Goal: Task Accomplishment & Management: Complete application form

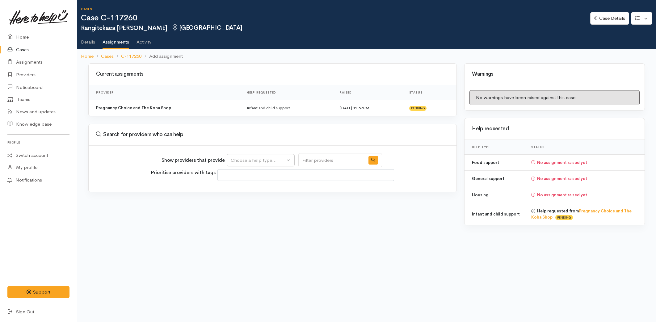
select select
click at [250, 160] on div "Choose a help type..." at bounding box center [258, 160] width 54 height 7
click at [242, 199] on span "Food support" at bounding box center [248, 199] width 29 height 7
select select "3"
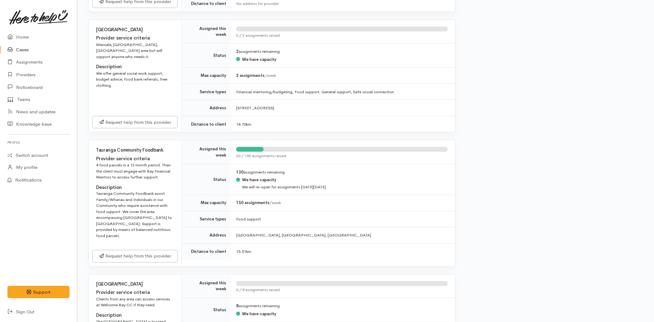
scroll to position [343, 0]
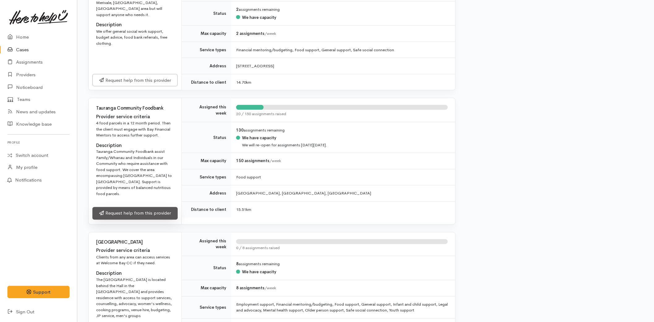
click at [124, 207] on link "Request help from this provider" at bounding box center [134, 213] width 85 height 13
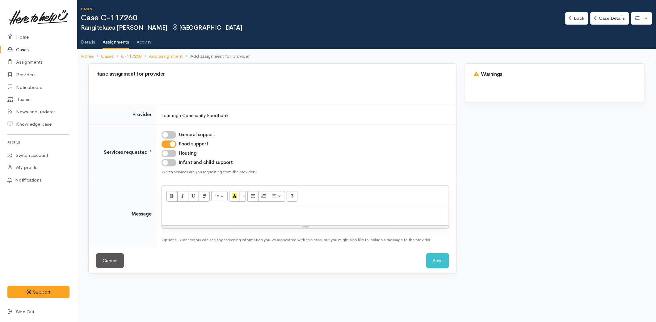
click at [171, 217] on p at bounding box center [305, 213] width 281 height 7
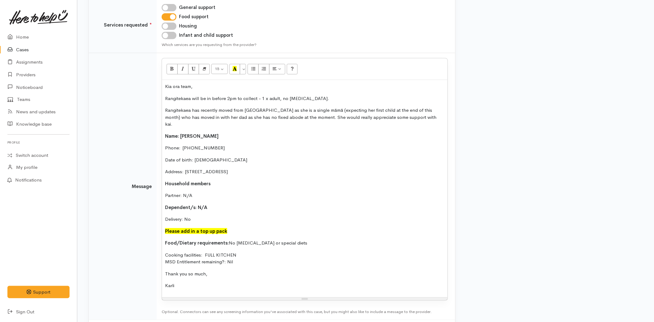
scroll to position [151, 0]
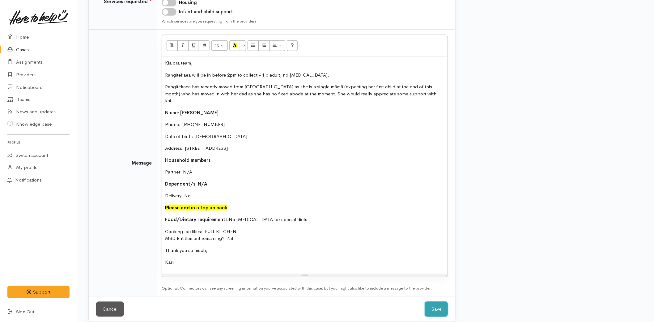
click at [425, 304] on button "Save" at bounding box center [436, 309] width 23 height 15
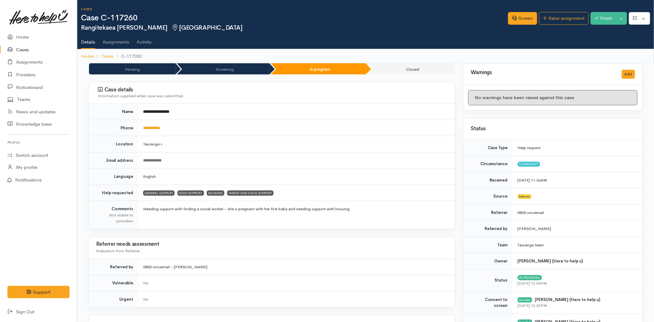
click at [89, 40] on link "Details" at bounding box center [88, 40] width 14 height 18
drag, startPoint x: 508, startPoint y: 17, endPoint x: 504, endPoint y: 32, distance: 15.0
click at [512, 17] on icon at bounding box center [514, 18] width 5 height 5
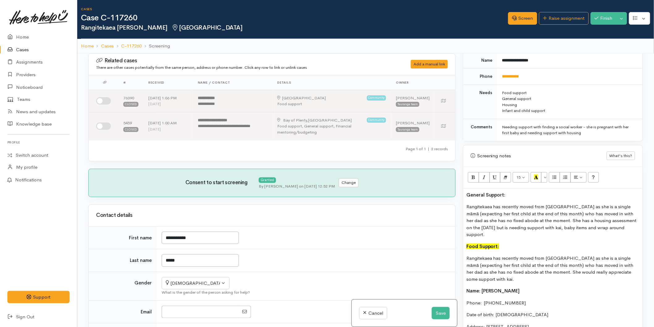
scroll to position [377, 0]
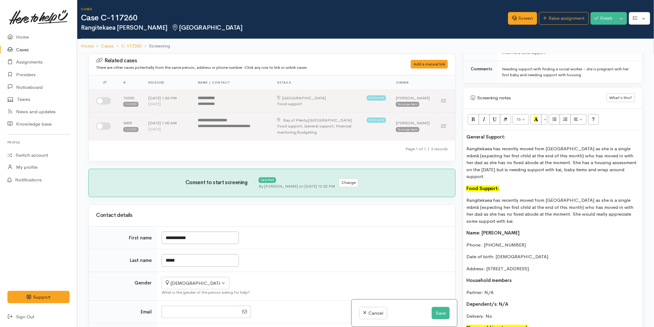
drag, startPoint x: 510, startPoint y: 138, endPoint x: 476, endPoint y: 132, distance: 34.5
click at [460, 134] on div "Warnings Add No warnings have been raised against this case Add Warning Title ●…" at bounding box center [552, 216] width 187 height 327
click at [535, 117] on icon "Recent Color" at bounding box center [536, 118] width 4 height 5
click at [494, 158] on p "Rangitekaea has recently moved from Gisborne as she is a single māmā (expecting…" at bounding box center [552, 162] width 173 height 35
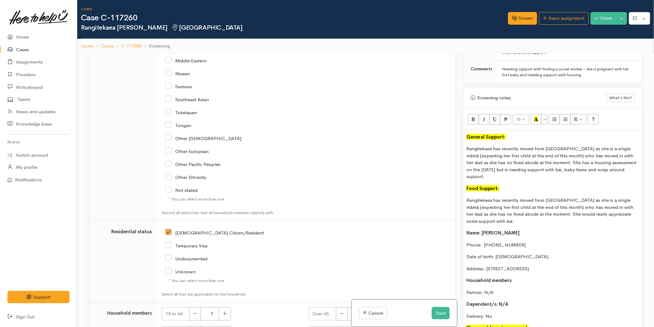
scroll to position [1065, 0]
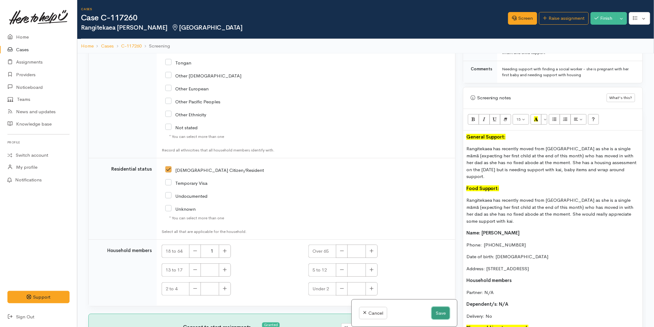
click at [436, 310] on button "Save" at bounding box center [440, 313] width 18 height 13
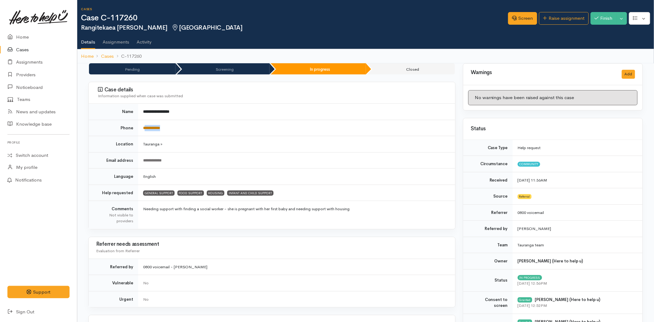
drag, startPoint x: 172, startPoint y: 127, endPoint x: 145, endPoint y: 128, distance: 26.9
click at [145, 128] on td "**********" at bounding box center [296, 128] width 317 height 16
copy link "**********"
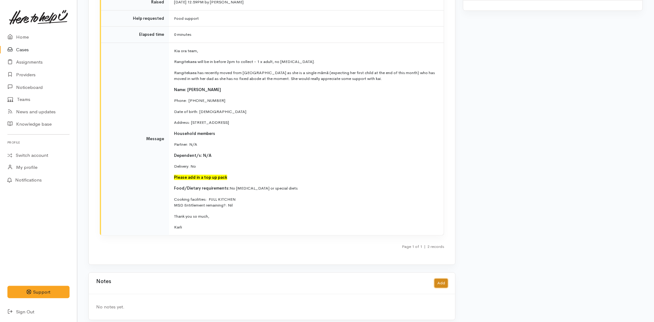
click at [441, 279] on button "Add" at bounding box center [440, 283] width 13 height 9
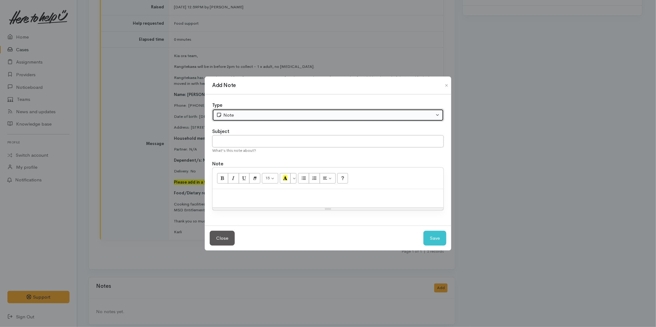
click at [240, 114] on div "Note" at bounding box center [325, 115] width 218 height 7
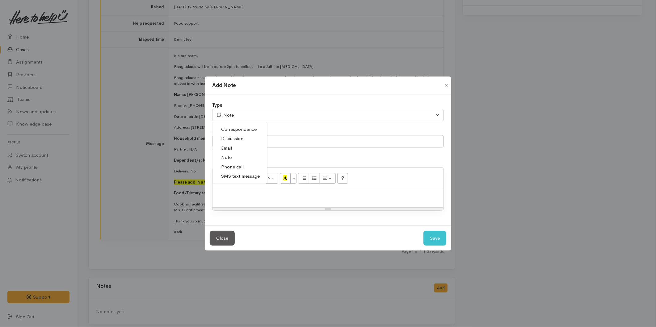
click at [235, 175] on span "SMS text message" at bounding box center [240, 176] width 39 height 7
select select "5"
click at [241, 138] on input "text" at bounding box center [328, 141] width 232 height 13
type input "Provider details"
paste div
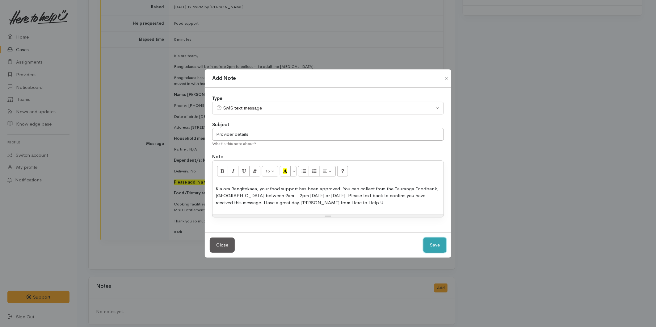
click at [433, 242] on button "Save" at bounding box center [434, 245] width 23 height 15
select select "1"
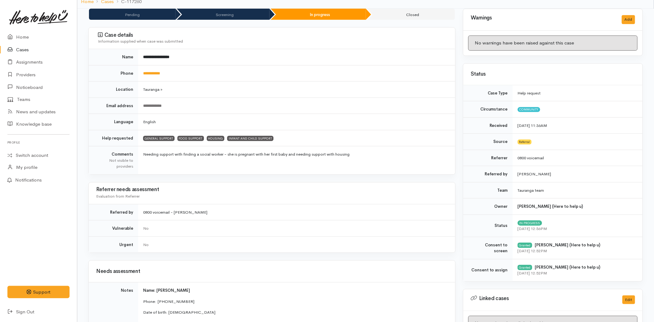
scroll to position [0, 0]
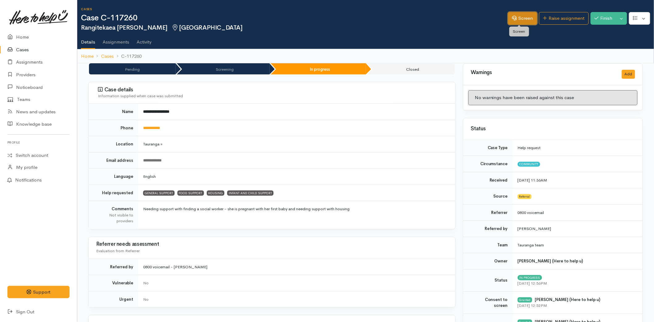
click at [512, 20] on link "Screen" at bounding box center [522, 18] width 29 height 13
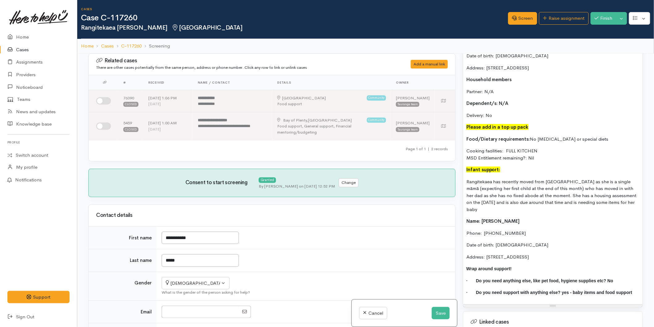
scroll to position [576, 0]
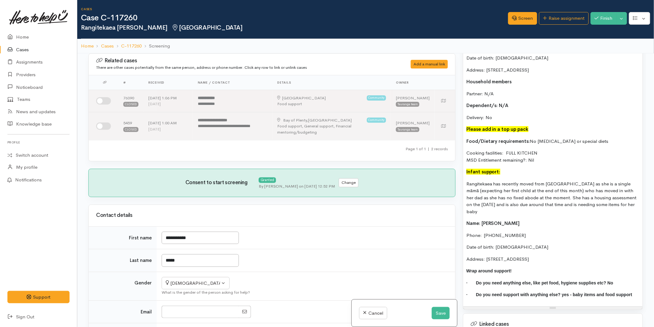
click at [542, 161] on p "Cooking facilities: FULL KITCHEN MSD Entitlement remaining?: Nil" at bounding box center [552, 157] width 173 height 14
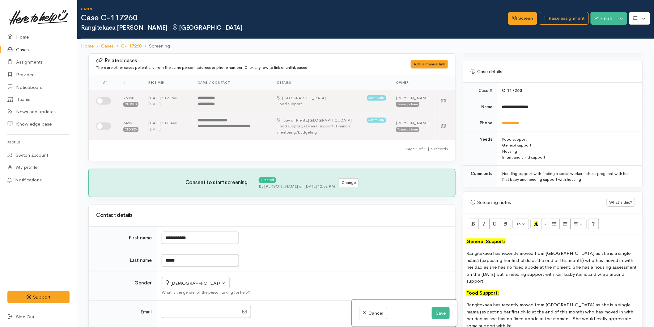
scroll to position [272, 0]
drag, startPoint x: 585, startPoint y: 238, endPoint x: 449, endPoint y: 193, distance: 143.8
click at [449, 193] on div "Related cases There are other cases potentially from the same person, address o…" at bounding box center [366, 216] width 562 height 327
copy div "General Support: Rangitekaea has recently moved from Gisborne as she is a singl…"
click at [434, 314] on button "Save" at bounding box center [440, 313] width 18 height 13
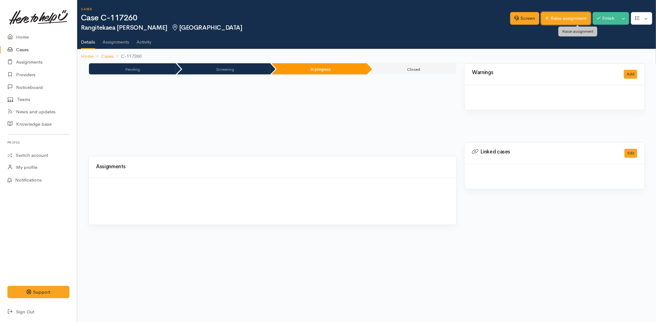
drag, startPoint x: 0, startPoint y: 0, endPoint x: 557, endPoint y: 20, distance: 556.9
click at [561, 19] on link "Raise assignment" at bounding box center [566, 18] width 50 height 13
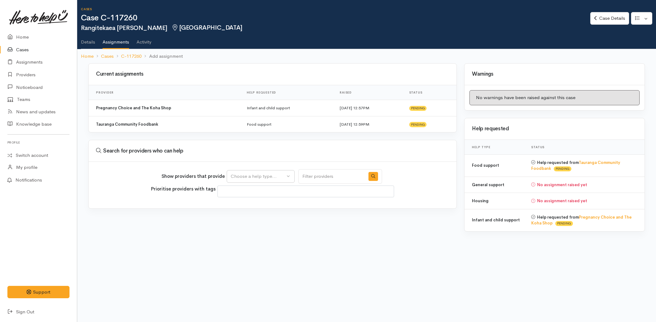
select select
click at [271, 177] on div "Choose a help type..." at bounding box center [258, 176] width 54 height 7
click at [251, 232] on span "Infant and child support" at bounding box center [259, 233] width 51 height 7
select select "17"
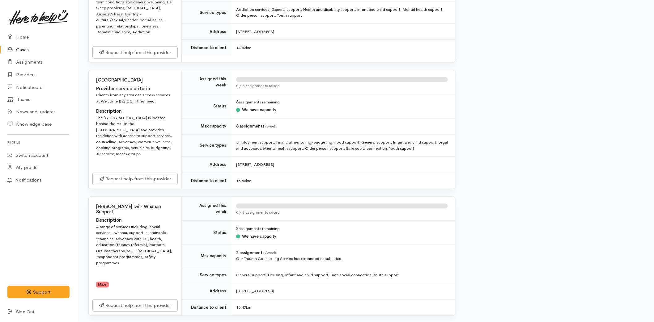
scroll to position [480, 0]
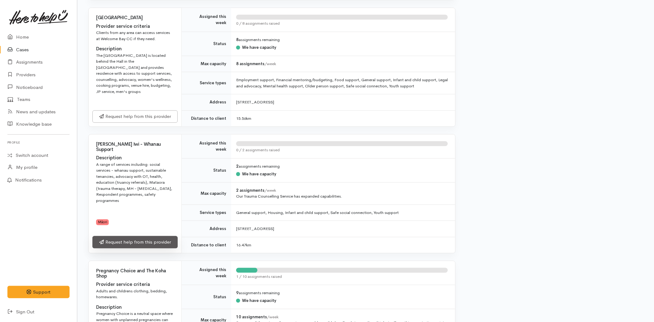
click at [132, 241] on link "Request help from this provider" at bounding box center [134, 242] width 85 height 13
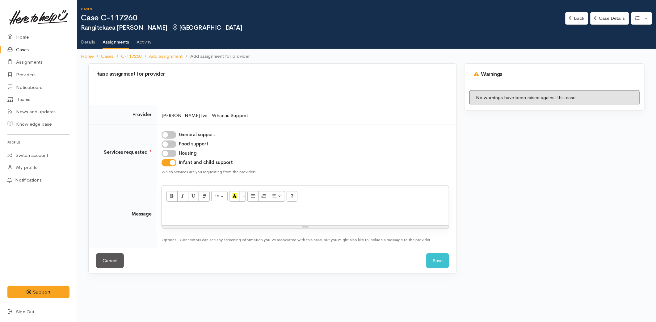
click at [193, 219] on div at bounding box center [305, 216] width 287 height 18
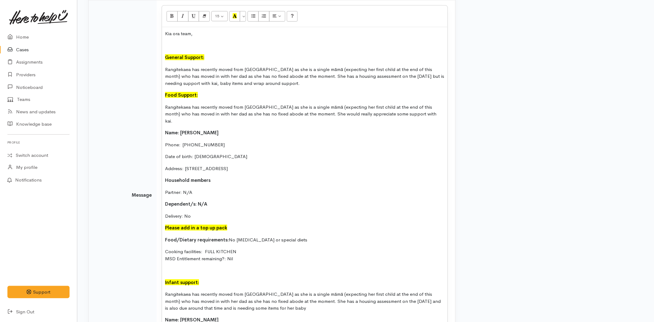
scroll to position [141, 0]
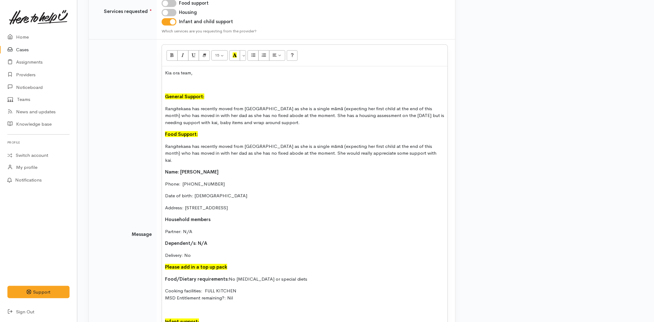
drag, startPoint x: 215, startPoint y: 94, endPoint x: 149, endPoint y: 91, distance: 66.1
click at [149, 91] on tr "Message 15 8 9 10 11 12 14 18 24 36 Background Color Transparent Select #ffff00…" at bounding box center [272, 235] width 366 height 390
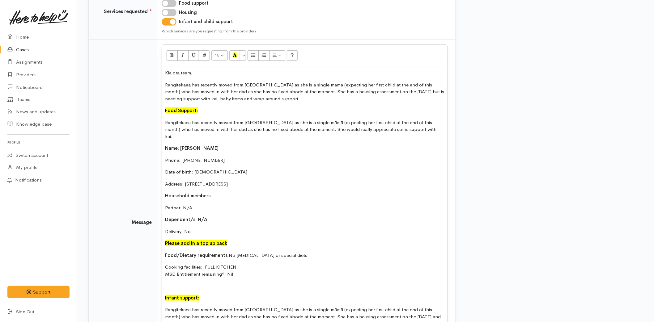
click at [301, 99] on p "Rangitekaea has recently moved from Gisborne as she is a single māmā (expecting…" at bounding box center [304, 92] width 279 height 21
drag, startPoint x: 227, startPoint y: 109, endPoint x: 129, endPoint y: 115, distance: 98.7
click at [129, 115] on tr "Message 15 8 9 10 11 12 14 18 24 36 Background Color Transparent Select #ffff00…" at bounding box center [272, 223] width 366 height 366
click at [418, 90] on p "Rangitekaea has recently moved from Gisborne as she is a single māmā (expecting…" at bounding box center [304, 92] width 279 height 21
drag, startPoint x: 400, startPoint y: 98, endPoint x: 155, endPoint y: 84, distance: 244.7
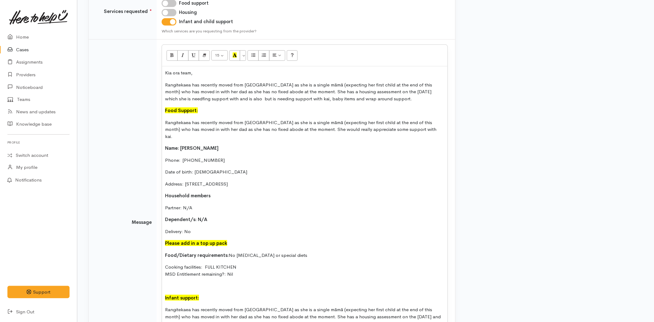
click at [155, 84] on tr "Message 15 8 9 10 11 12 14 18 24 36 Background Color Transparent Select #ffff00…" at bounding box center [272, 223] width 366 height 366
click at [365, 93] on p "Rangitekaea has recently moved from Gisborne as she is a single māmā (expecting…" at bounding box center [304, 92] width 279 height 21
copy p "Rangitekaea has recently moved from Gisborne as she is a single māmā (expecting…"
click at [406, 99] on p "Rangitekaea has recently moved from Gisborne as she is a single māmā (expecting…" at bounding box center [304, 92] width 279 height 21
click at [402, 98] on p "Rangitekaea has recently moved from Gisborne as she is a single māmā (expecting…" at bounding box center [304, 92] width 279 height 21
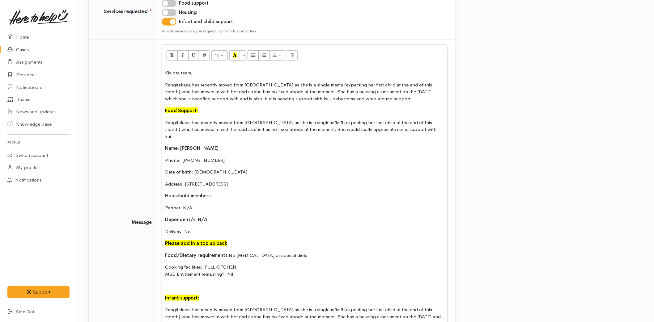
click at [389, 98] on p "Rangitekaea has recently moved from Gisborne as she is a single māmā (expecting…" at bounding box center [304, 92] width 279 height 21
drag, startPoint x: 328, startPoint y: 96, endPoint x: 140, endPoint y: 78, distance: 188.9
click at [140, 78] on tr "Message 15 8 9 10 11 12 14 18 24 36 Background Color Transparent Select #ffff00…" at bounding box center [272, 223] width 366 height 366
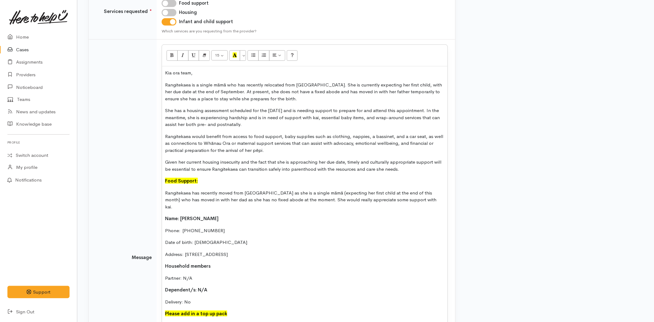
click at [261, 97] on p "Rangitekaea is a single māmā who has recently relocated from Gisborne. She is c…" at bounding box center [304, 92] width 279 height 21
drag, startPoint x: 359, startPoint y: 116, endPoint x: 344, endPoint y: 118, distance: 15.3
click at [344, 118] on p "She has a housing assessment scheduled for the 29th of September and is needing…" at bounding box center [304, 117] width 279 height 21
drag, startPoint x: 256, startPoint y: 123, endPoint x: 220, endPoint y: 125, distance: 36.5
click at [220, 125] on p "She has a housing assessment scheduled for the 29th of September and is needing…" at bounding box center [304, 117] width 279 height 21
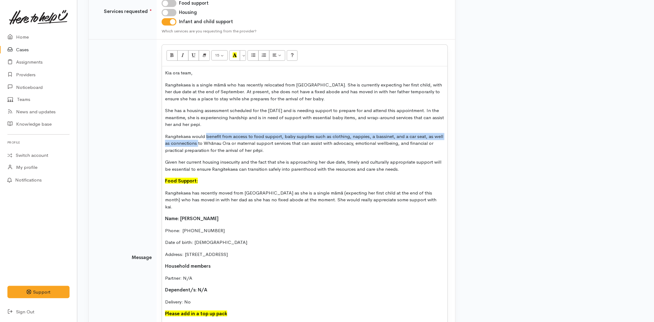
drag, startPoint x: 192, startPoint y: 141, endPoint x: 206, endPoint y: 135, distance: 15.3
click at [206, 135] on p "Rangitekaea would benefit from access to food support, baby supplies such as cl…" at bounding box center [304, 143] width 279 height 21
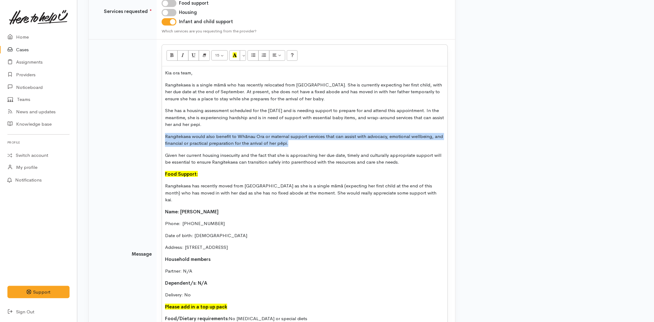
drag, startPoint x: 305, startPoint y: 145, endPoint x: 163, endPoint y: 132, distance: 142.1
click at [163, 132] on div "Kia ora team, Rangitekaea is a single māmā who has recently relocated from Gisb…" at bounding box center [304, 256] width 285 height 380
drag, startPoint x: 405, startPoint y: 162, endPoint x: 149, endPoint y: 139, distance: 257.4
click at [149, 139] on tr "Message 15 8 9 10 11 12 14 18 24 36 Background Color Transparent Select #ffff00…" at bounding box center [272, 255] width 366 height 430
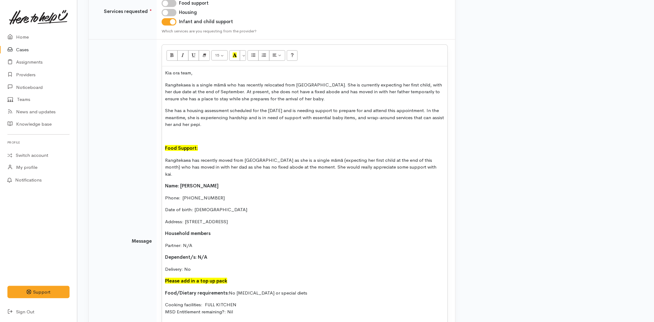
drag, startPoint x: 192, startPoint y: 261, endPoint x: 156, endPoint y: 144, distance: 123.0
click at [156, 144] on tr "Message 15 8 9 10 11 12 14 18 24 36 Background Color Transparent Select #ffff00…" at bounding box center [272, 242] width 366 height 404
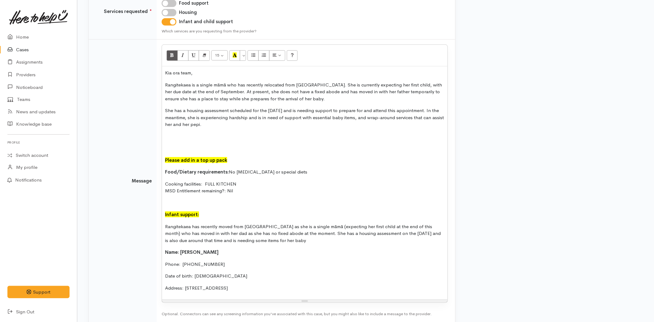
drag, startPoint x: 291, startPoint y: 289, endPoint x: 144, endPoint y: 149, distance: 202.5
click at [144, 149] on tr "Message 15 8 9 10 11 12 14 18 24 36 Background Color Transparent Select #ffff00…" at bounding box center [272, 181] width 366 height 283
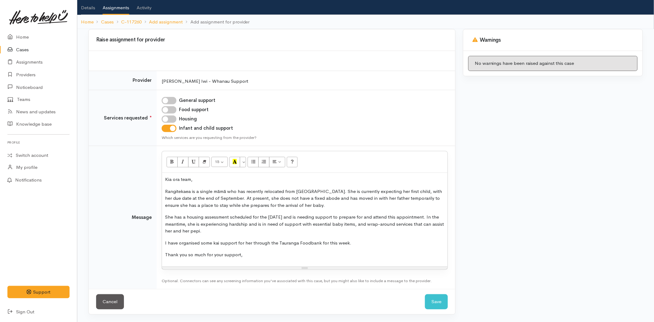
scroll to position [46, 0]
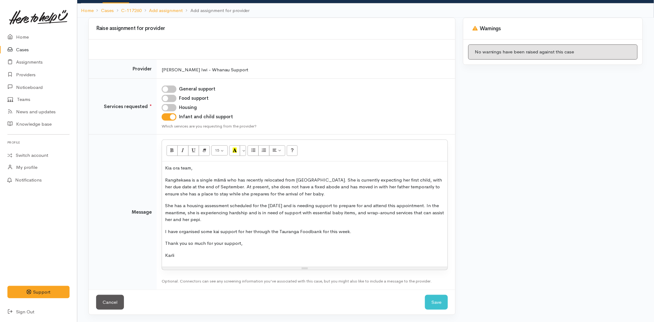
click at [255, 218] on p "She has a housing assessment scheduled for the 29th of September and is needing…" at bounding box center [304, 212] width 279 height 21
click at [172, 105] on input "Housing" at bounding box center [169, 107] width 15 height 7
checkbox input "true"
click at [169, 86] on input "General support" at bounding box center [169, 89] width 15 height 7
checkbox input "true"
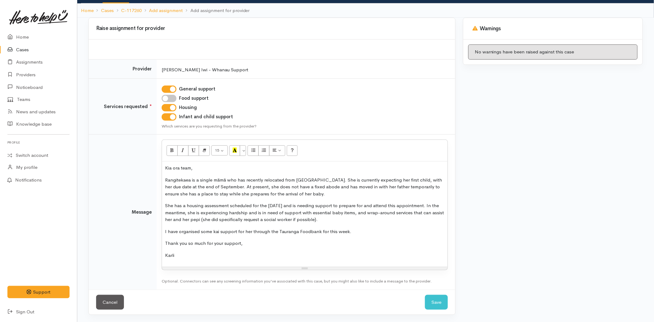
click at [196, 166] on p "Kia ora team," at bounding box center [304, 168] width 279 height 7
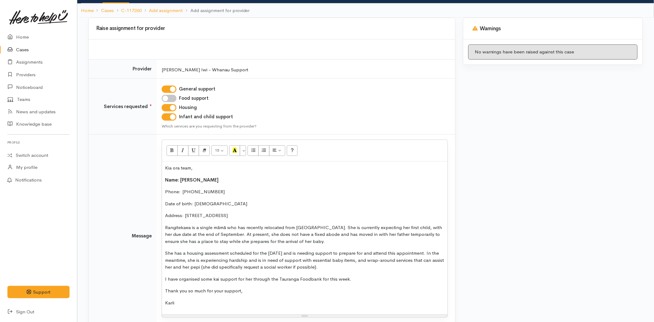
scroll to position [80, 0]
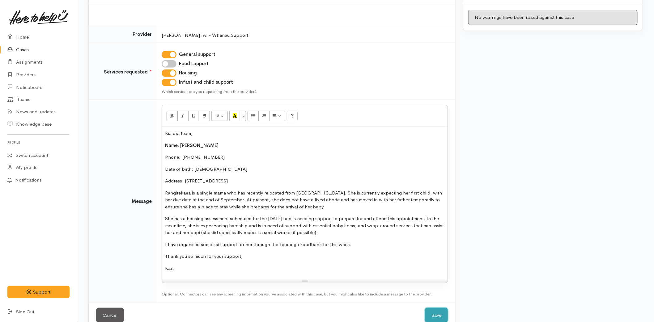
click at [431, 312] on button "Save" at bounding box center [436, 315] width 23 height 15
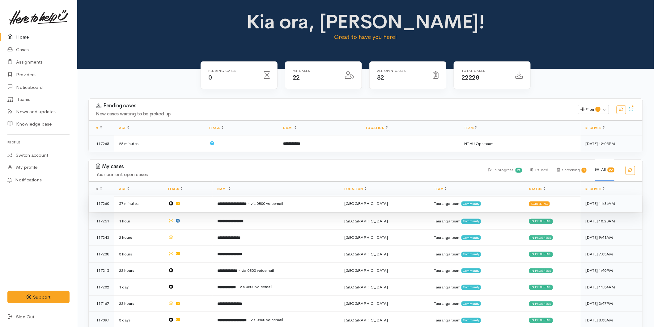
click at [241, 203] on b "**********" at bounding box center [231, 204] width 29 height 4
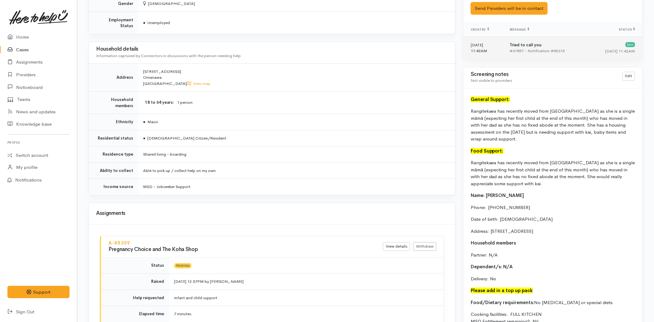
scroll to position [480, 0]
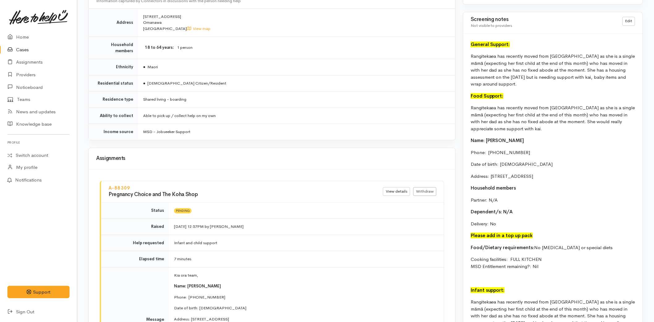
drag, startPoint x: 592, startPoint y: 177, endPoint x: 464, endPoint y: 139, distance: 133.7
click at [464, 139] on div "General Support: Rangitekaea has recently moved from Gisborne as she is a singl…" at bounding box center [552, 235] width 179 height 402
copy div "Name: Rangitekaea Smith Phone:  02108931247 Date of birth: 29/07/1993 Address: …"
click at [27, 32] on link "Home" at bounding box center [38, 37] width 77 height 13
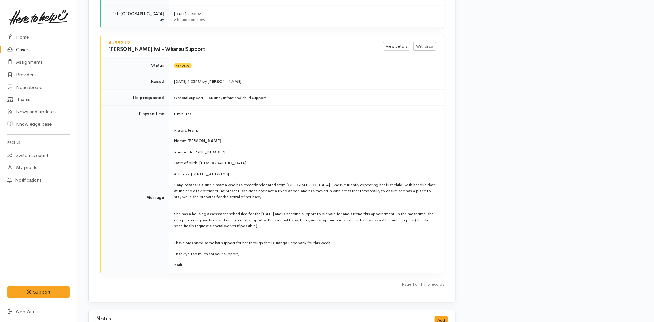
scroll to position [1243, 0]
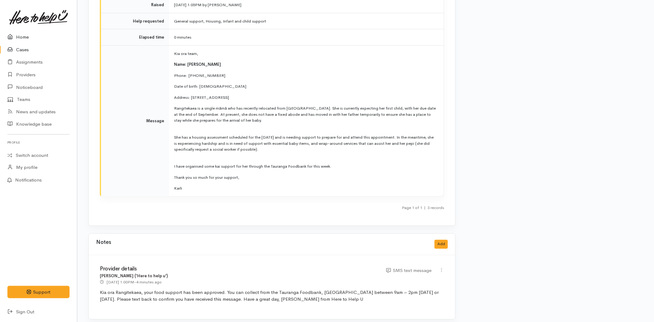
click at [19, 33] on link "Home" at bounding box center [38, 37] width 77 height 13
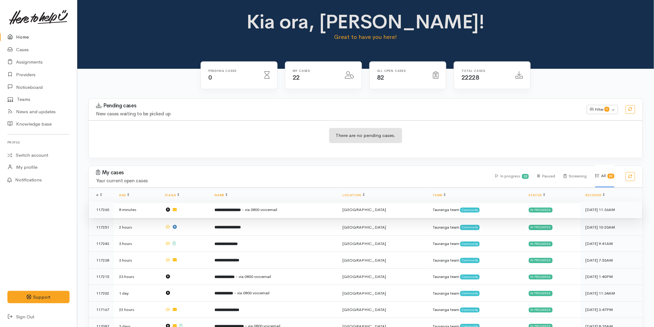
click at [273, 211] on span "- via 0800 voicemail" at bounding box center [260, 209] width 36 height 5
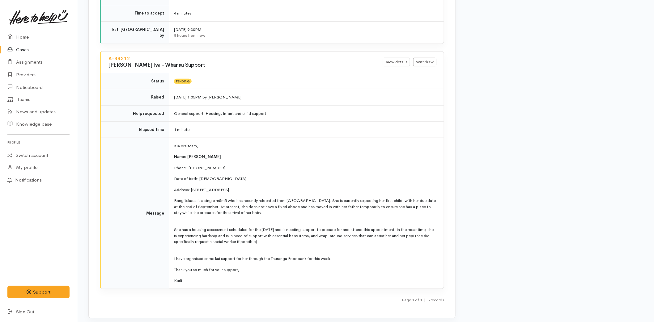
scroll to position [1167, 0]
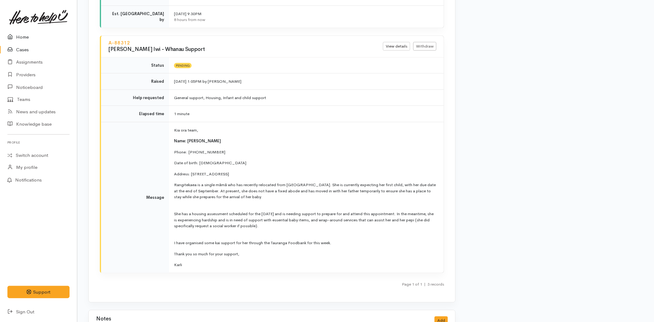
click at [20, 35] on link "Home" at bounding box center [38, 37] width 77 height 13
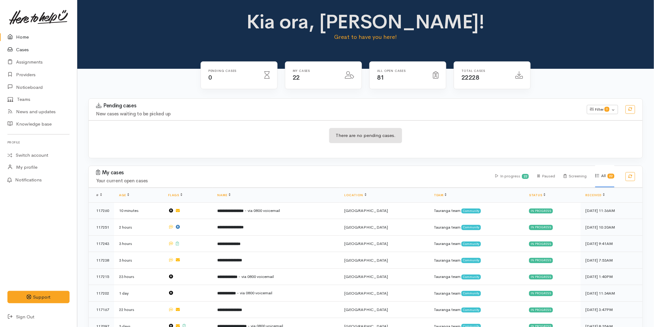
click at [26, 48] on link "Cases" at bounding box center [38, 50] width 77 height 13
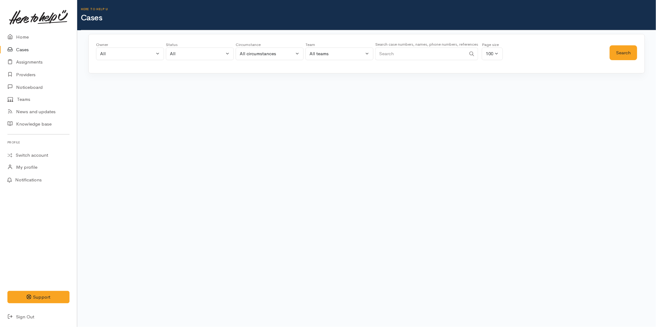
click at [394, 53] on input "Search" at bounding box center [420, 54] width 91 height 13
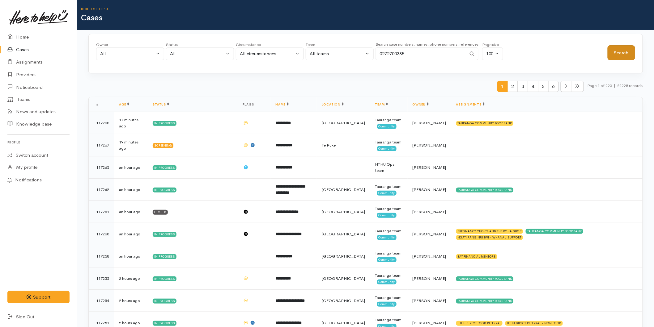
type input "0272700385"
drag, startPoint x: 616, startPoint y: 53, endPoint x: 612, endPoint y: 52, distance: 3.3
click at [616, 53] on button "Search" at bounding box center [620, 52] width 27 height 15
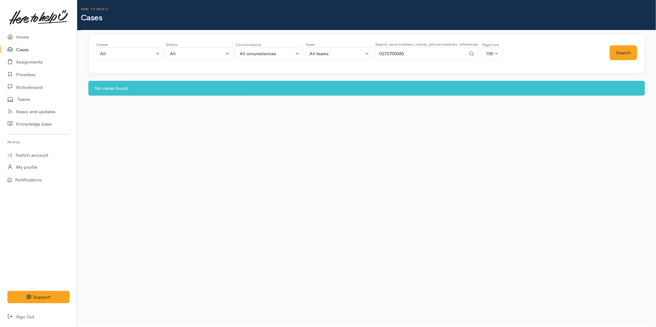
click at [27, 48] on link "Cases" at bounding box center [38, 50] width 77 height 13
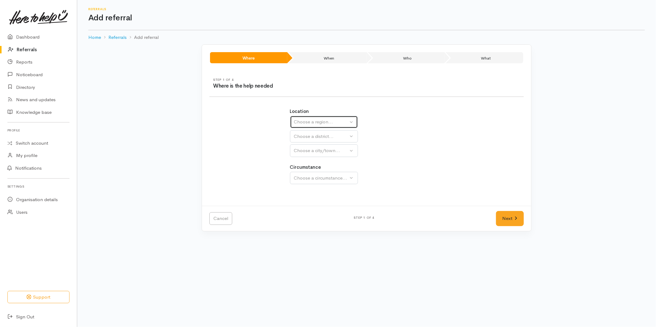
click at [312, 124] on div "Choose a region..." at bounding box center [321, 122] width 54 height 7
click at [309, 174] on link "Bay of Plenty" at bounding box center [323, 171] width 67 height 10
select select "4"
select select
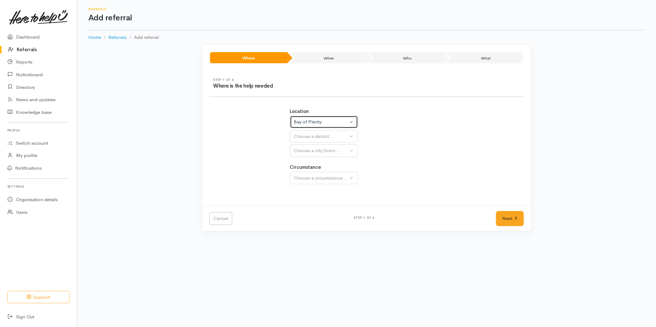
select select
drag, startPoint x: 306, startPoint y: 137, endPoint x: 313, endPoint y: 158, distance: 21.9
click at [307, 137] on div "Choose a district..." at bounding box center [337, 136] width 87 height 7
click at [309, 165] on span "[GEOGRAPHIC_DATA]" at bounding box center [322, 165] width 49 height 7
select select "6"
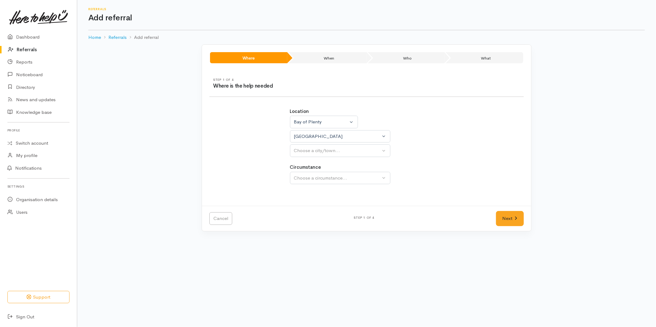
select select
drag, startPoint x: 309, startPoint y: 180, endPoint x: 313, endPoint y: 178, distance: 4.3
click at [309, 179] on span "[GEOGRAPHIC_DATA]" at bounding box center [322, 180] width 49 height 7
select select "4"
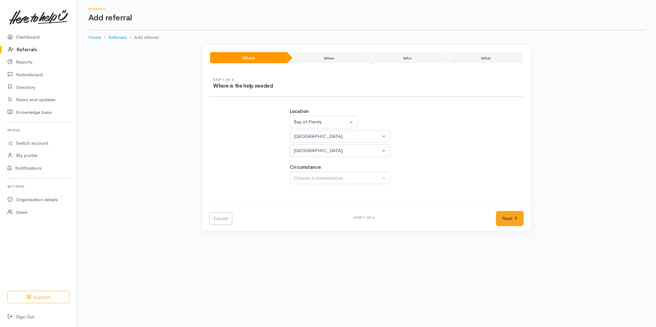
click at [320, 175] on div "Choose a circumstance..." at bounding box center [337, 178] width 87 height 7
click at [310, 210] on span "Community" at bounding box center [309, 207] width 23 height 7
select select "2"
click at [520, 223] on link "Next" at bounding box center [510, 218] width 28 height 15
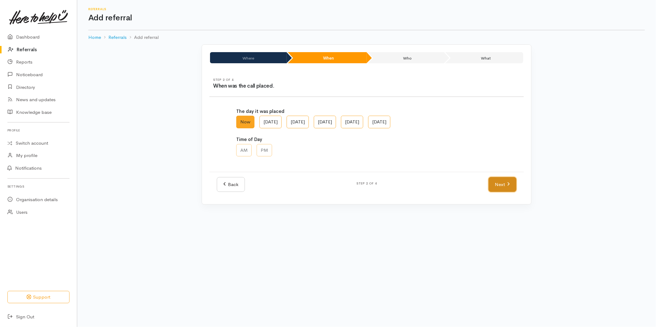
drag, startPoint x: 498, startPoint y: 187, endPoint x: 279, endPoint y: 131, distance: 226.8
click at [498, 188] on link "Next" at bounding box center [503, 184] width 28 height 15
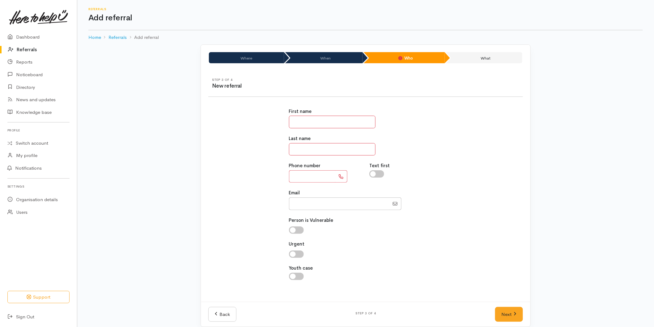
click at [305, 125] on input "text" at bounding box center [332, 122] width 86 height 13
click at [305, 122] on input "*****" at bounding box center [332, 122] width 86 height 13
type input "*****"
type input "******"
type input "**********"
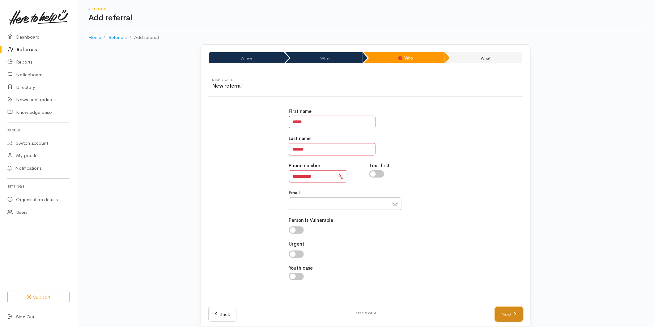
click at [508, 317] on link "Next" at bounding box center [509, 314] width 28 height 15
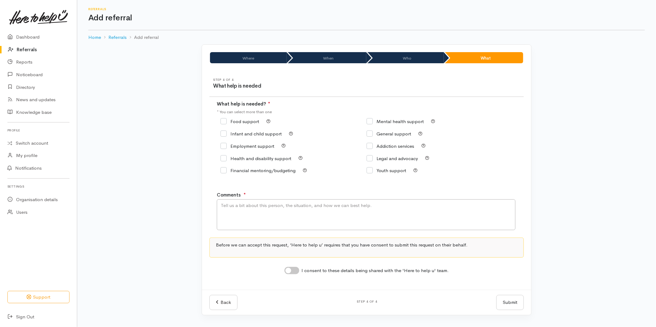
click at [234, 121] on input "Food support" at bounding box center [240, 121] width 39 height 5
checkbox input "true"
click at [249, 214] on textarea "Comments" at bounding box center [366, 215] width 299 height 31
type textarea "Requesting food support"
click at [292, 273] on input "I consent to these details being shared with the 'Here to help u' team." at bounding box center [291, 270] width 15 height 7
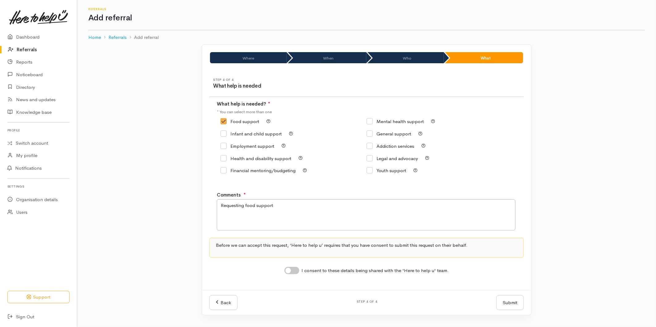
checkbox input "true"
click at [522, 305] on button "Submit" at bounding box center [509, 303] width 27 height 15
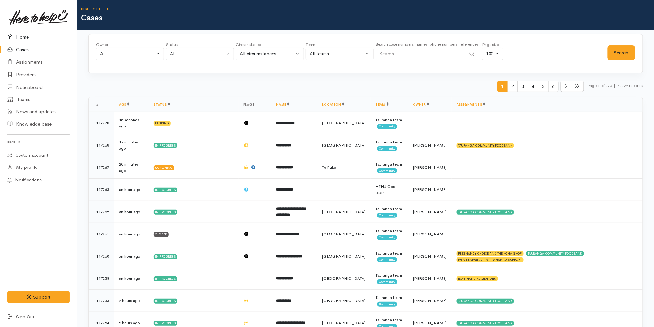
drag, startPoint x: 17, startPoint y: 31, endPoint x: 6, endPoint y: 34, distance: 10.9
click at [17, 31] on link "Home" at bounding box center [38, 37] width 77 height 13
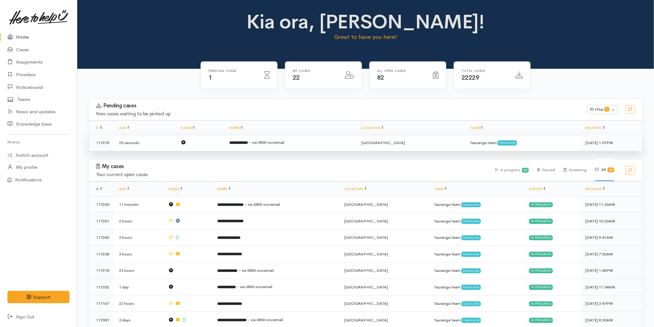
click at [248, 142] on b "**********" at bounding box center [238, 143] width 19 height 4
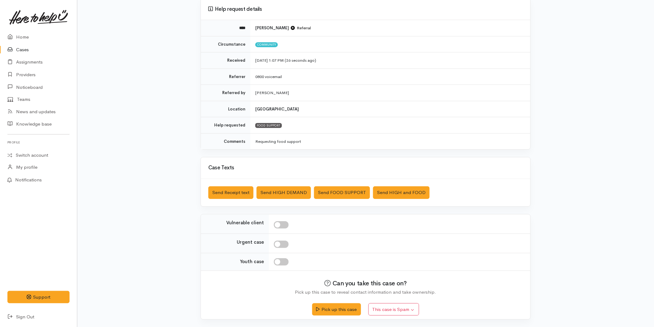
scroll to position [57, 0]
click at [326, 306] on button "Pick up this case" at bounding box center [336, 309] width 48 height 13
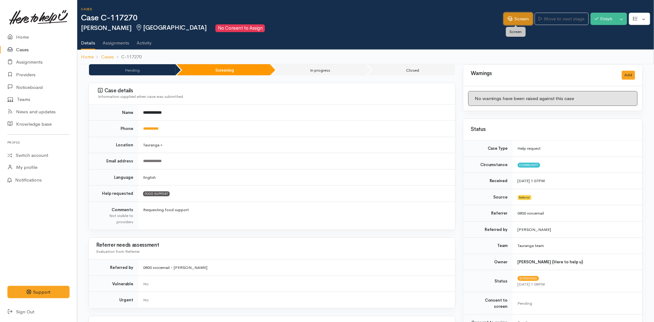
click at [511, 15] on link "Screen" at bounding box center [517, 19] width 29 height 13
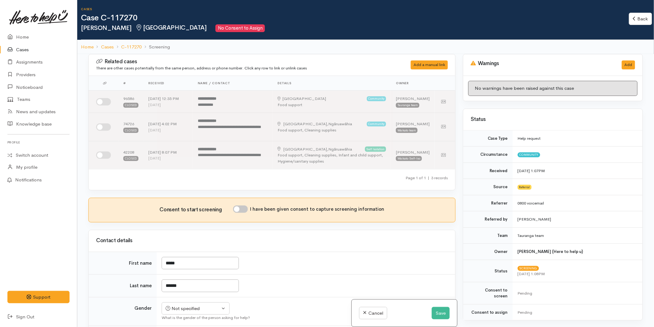
scroll to position [103, 0]
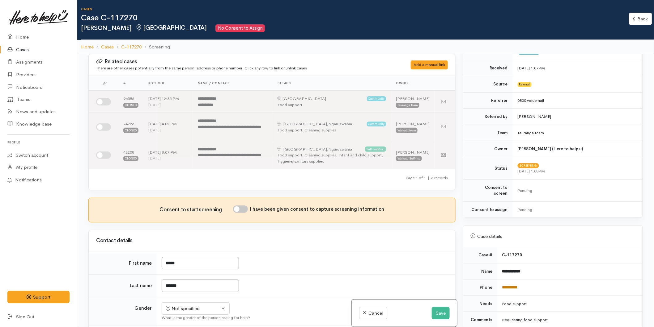
click at [505, 286] on link "**********" at bounding box center [509, 288] width 15 height 4
click at [236, 211] on div "Consent to start screening I have been given consent to capture screening infor…" at bounding box center [272, 210] width 366 height 24
click at [241, 213] on input "I have been given consent to capture screening information" at bounding box center [240, 209] width 15 height 7
checkbox input "true"
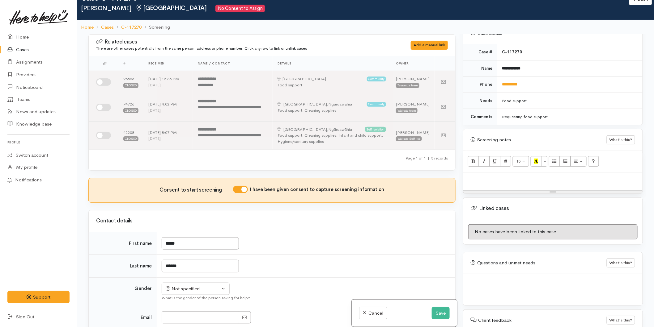
scroll to position [54, 0]
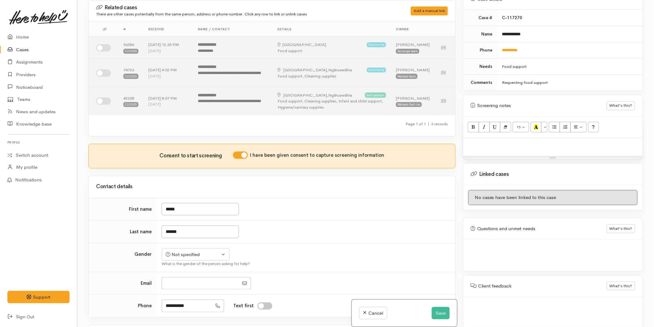
click at [468, 141] on p at bounding box center [552, 144] width 173 height 7
paste div
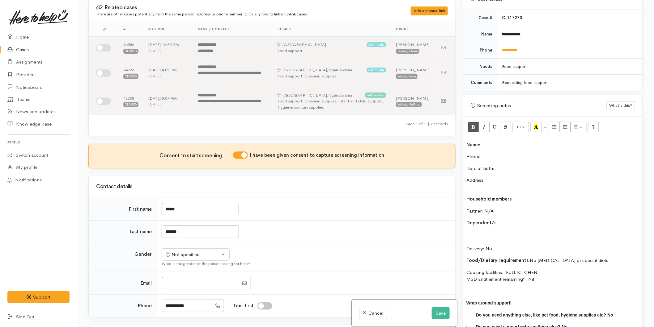
click at [487, 141] on p "Name:" at bounding box center [552, 144] width 173 height 7
click at [507, 165] on p "Date of birth:" at bounding box center [552, 168] width 173 height 7
click at [499, 153] on p "Phone:" at bounding box center [552, 156] width 173 height 7
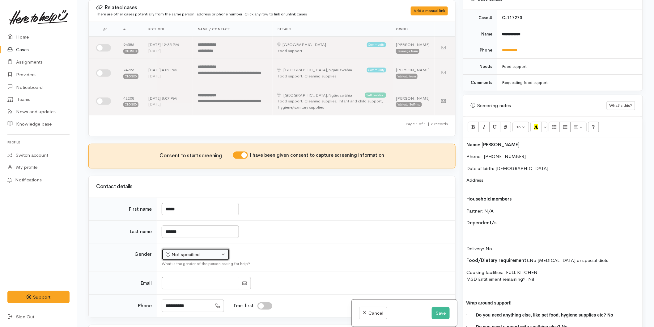
drag, startPoint x: 217, startPoint y: 256, endPoint x: 198, endPoint y: 269, distance: 23.0
click at [217, 256] on button "Not specified" at bounding box center [196, 255] width 68 height 13
click at [177, 282] on span "Male" at bounding box center [201, 278] width 53 height 7
select select "Male"
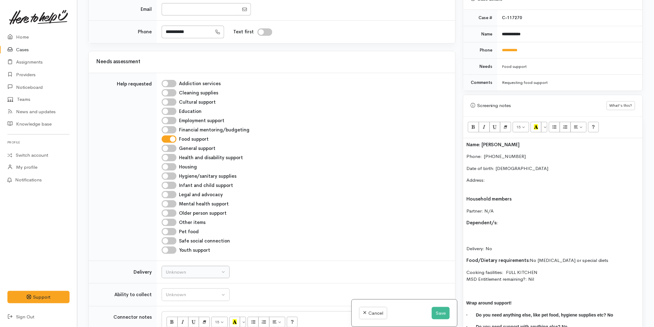
scroll to position [309, 0]
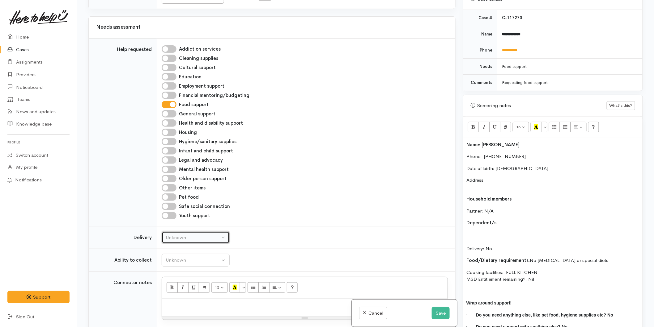
click at [181, 242] on div "Unknown" at bounding box center [193, 237] width 54 height 7
click at [176, 300] on link "No" at bounding box center [195, 296] width 67 height 10
select select "1"
click at [179, 264] on div "Unknown" at bounding box center [193, 260] width 54 height 7
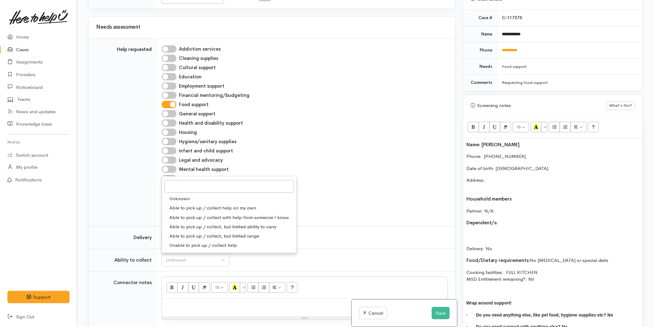
click at [181, 212] on span "Able to pick up / collect help on my own" at bounding box center [212, 208] width 87 height 7
select select "2"
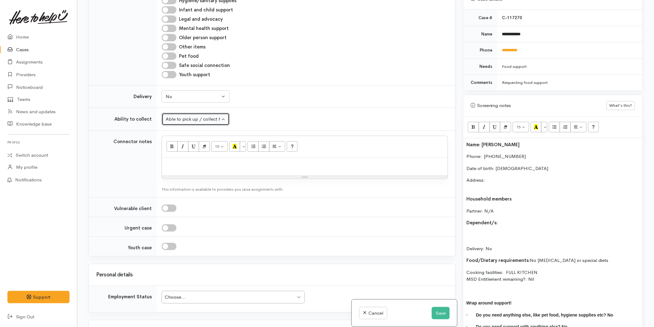
scroll to position [480, 0]
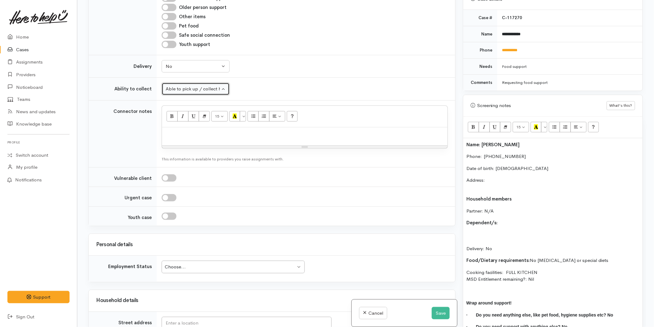
click at [183, 271] on div "Choose..." at bounding box center [230, 267] width 131 height 7
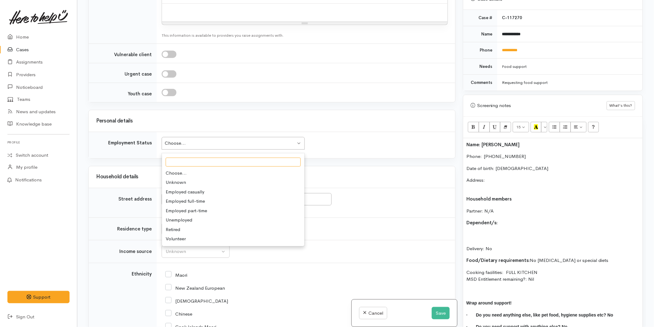
scroll to position [618, 0]
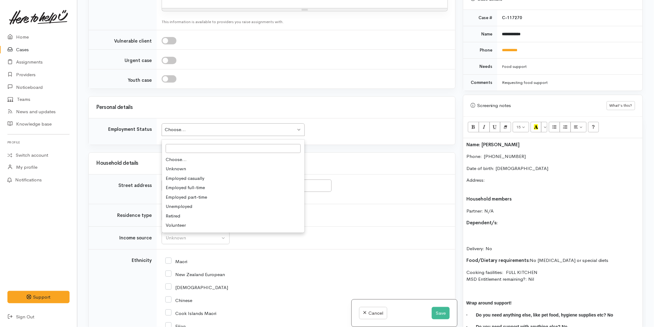
click at [242, 268] on div "Maori" at bounding box center [304, 261] width 279 height 13
click at [179, 192] on input "text" at bounding box center [247, 186] width 170 height 13
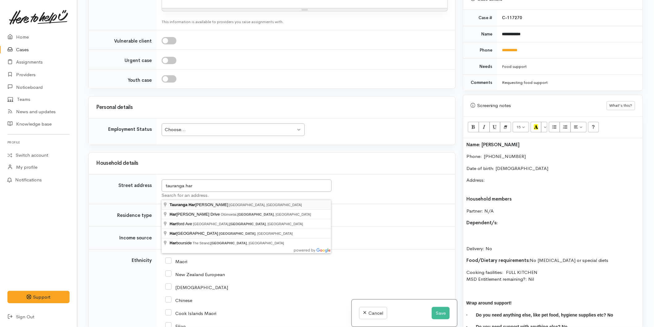
type input "Tauranga Harbour, Bay of Plenty Region, New Zealand"
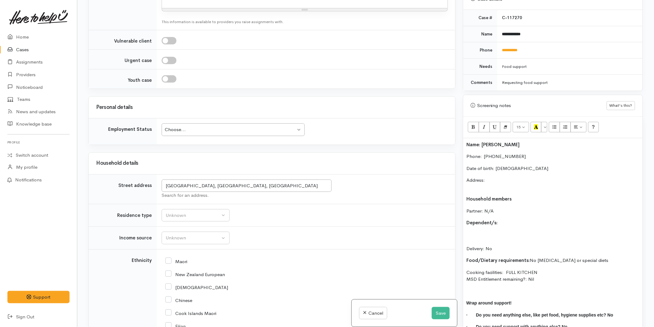
click at [490, 177] on p "Address:" at bounding box center [552, 184] width 173 height 14
click at [504, 208] on p "Partner: N/A" at bounding box center [552, 211] width 173 height 7
click at [497, 220] on p "Dependent/s:" at bounding box center [552, 223] width 173 height 7
click at [483, 234] on p "Delivery: No" at bounding box center [552, 242] width 173 height 21
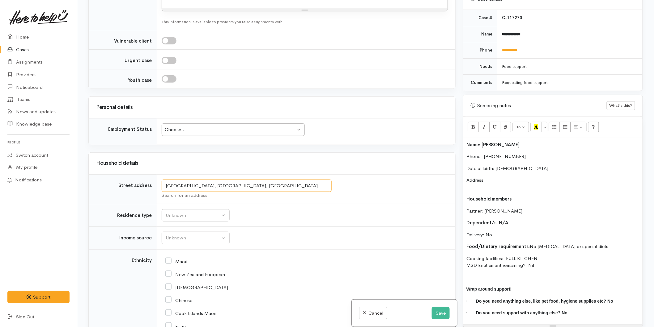
drag, startPoint x: 293, startPoint y: 192, endPoint x: 149, endPoint y: 189, distance: 144.9
click at [149, 189] on tr "Street address Tauranga Harbour, Bay of Plenty Region, New Zealand Search for a…" at bounding box center [272, 190] width 366 height 30
click at [492, 177] on p "Address:" at bounding box center [552, 184] width 173 height 14
click at [489, 181] on p "Address: Tauranga Harbour, Bay of Plenty Region, New Zealand" at bounding box center [552, 184] width 173 height 14
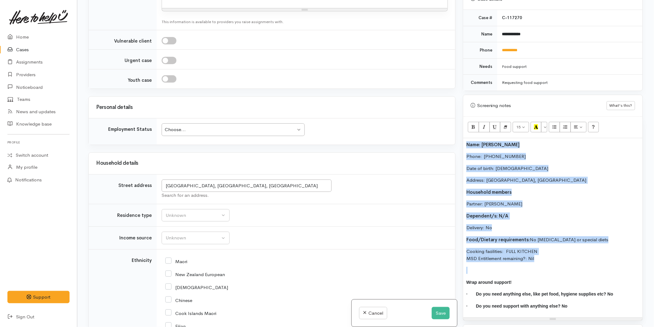
drag, startPoint x: 511, startPoint y: 255, endPoint x: 424, endPoint y: 137, distance: 146.4
click at [424, 137] on div "Related cases There are other cases potentially from the same person, address o…" at bounding box center [366, 163] width 562 height 327
copy div "Name: Jamie Wilson Phone:  0272700385 Date of birth: 18/07/1979 Address: Tauran…"
click at [194, 219] on div "Unknown" at bounding box center [193, 215] width 54 height 7
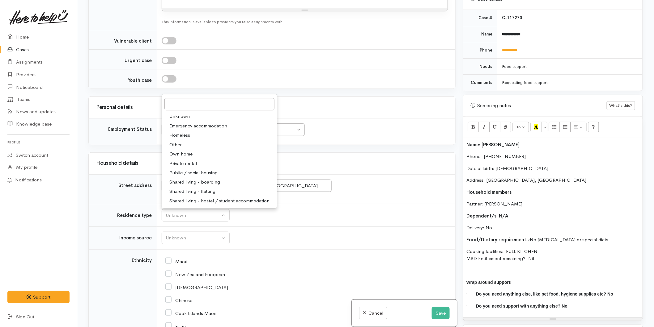
click at [180, 149] on span "Other" at bounding box center [175, 144] width 12 height 7
select select "8"
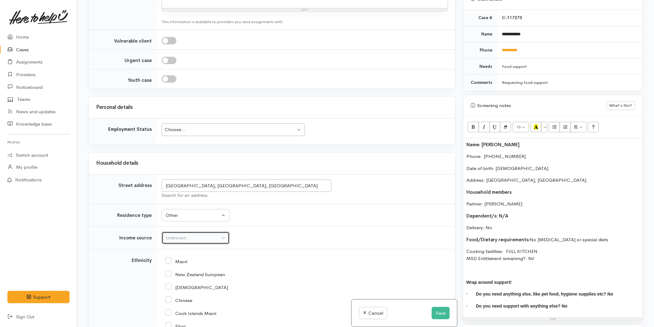
click at [185, 242] on div "Unknown" at bounding box center [193, 238] width 54 height 7
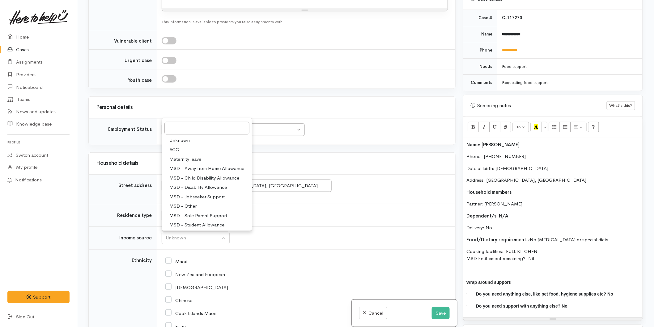
drag, startPoint x: 170, startPoint y: 281, endPoint x: 184, endPoint y: 260, distance: 25.3
click at [170, 277] on input "New Zealand European" at bounding box center [195, 274] width 60 height 6
checkbox input "true"
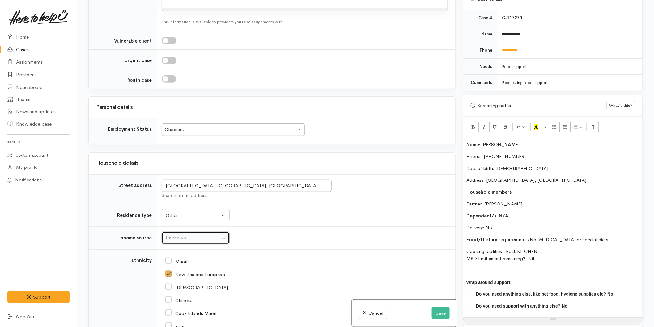
click at [186, 242] on div "Unknown" at bounding box center [193, 238] width 54 height 7
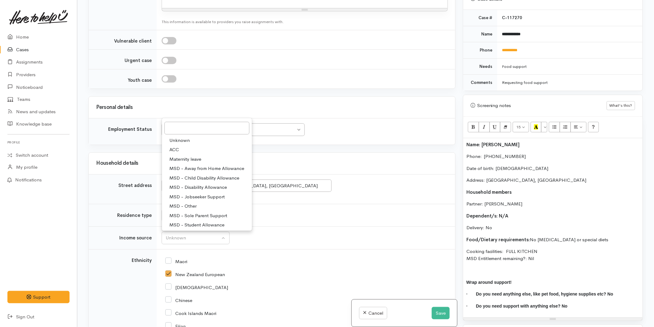
scroll to position [96, 0]
click at [180, 180] on span "No income" at bounding box center [180, 176] width 23 height 7
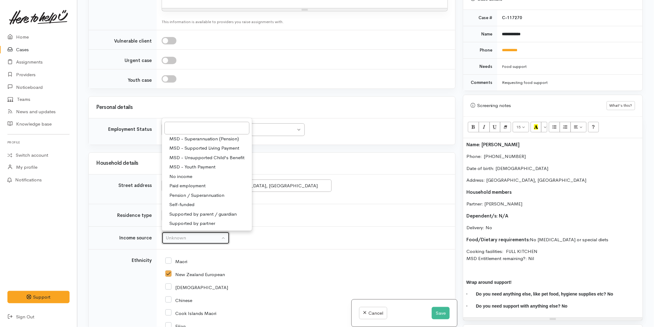
select select "5"
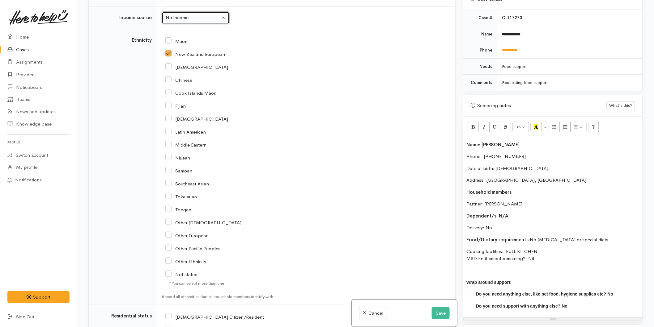
scroll to position [858, 0]
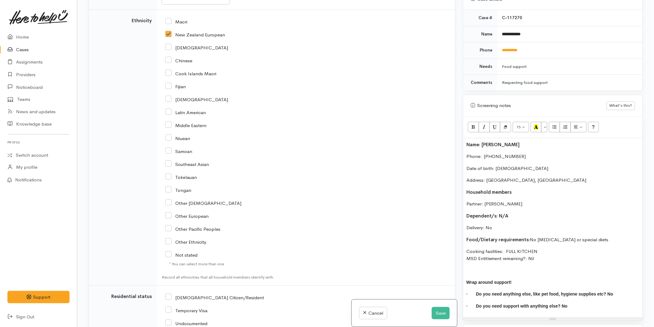
click at [171, 300] on input "NZ Citizen/Resident" at bounding box center [214, 298] width 99 height 6
checkbox input "true"
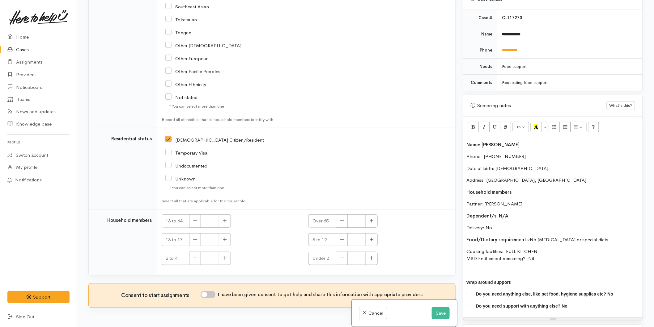
scroll to position [1042, 0]
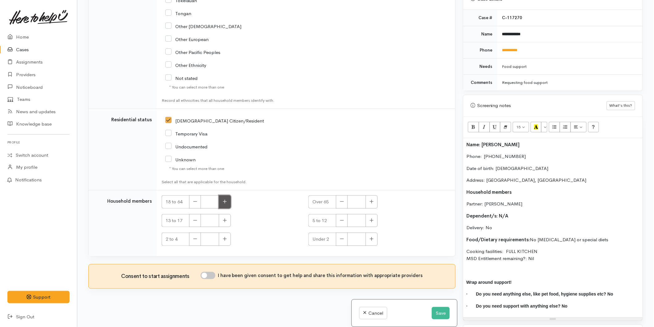
click at [221, 202] on button "button" at bounding box center [225, 202] width 12 height 13
type input "1"
drag, startPoint x: 213, startPoint y: 274, endPoint x: 219, endPoint y: 261, distance: 14.2
click at [213, 274] on input "I have been given consent to get help and share this information with appropria…" at bounding box center [207, 275] width 15 height 7
checkbox input "true"
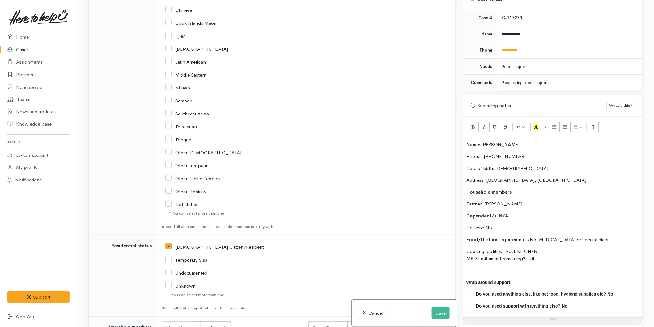
scroll to position [974, 0]
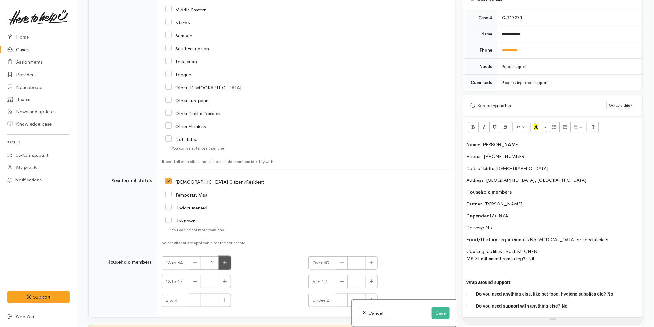
click at [224, 265] on button "button" at bounding box center [225, 263] width 12 height 13
type input "2"
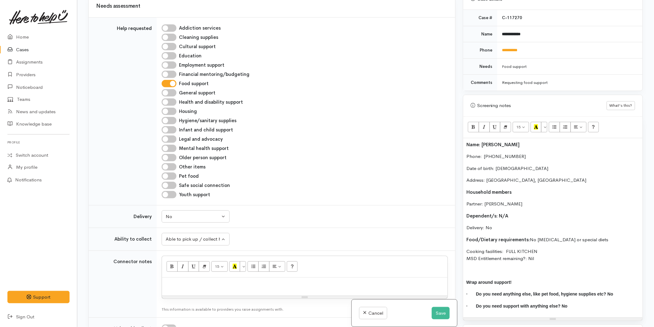
scroll to position [390, 0]
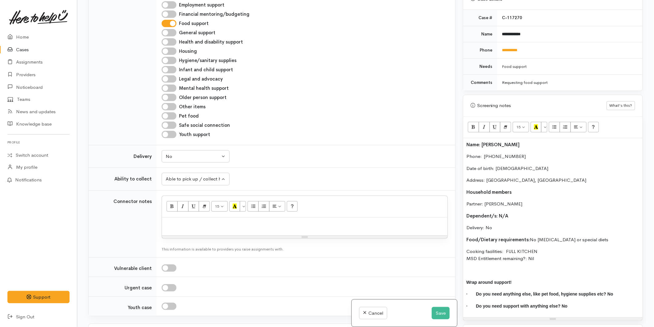
drag, startPoint x: 541, startPoint y: 255, endPoint x: 455, endPoint y: 134, distance: 148.6
click at [455, 134] on div "Related cases There are other cases potentially from the same person, address o…" at bounding box center [366, 163] width 562 height 327
copy div "Name: Jamie Wilson Phone:  0272700385 Date of birth: 18/07/1979 Address: Tauran…"
click at [225, 235] on div at bounding box center [304, 227] width 285 height 18
paste div
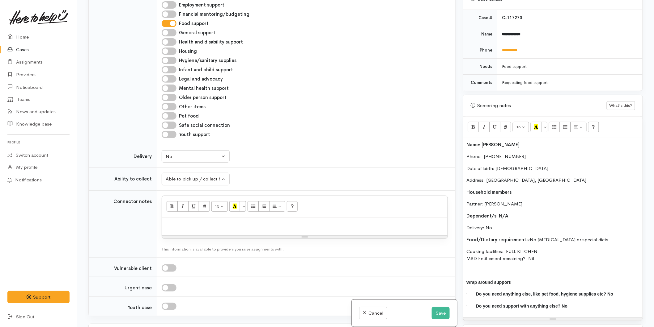
scroll to position [410, 0]
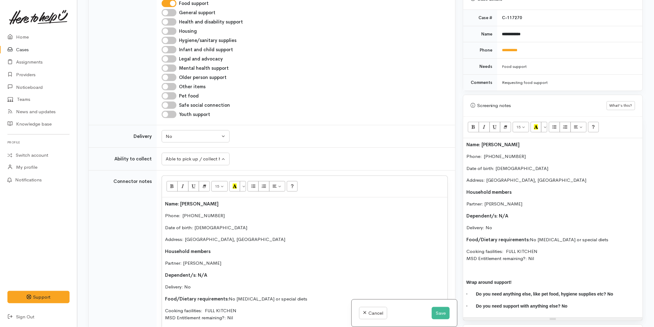
click at [468, 142] on b "Name: Jamie Wilson" at bounding box center [492, 145] width 53 height 6
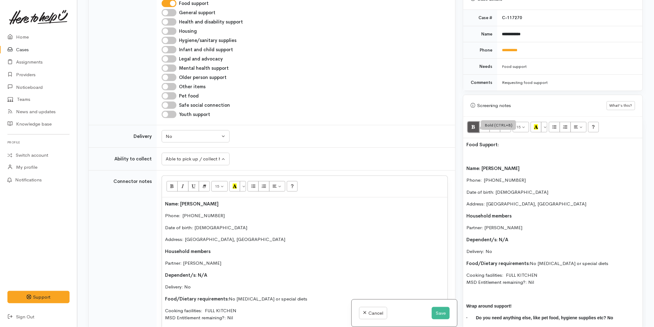
click at [472, 124] on icon "Bold (CTRL+B)" at bounding box center [473, 126] width 4 height 5
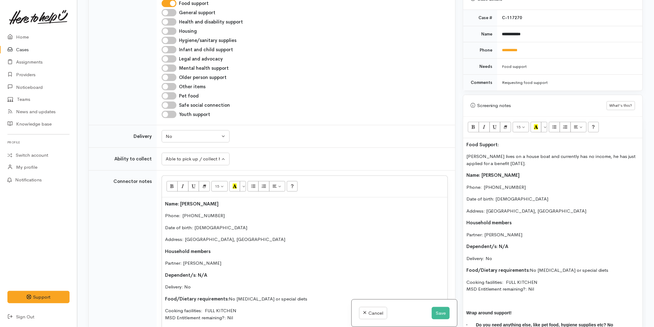
drag, startPoint x: 503, startPoint y: 140, endPoint x: 443, endPoint y: 145, distance: 60.4
click at [442, 145] on div "Related cases There are other cases potentially from the same person, address o…" at bounding box center [366, 163] width 562 height 327
click at [498, 142] on b "Food Support:" at bounding box center [482, 145] width 33 height 6
drag, startPoint x: 495, startPoint y: 138, endPoint x: 475, endPoint y: 140, distance: 20.8
click at [451, 140] on div "Related cases There are other cases potentially from the same person, address o…" at bounding box center [366, 163] width 562 height 327
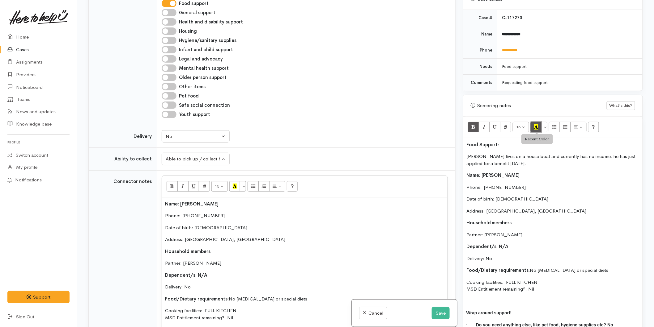
click at [536, 124] on icon "Recent Color" at bounding box center [536, 126] width 4 height 5
click at [540, 196] on p "Date of birth: 18/07/1979" at bounding box center [552, 199] width 173 height 7
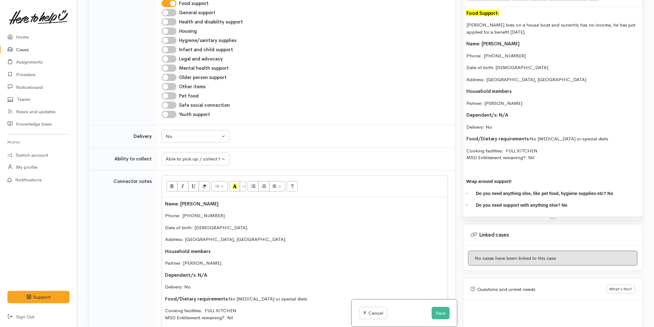
scroll to position [424, 0]
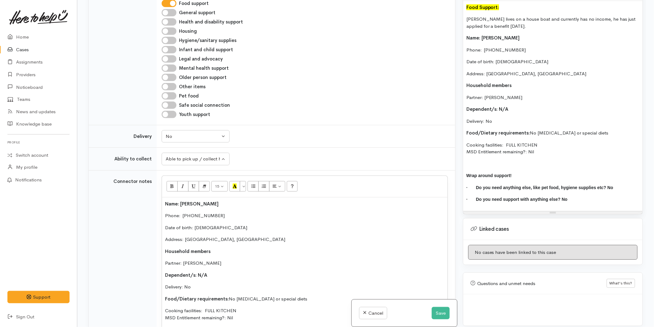
click at [524, 106] on p "Dependent/s: N/A" at bounding box center [552, 109] width 173 height 7
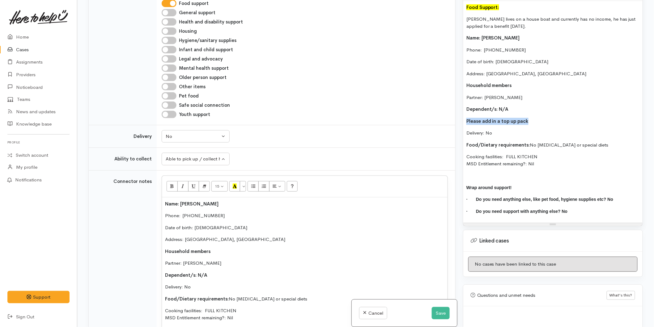
drag, startPoint x: 530, startPoint y: 111, endPoint x: 466, endPoint y: 109, distance: 64.0
click at [466, 109] on div "Food Support: Jamie lives on a house boat and currently has no income, he has j…" at bounding box center [552, 112] width 179 height 222
copy b "Please add in a top up pack"
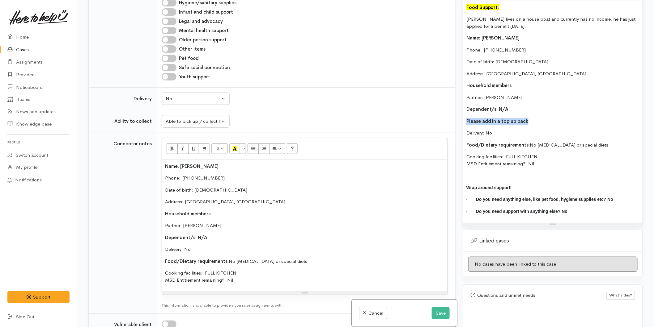
scroll to position [513, 0]
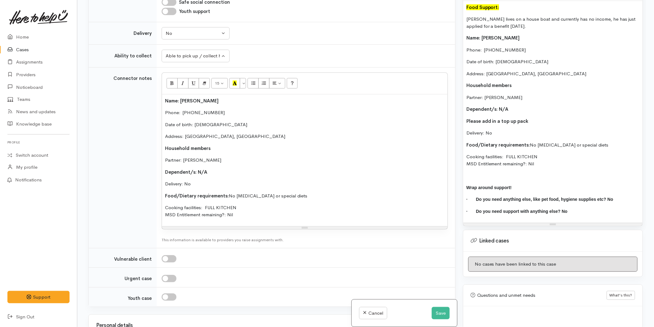
click at [214, 188] on p "Delivery: No" at bounding box center [304, 184] width 279 height 7
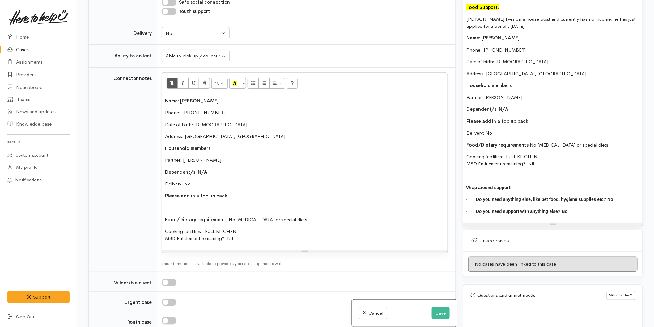
click at [178, 212] on p at bounding box center [304, 207] width 279 height 7
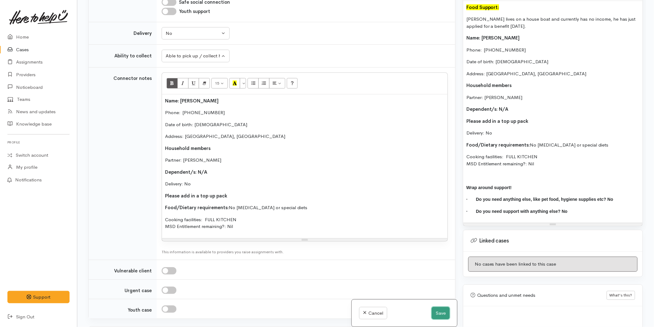
click at [440, 317] on button "Save" at bounding box center [440, 313] width 18 height 13
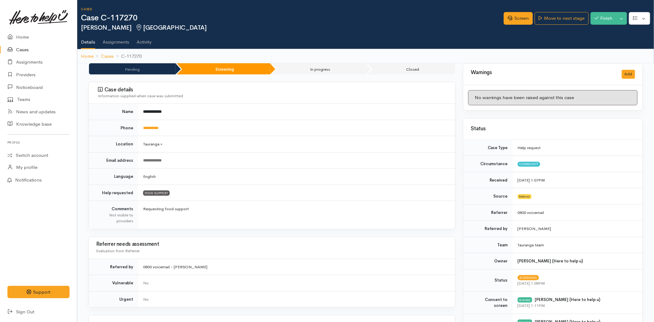
drag, startPoint x: 150, startPoint y: 126, endPoint x: 200, endPoint y: 128, distance: 50.4
click at [150, 126] on link "**********" at bounding box center [150, 128] width 15 height 4
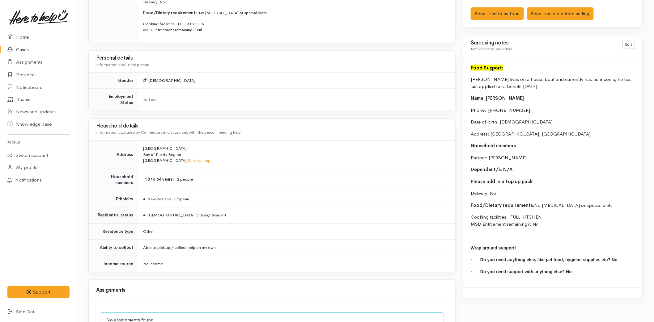
scroll to position [480, 0]
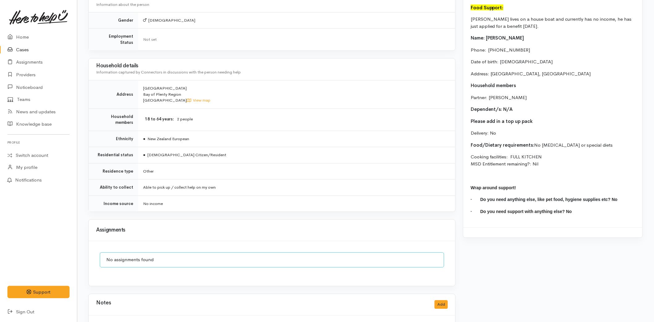
drag, startPoint x: 532, startPoint y: 162, endPoint x: 468, endPoint y: 17, distance: 157.9
click at [468, 17] on div "Food Support: [PERSON_NAME] lives on a house boat and currently has no income, …" at bounding box center [552, 112] width 179 height 231
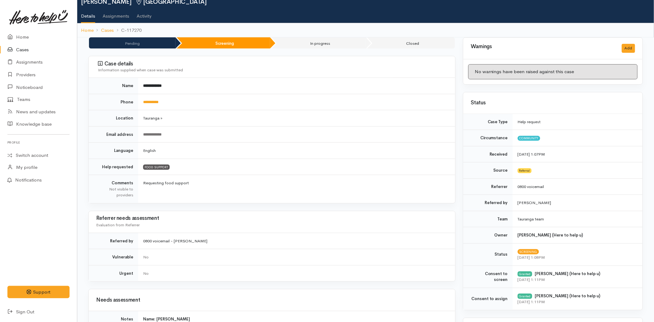
scroll to position [0, 0]
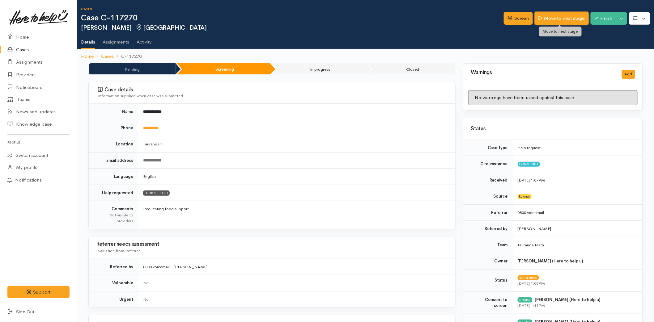
click at [553, 15] on link "Move to next stage" at bounding box center [561, 18] width 54 height 13
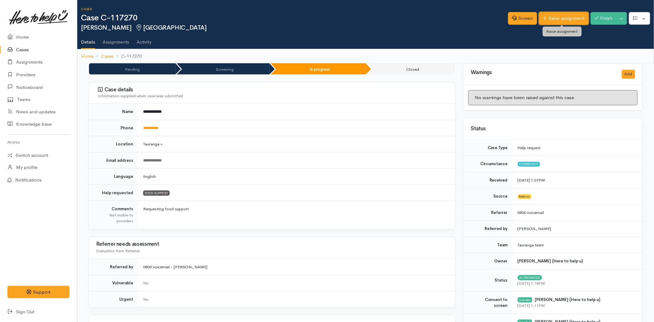
click at [557, 21] on link "Raise assignment" at bounding box center [564, 18] width 50 height 13
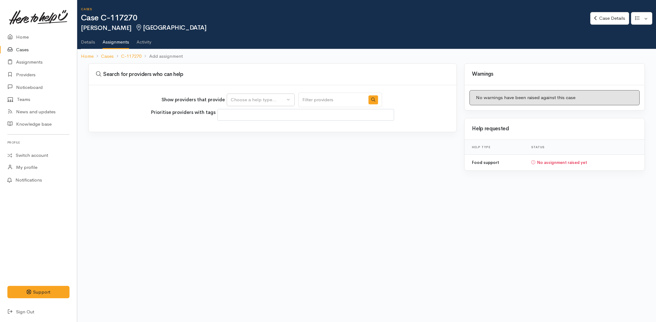
select select
click at [237, 101] on div "Choose a help type..." at bounding box center [258, 99] width 54 height 7
drag, startPoint x: 242, startPoint y: 131, endPoint x: 237, endPoint y: 137, distance: 7.9
click at [242, 131] on span "Food support" at bounding box center [248, 129] width 29 height 7
select select "3"
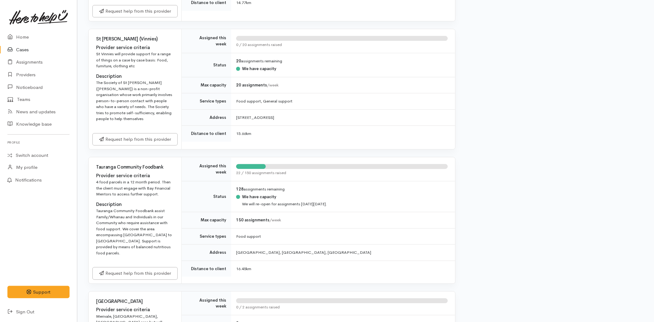
scroll to position [686, 0]
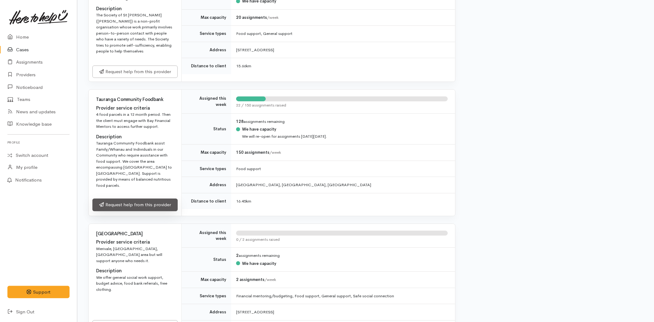
click at [129, 199] on link "Request help from this provider" at bounding box center [134, 205] width 85 height 13
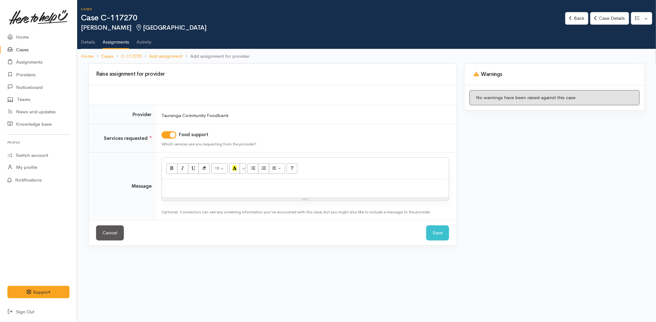
click at [187, 187] on p at bounding box center [305, 186] width 281 height 7
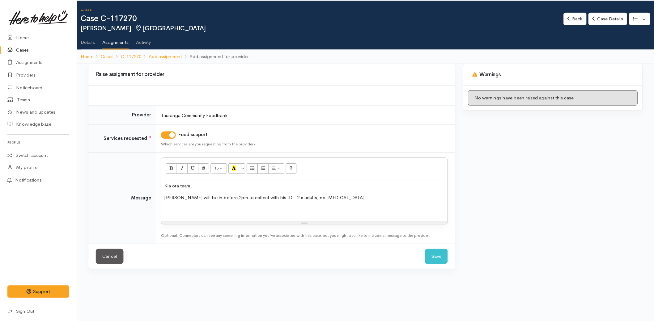
scroll to position [28, 0]
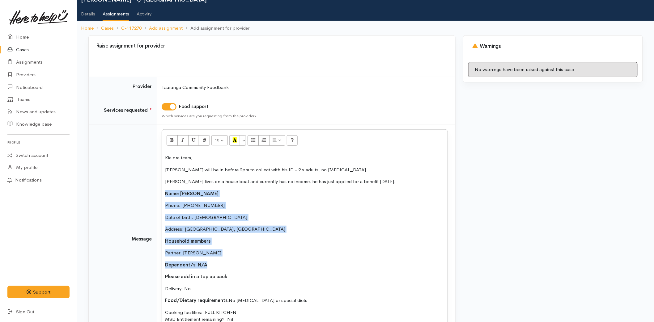
drag, startPoint x: 173, startPoint y: 251, endPoint x: 149, endPoint y: 190, distance: 65.9
click at [149, 189] on tr "Message <p>Kia ora team,</p><p>Jamie will be in before 2pm to collect with his …" at bounding box center [272, 238] width 366 height 229
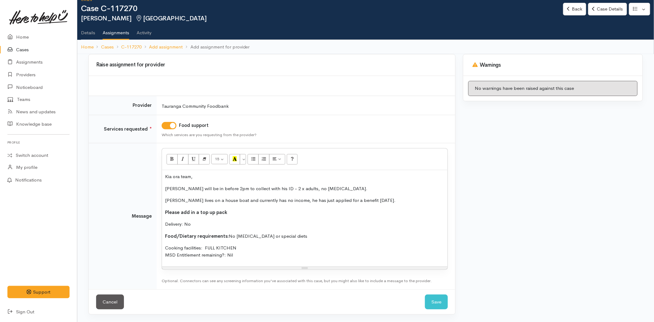
scroll to position [9, 0]
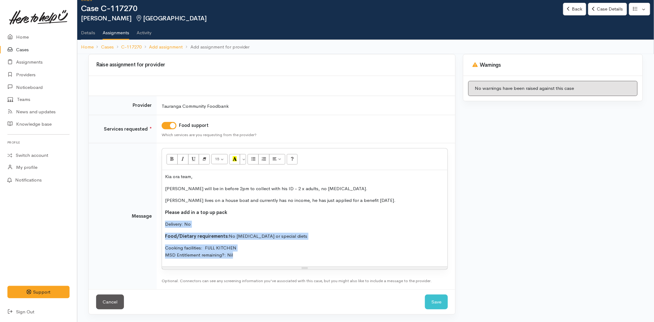
drag, startPoint x: 176, startPoint y: 232, endPoint x: 158, endPoint y: 223, distance: 19.8
click at [158, 223] on td "<p>Kia ora team,</p><p>Jamie will be in before 2pm to collect with his ID - 2 x…" at bounding box center [306, 216] width 298 height 146
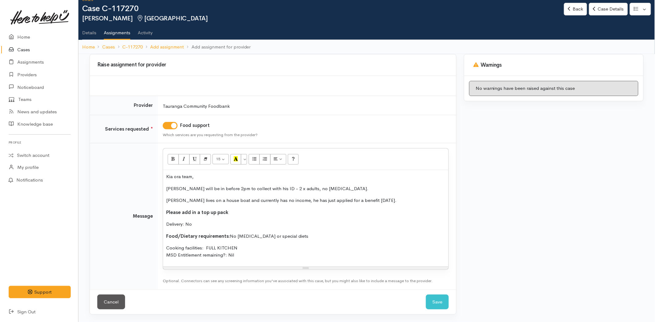
scroll to position [0, 0]
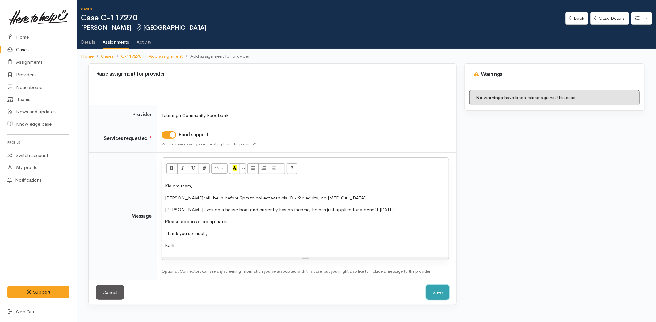
click at [443, 293] on button "Save" at bounding box center [437, 292] width 23 height 15
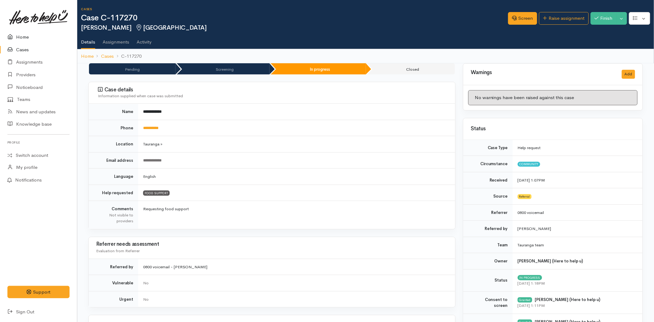
click at [29, 34] on link "Home" at bounding box center [38, 37] width 77 height 13
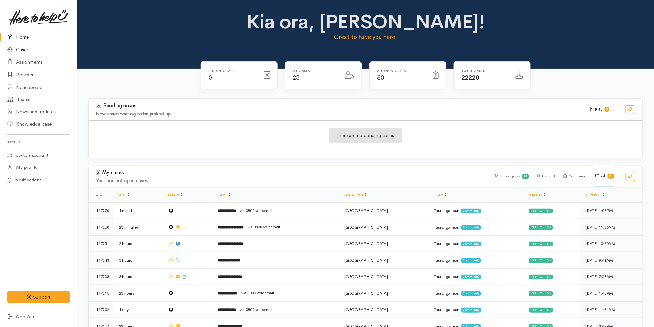
click at [19, 46] on link "Cases" at bounding box center [38, 50] width 77 height 13
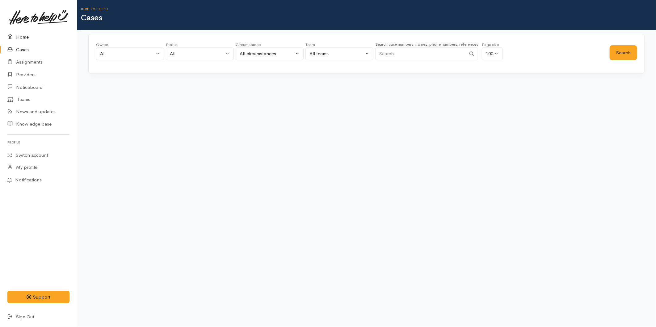
click at [19, 40] on link "Home" at bounding box center [38, 37] width 77 height 13
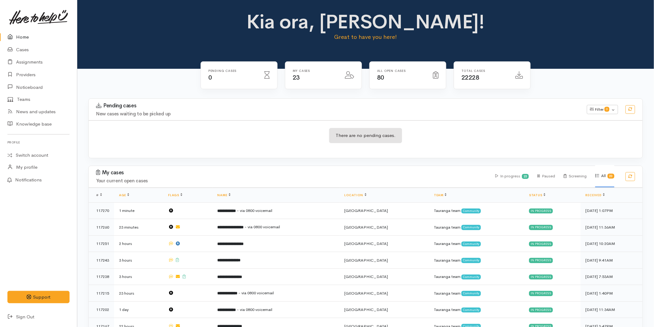
click at [22, 39] on link "Home" at bounding box center [38, 37] width 77 height 13
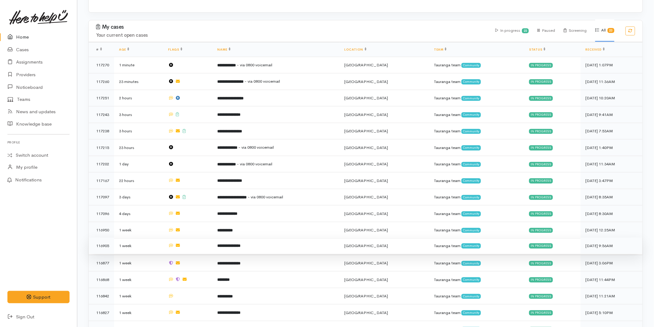
scroll to position [101, 0]
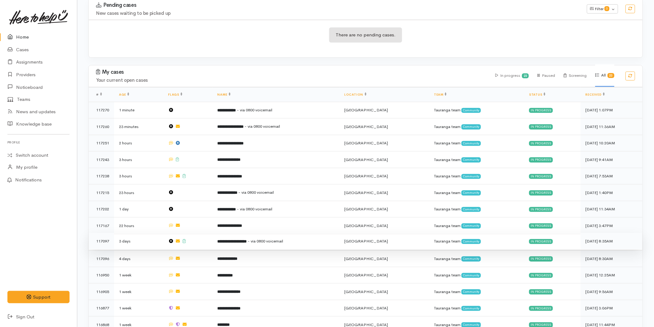
click at [229, 240] on b "**********" at bounding box center [231, 242] width 29 height 4
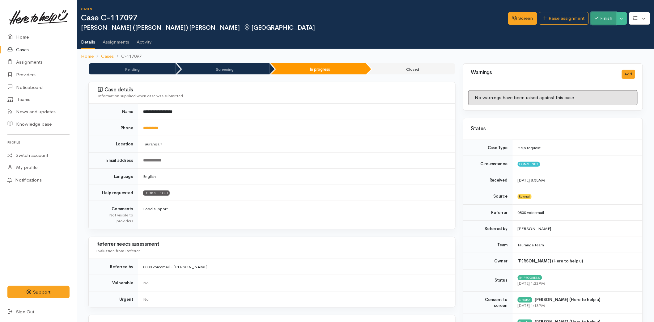
click at [599, 13] on button "Finish" at bounding box center [603, 18] width 26 height 13
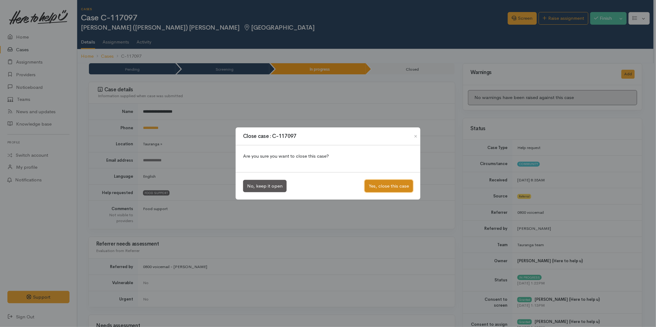
click at [394, 182] on button "Yes, close this case" at bounding box center [389, 186] width 48 height 13
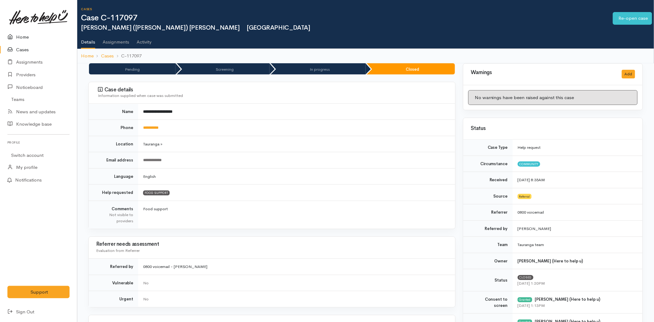
click at [19, 39] on link "Home" at bounding box center [38, 37] width 77 height 13
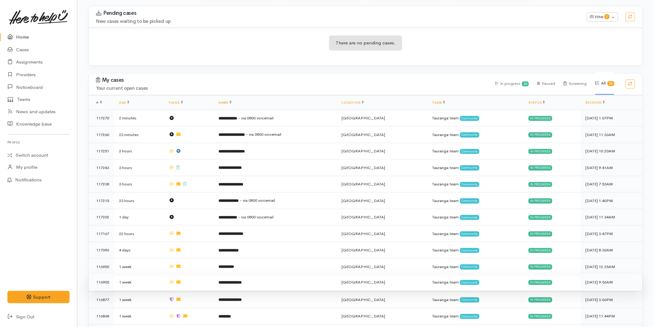
scroll to position [240, 0]
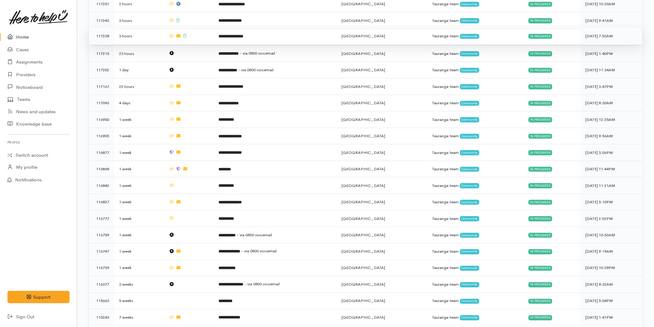
click at [243, 35] on b "**********" at bounding box center [230, 36] width 25 height 4
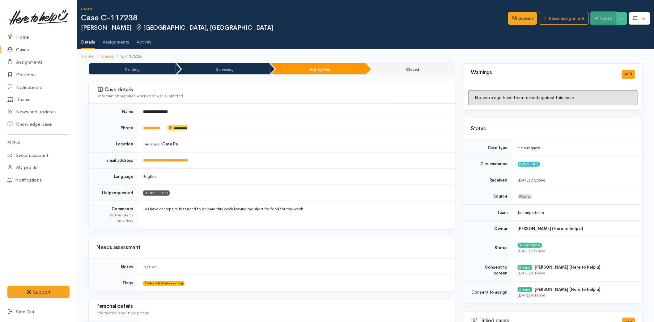
click at [595, 23] on button "Finish" at bounding box center [603, 18] width 26 height 13
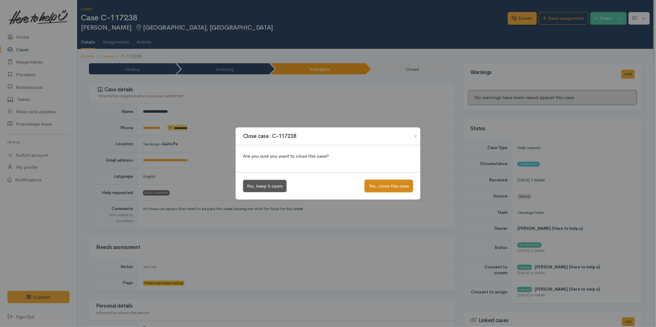
click at [401, 186] on button "Yes, close this case" at bounding box center [389, 186] width 48 height 13
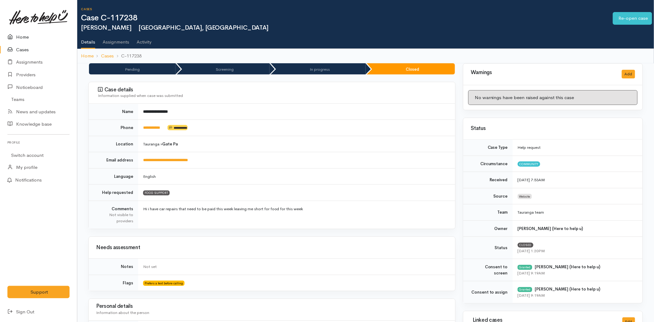
click at [22, 36] on link "Home" at bounding box center [38, 37] width 77 height 13
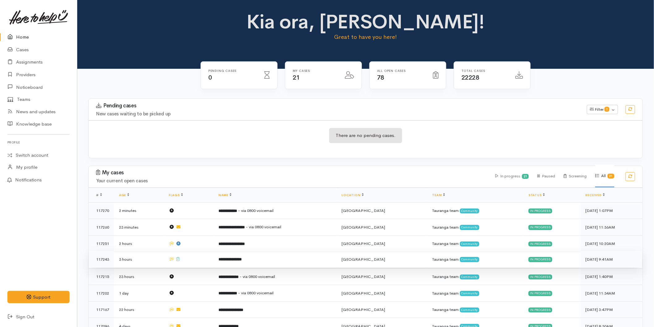
click at [255, 254] on td "**********" at bounding box center [274, 259] width 123 height 17
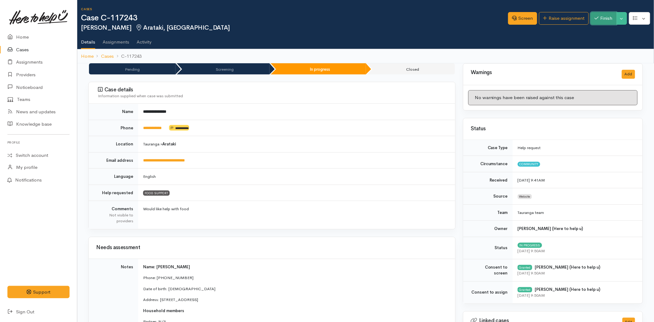
click at [601, 14] on button "Finish" at bounding box center [603, 18] width 26 height 13
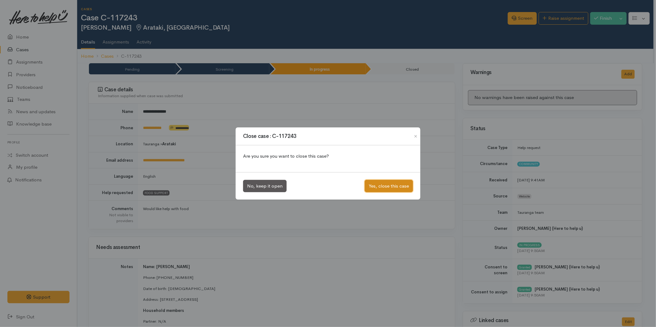
click at [389, 184] on button "Yes, close this case" at bounding box center [389, 186] width 48 height 13
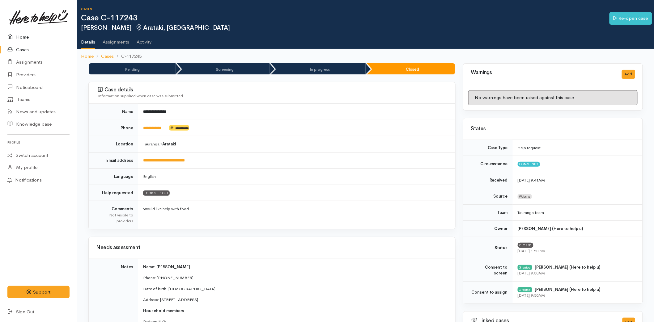
click at [14, 35] on icon at bounding box center [11, 37] width 9 height 8
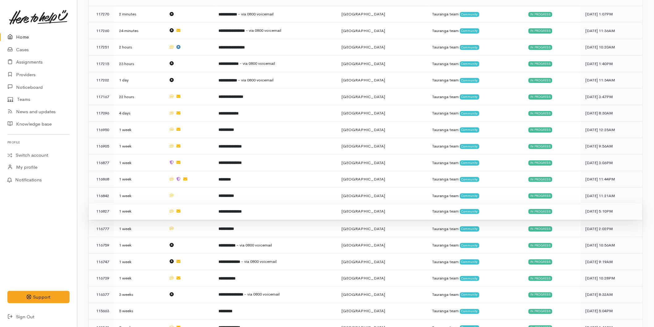
scroll to position [224, 0]
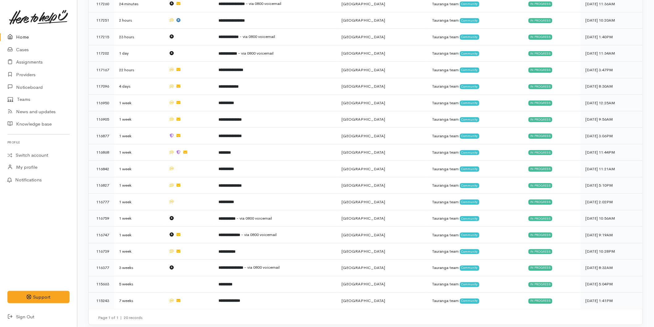
click at [20, 36] on link "Home" at bounding box center [38, 37] width 77 height 13
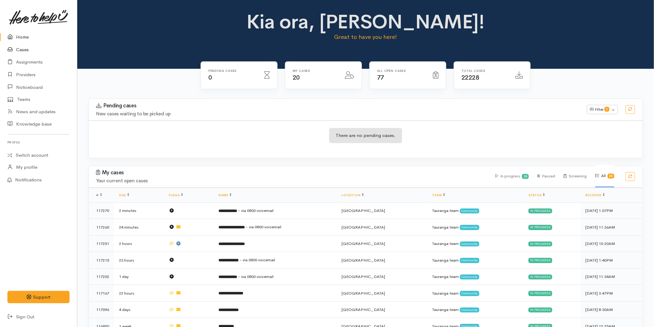
click at [23, 50] on link "Cases" at bounding box center [38, 50] width 77 height 13
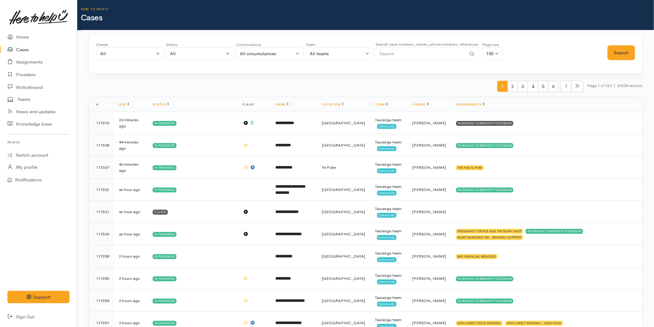
click at [387, 50] on input "Search" at bounding box center [420, 54] width 91 height 13
type input "0275523554"
click at [619, 50] on button "Search" at bounding box center [620, 52] width 27 height 15
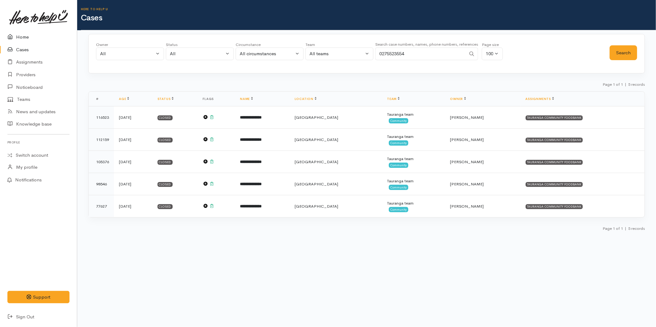
click at [35, 33] on link "Home" at bounding box center [38, 37] width 77 height 13
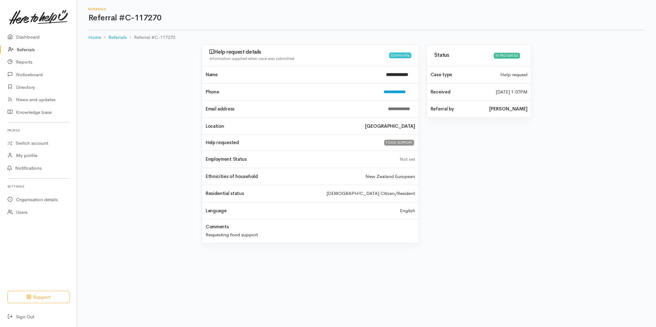
click at [23, 49] on link "Referrals" at bounding box center [38, 50] width 77 height 13
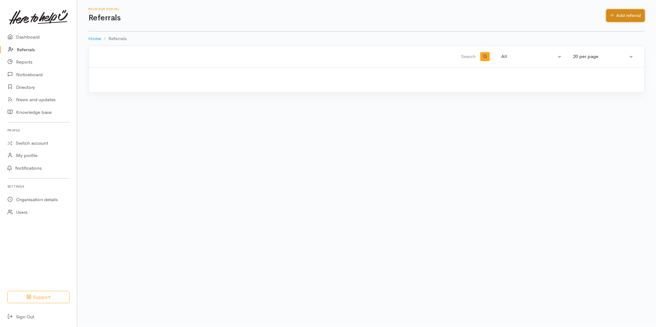
click at [614, 17] on link "Add referral" at bounding box center [625, 15] width 39 height 13
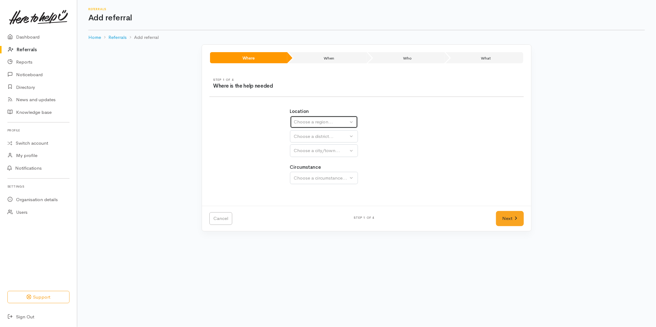
click at [317, 128] on button "Choose a region..." at bounding box center [324, 122] width 68 height 13
drag, startPoint x: 311, startPoint y: 169, endPoint x: 312, endPoint y: 137, distance: 32.8
click at [311, 168] on span "Bay of Plenty" at bounding box center [312, 170] width 28 height 7
select select "4"
select select
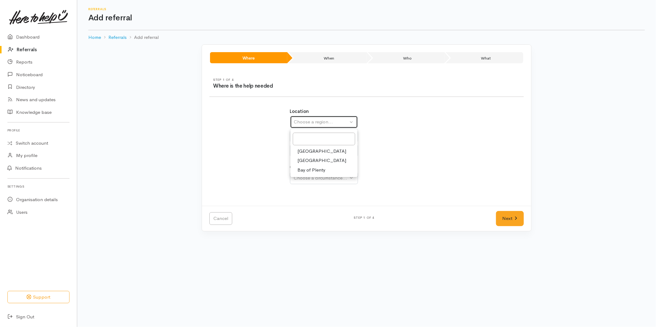
select select
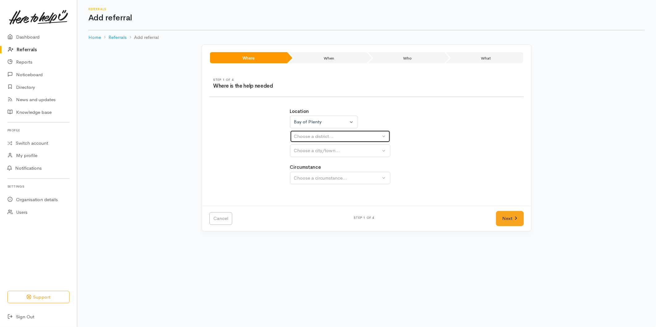
click at [311, 135] on div "Choose a district..." at bounding box center [337, 136] width 87 height 7
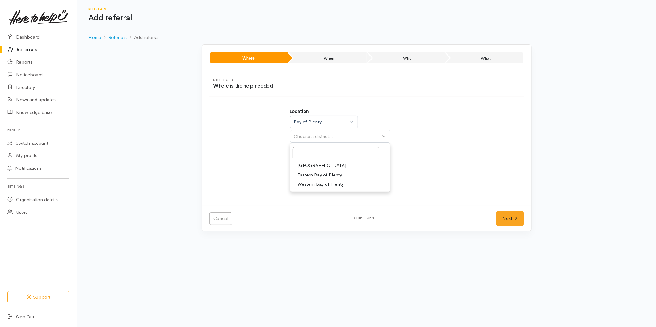
click at [302, 166] on span "[GEOGRAPHIC_DATA]" at bounding box center [322, 165] width 49 height 7
select select "6"
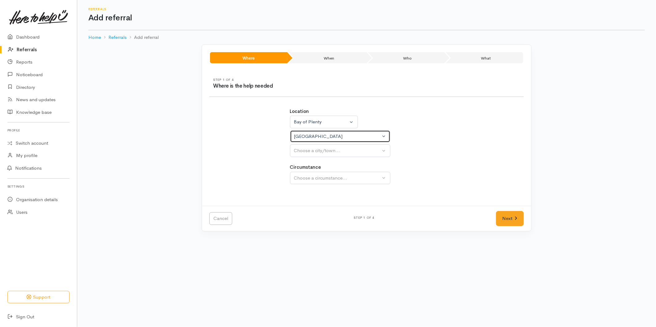
select select
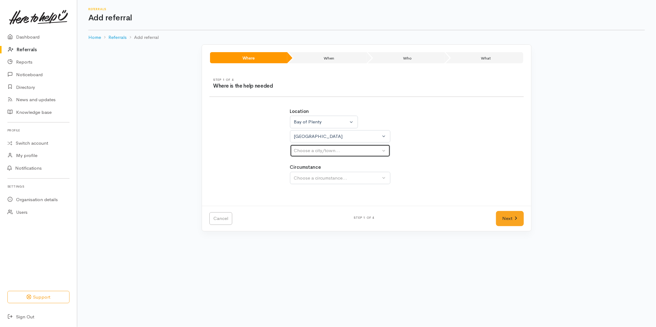
click at [307, 151] on div "Choose a city/town..." at bounding box center [337, 150] width 87 height 7
drag, startPoint x: 302, startPoint y: 184, endPoint x: 305, endPoint y: 178, distance: 7.1
click at [302, 184] on link "[GEOGRAPHIC_DATA]" at bounding box center [340, 180] width 100 height 10
select select "4"
click at [307, 171] on div "Circumstance Choose a circumstance..." at bounding box center [367, 174] width 154 height 20
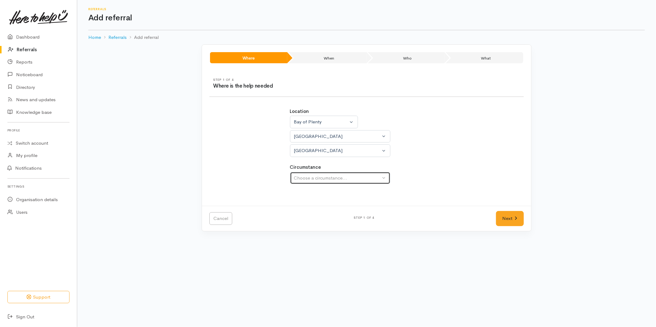
click at [308, 179] on div "Choose a circumstance..." at bounding box center [337, 178] width 87 height 7
click at [306, 206] on span "Community" at bounding box center [309, 207] width 23 height 7
select select "2"
click at [517, 218] on icon at bounding box center [516, 218] width 2 height 3
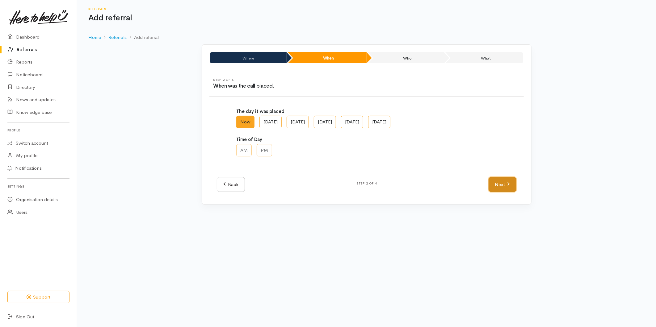
click at [497, 189] on link "Next" at bounding box center [503, 184] width 28 height 15
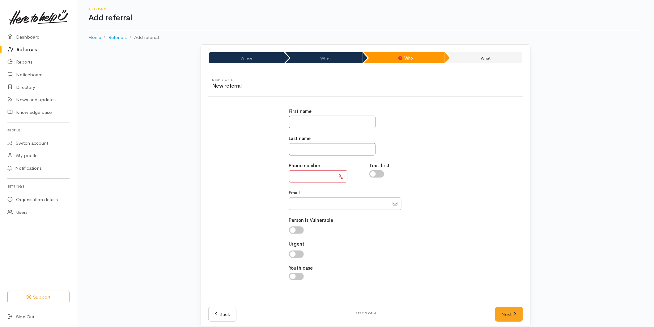
drag, startPoint x: 305, startPoint y: 123, endPoint x: 304, endPoint y: 127, distance: 4.5
click at [305, 124] on input "text" at bounding box center [332, 122] width 86 height 13
click at [297, 121] on input "*******" at bounding box center [332, 122] width 86 height 13
type input "******"
click at [306, 145] on input "text" at bounding box center [332, 149] width 86 height 13
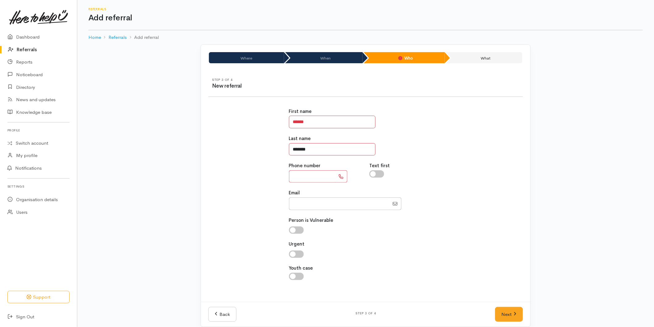
type input "*******"
click at [304, 177] on input "text" at bounding box center [312, 176] width 46 height 13
type input "**********"
click at [520, 309] on link "Next" at bounding box center [509, 314] width 28 height 15
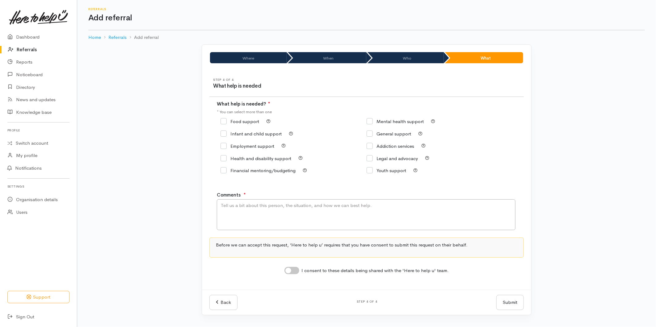
click at [230, 121] on input "Food support" at bounding box center [240, 121] width 39 height 5
checkbox input "true"
drag, startPoint x: 252, startPoint y: 220, endPoint x: 261, endPoint y: 215, distance: 10.1
click at [253, 218] on textarea "Comments" at bounding box center [366, 215] width 299 height 31
click at [274, 207] on textarea "Requesting food support - 02/03/1941 (DOB)" at bounding box center [366, 215] width 299 height 31
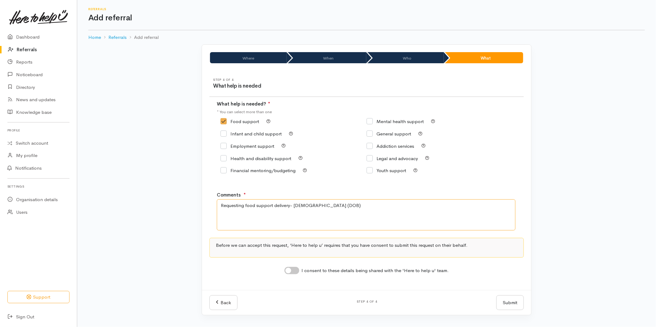
type textarea "Requesting food support delivery- 02/03/1941 (DOB)"
click at [298, 270] on div "I consent to these details being shared with the 'Here to help u' team." at bounding box center [366, 271] width 165 height 8
drag, startPoint x: 298, startPoint y: 273, endPoint x: 312, endPoint y: 275, distance: 14.4
click at [297, 272] on input "I consent to these details being shared with the 'Here to help u' team." at bounding box center [291, 270] width 15 height 7
checkbox input "true"
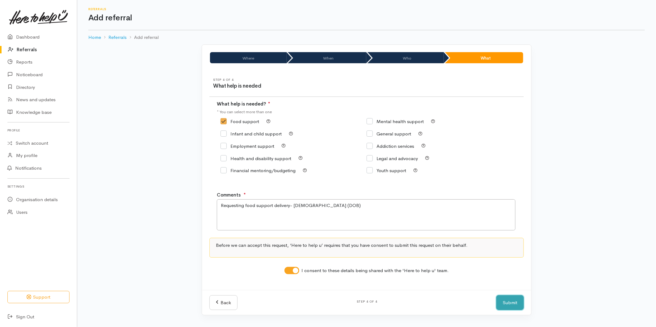
drag, startPoint x: 507, startPoint y: 305, endPoint x: 492, endPoint y: 301, distance: 14.8
click at [507, 305] on button "Submit" at bounding box center [509, 303] width 27 height 15
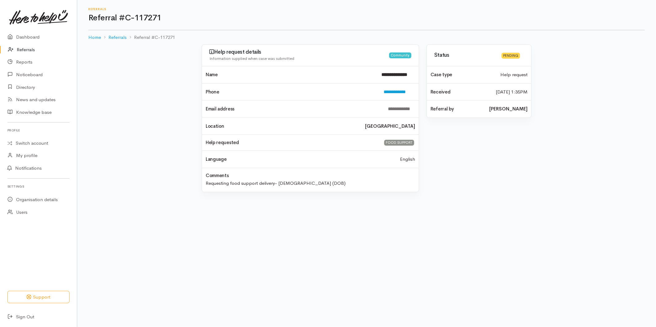
click at [21, 49] on link "Referrals" at bounding box center [38, 50] width 77 height 13
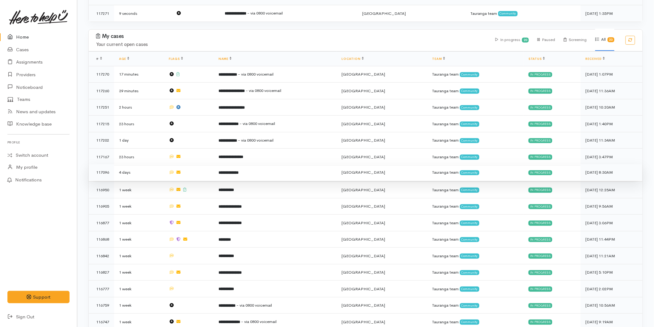
scroll to position [217, 0]
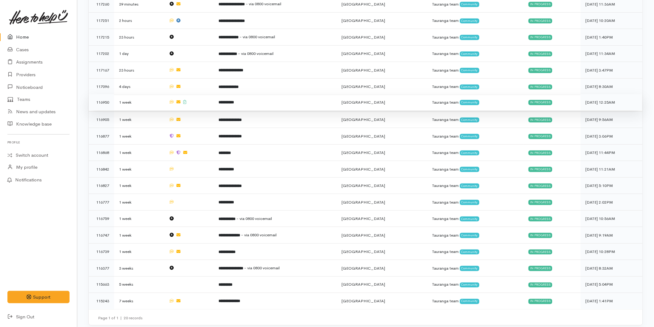
click at [249, 100] on td "**********" at bounding box center [274, 102] width 123 height 17
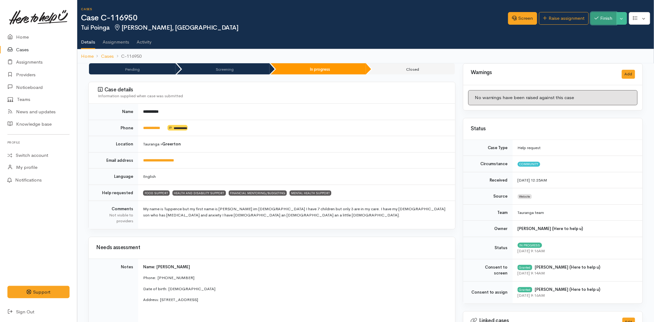
click at [600, 15] on button "Finish" at bounding box center [603, 18] width 26 height 13
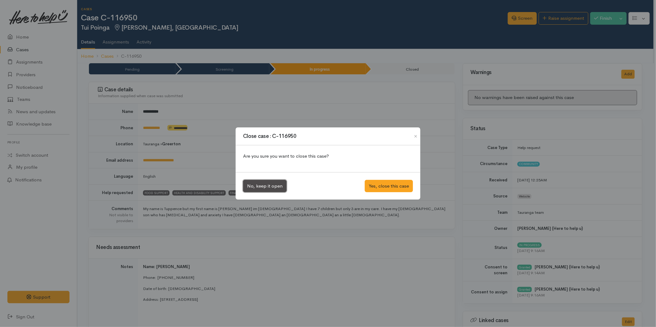
click at [274, 180] on button "No, keep it open" at bounding box center [265, 186] width 44 height 13
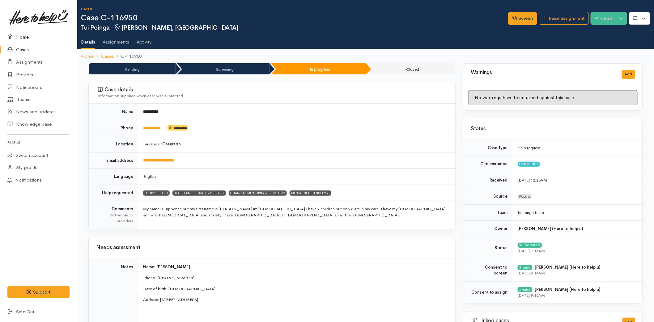
click at [34, 38] on link "Home" at bounding box center [38, 37] width 77 height 13
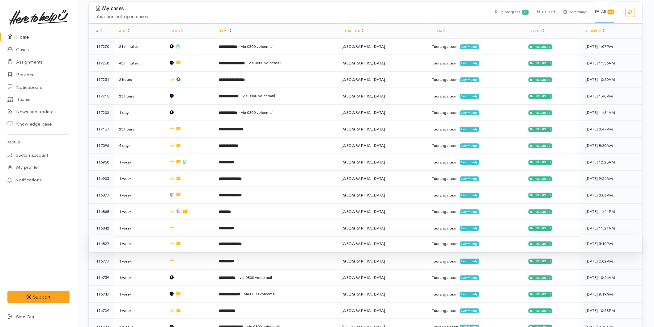
scroll to position [224, 0]
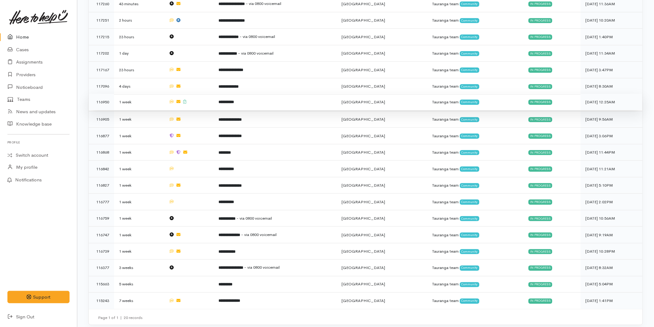
click at [228, 107] on td "**********" at bounding box center [274, 102] width 123 height 17
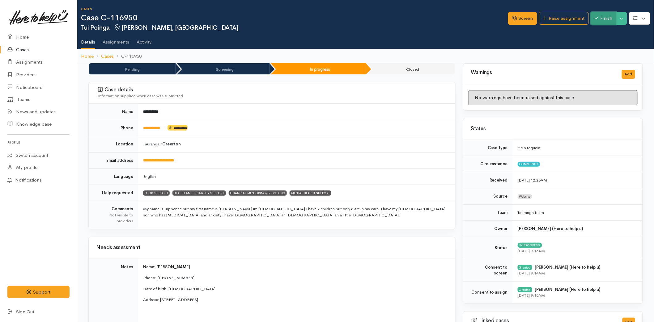
click at [595, 12] on button "Finish" at bounding box center [603, 18] width 26 height 13
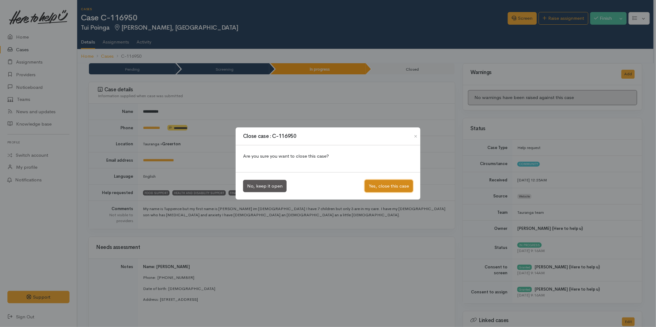
click at [387, 184] on button "Yes, close this case" at bounding box center [389, 186] width 48 height 13
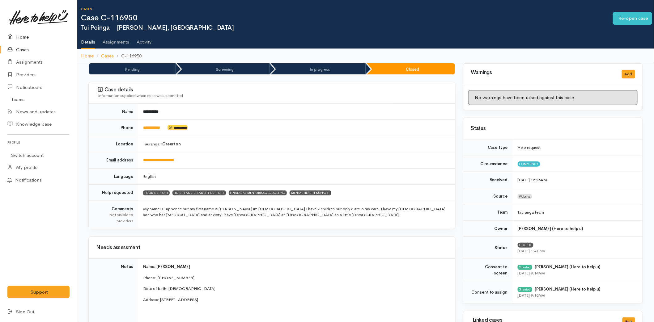
click at [23, 36] on link "Home" at bounding box center [38, 37] width 77 height 13
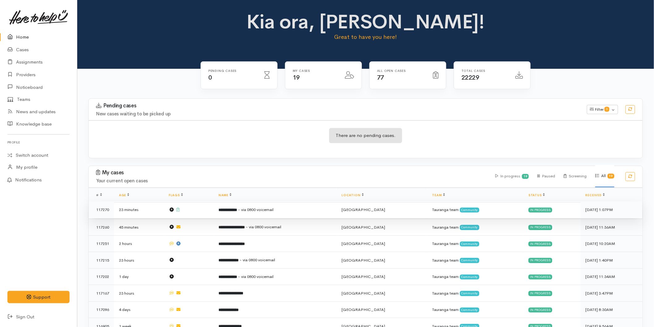
scroll to position [34, 0]
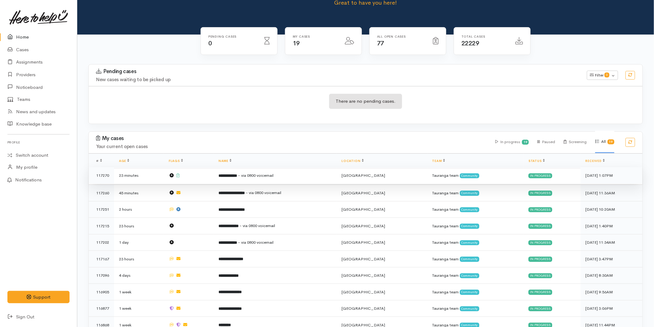
click at [253, 171] on td "**********" at bounding box center [274, 175] width 123 height 17
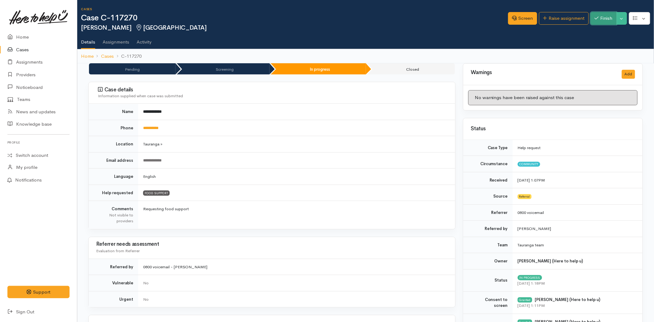
click at [597, 21] on button "Finish" at bounding box center [603, 18] width 26 height 13
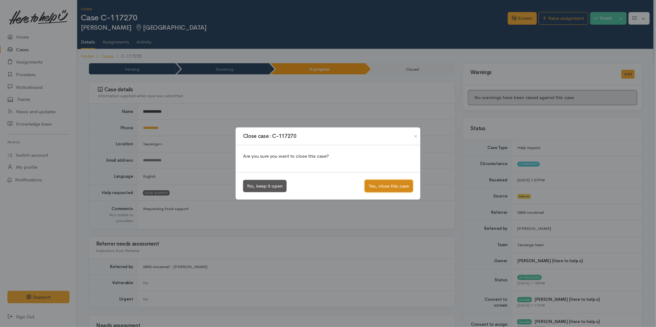
click at [397, 186] on button "Yes, close this case" at bounding box center [389, 186] width 48 height 13
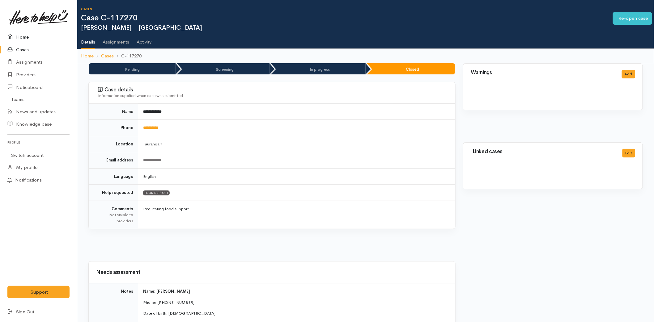
click at [10, 38] on icon at bounding box center [11, 37] width 9 height 8
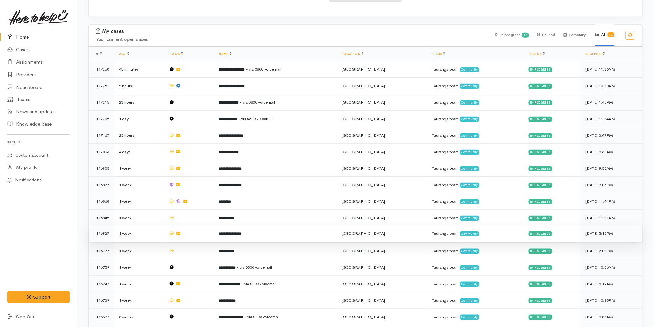
scroll to position [191, 0]
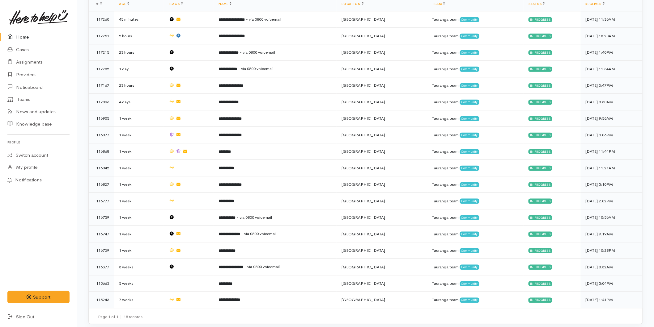
click at [30, 38] on link "Home" at bounding box center [38, 37] width 77 height 13
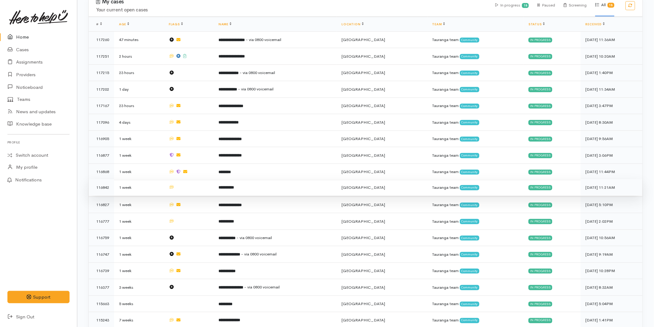
scroll to position [191, 0]
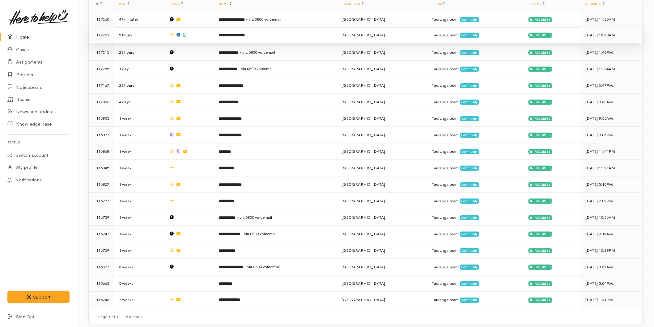
click at [243, 35] on b "**********" at bounding box center [231, 35] width 26 height 4
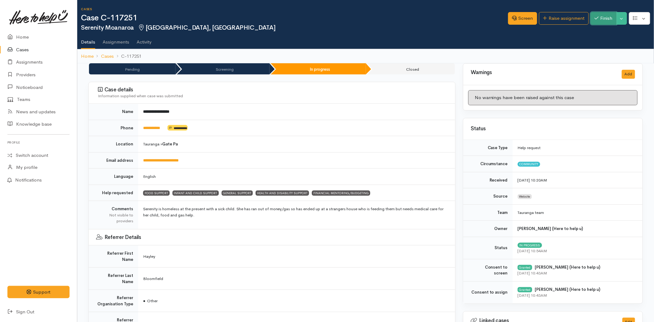
click at [595, 14] on button "Finish" at bounding box center [603, 18] width 26 height 13
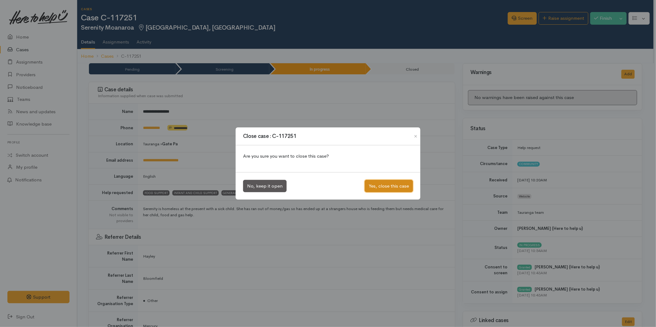
click at [392, 186] on button "Yes, close this case" at bounding box center [389, 186] width 48 height 13
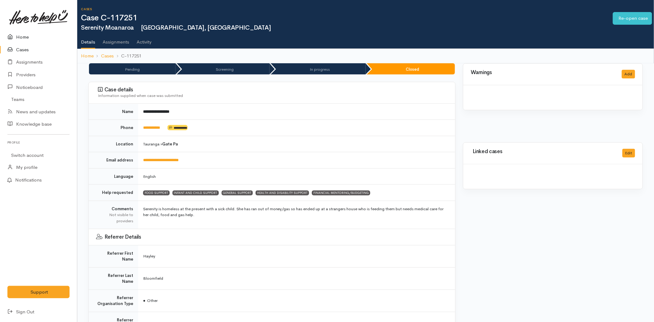
click at [26, 35] on link "Home" at bounding box center [38, 37] width 77 height 13
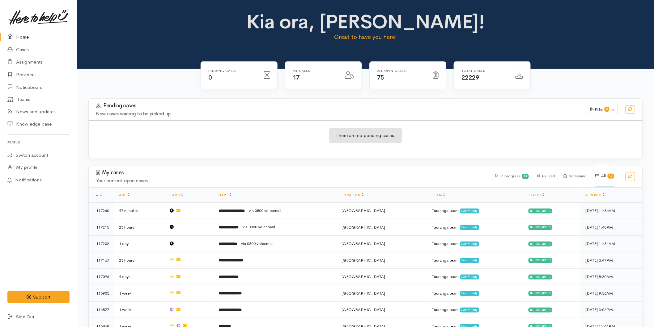
click at [26, 36] on link "Home" at bounding box center [38, 37] width 77 height 13
click at [13, 41] on link "Home" at bounding box center [38, 37] width 77 height 13
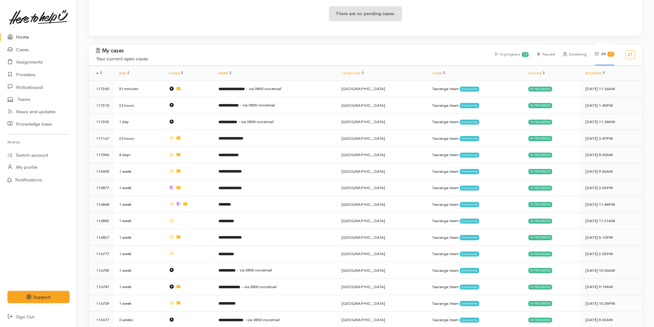
scroll to position [175, 0]
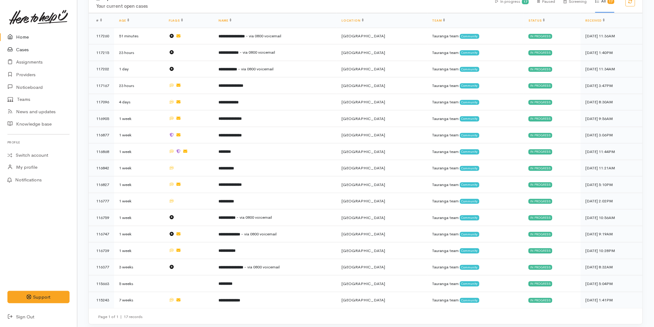
click at [23, 45] on link "Cases" at bounding box center [38, 50] width 77 height 13
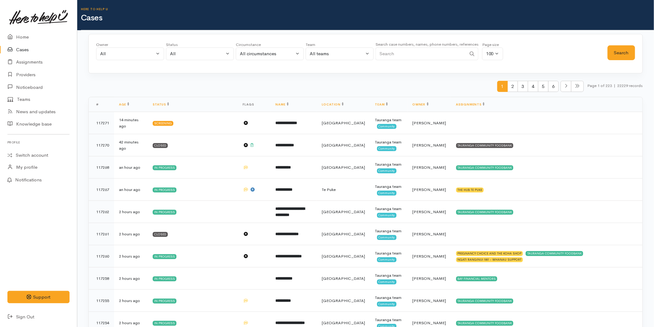
click at [400, 56] on input "Search" at bounding box center [420, 54] width 91 height 13
type input "0212318954"
click at [624, 53] on button "Search" at bounding box center [620, 52] width 27 height 15
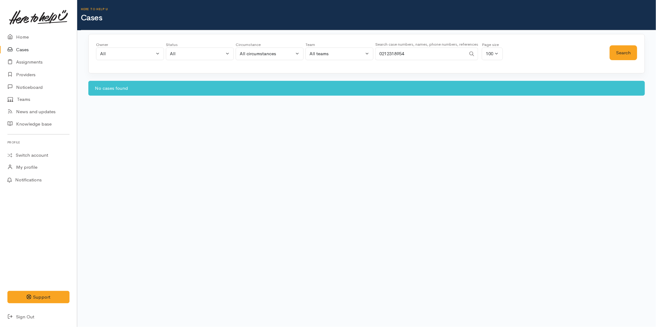
click at [25, 48] on link "Cases" at bounding box center [38, 50] width 77 height 13
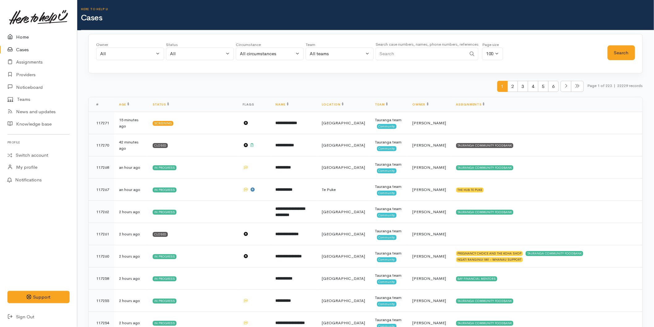
drag, startPoint x: 24, startPoint y: 39, endPoint x: 5, endPoint y: 42, distance: 19.4
click at [24, 39] on link "Home" at bounding box center [38, 37] width 77 height 13
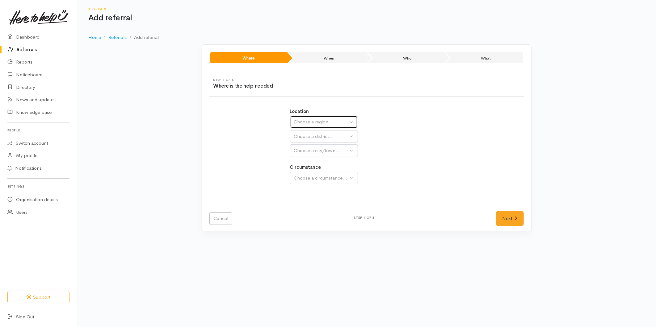
click at [305, 121] on div "Choose a region..." at bounding box center [321, 122] width 54 height 7
drag, startPoint x: 303, startPoint y: 173, endPoint x: 304, endPoint y: 157, distance: 16.4
click at [303, 173] on span "Bay of Plenty" at bounding box center [312, 170] width 28 height 7
select select "4"
select select
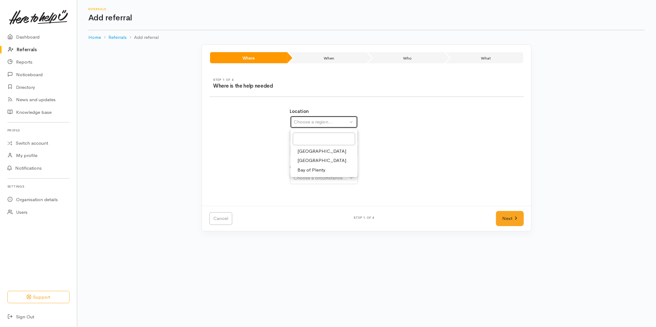
select select
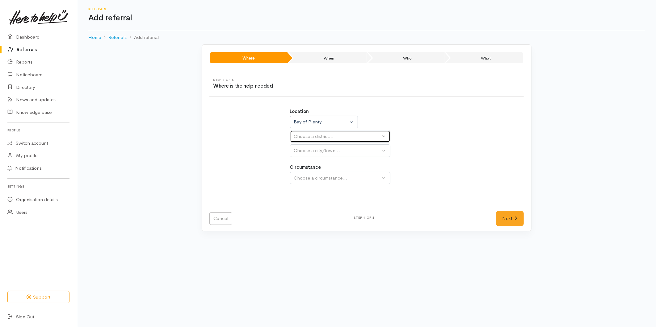
click at [304, 135] on div "Choose a district..." at bounding box center [337, 136] width 87 height 7
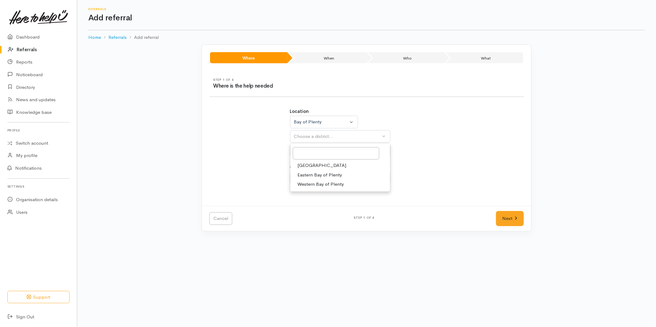
click at [309, 165] on span "[GEOGRAPHIC_DATA]" at bounding box center [322, 165] width 49 height 7
select select "6"
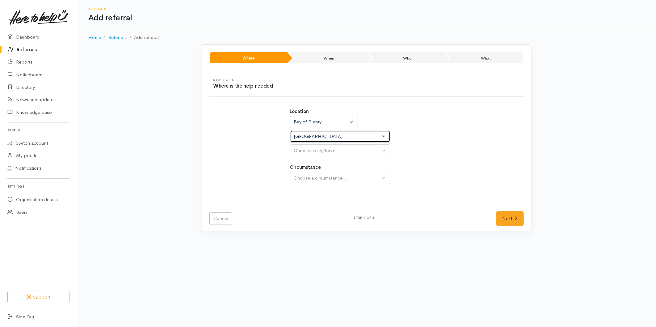
select select
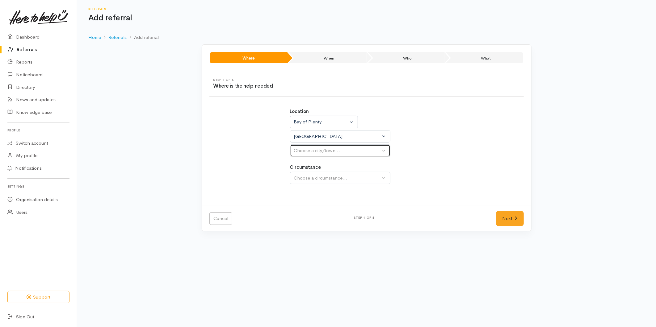
click at [314, 153] on div "Choose a city/town..." at bounding box center [337, 150] width 87 height 7
drag, startPoint x: 311, startPoint y: 179, endPoint x: 322, endPoint y: 182, distance: 11.2
click at [311, 179] on span "[GEOGRAPHIC_DATA]" at bounding box center [322, 180] width 49 height 7
select select "4"
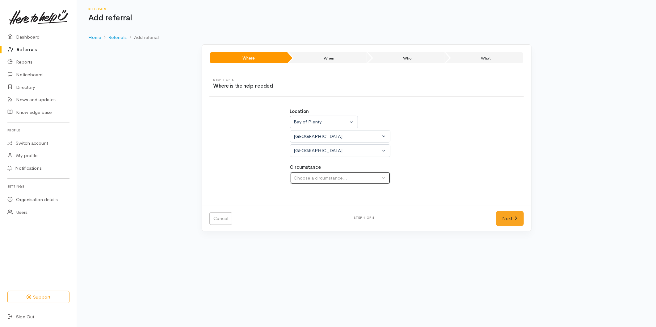
click at [323, 179] on div "Choose a circumstance..." at bounding box center [337, 178] width 87 height 7
click at [317, 209] on span "Community" at bounding box center [309, 207] width 23 height 7
select select "2"
click at [503, 221] on link "Next" at bounding box center [510, 218] width 28 height 15
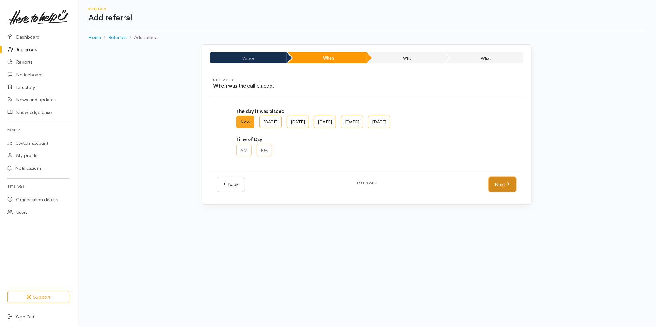
drag, startPoint x: 501, startPoint y: 187, endPoint x: 472, endPoint y: 182, distance: 29.8
click at [501, 186] on link "Next" at bounding box center [503, 184] width 28 height 15
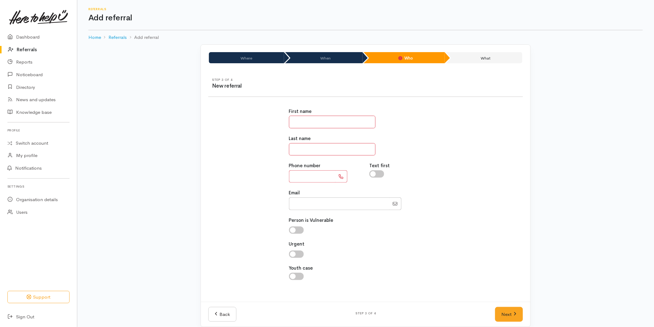
click at [323, 121] on input "text" at bounding box center [332, 122] width 86 height 13
type input "*****"
type input "******"
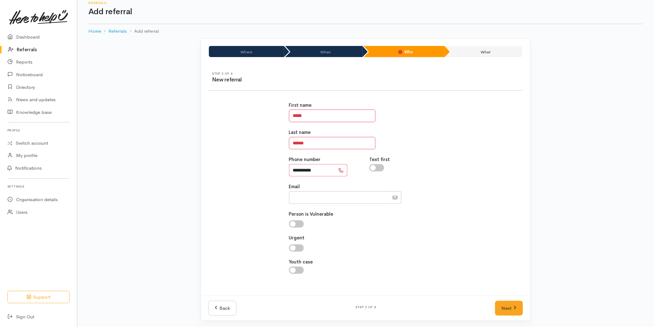
scroll to position [8, 0]
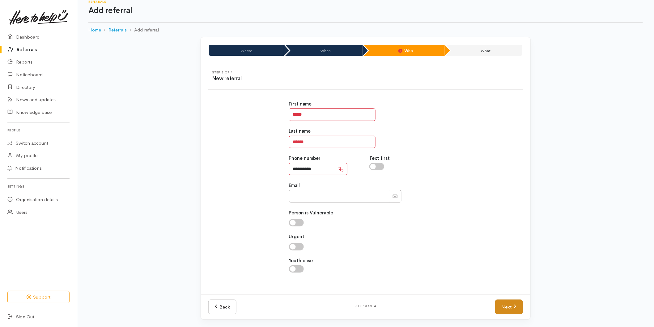
type input "**********"
click at [501, 308] on link "Next" at bounding box center [509, 307] width 28 height 15
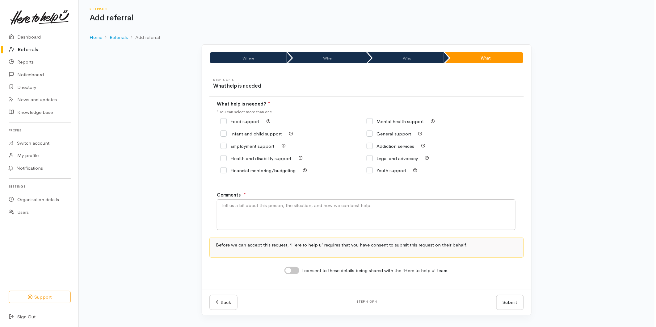
scroll to position [0, 0]
click at [245, 124] on div "Food support" at bounding box center [294, 121] width 146 height 9
click at [242, 120] on input "Food support" at bounding box center [240, 121] width 39 height 5
checkbox input "true"
click at [233, 217] on textarea "Comments" at bounding box center [366, 215] width 299 height 31
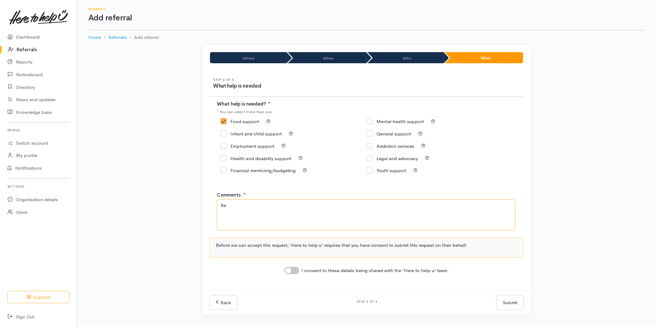
type textarea "R"
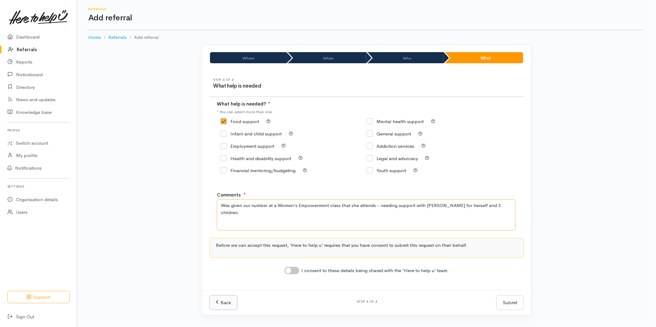
type textarea "Was given our number at a Women's Empowerment class that she attends - needing …"
click at [228, 304] on link "Back" at bounding box center [223, 303] width 28 height 15
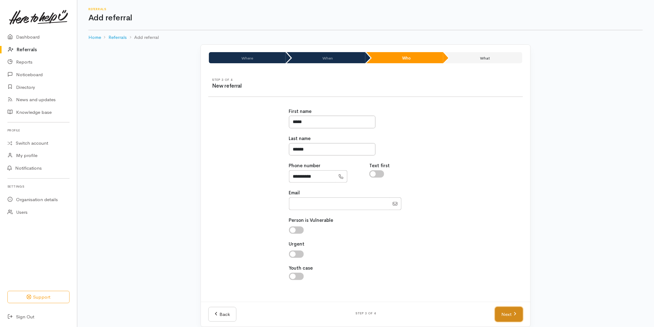
drag, startPoint x: 499, startPoint y: 314, endPoint x: 464, endPoint y: 298, distance: 38.3
click at [499, 313] on link "Next" at bounding box center [509, 314] width 28 height 15
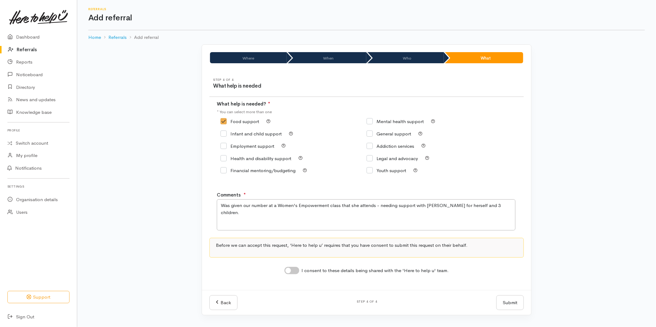
click at [289, 270] on input "I consent to these details being shared with the 'Here to help u' team." at bounding box center [291, 270] width 15 height 7
checkbox input "true"
click at [510, 304] on button "Submit" at bounding box center [509, 303] width 27 height 15
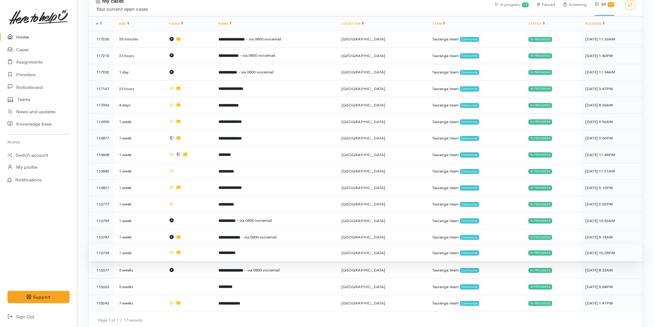
scroll to position [168, 0]
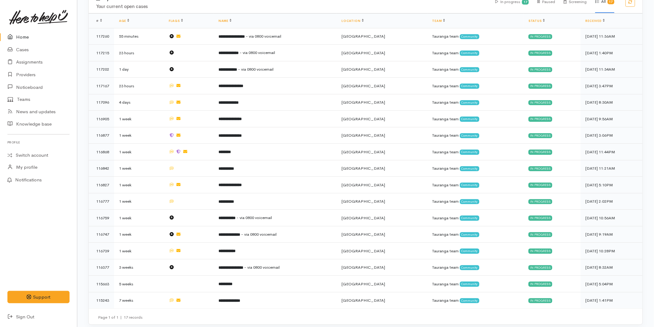
click at [26, 33] on link "Home" at bounding box center [38, 37] width 77 height 13
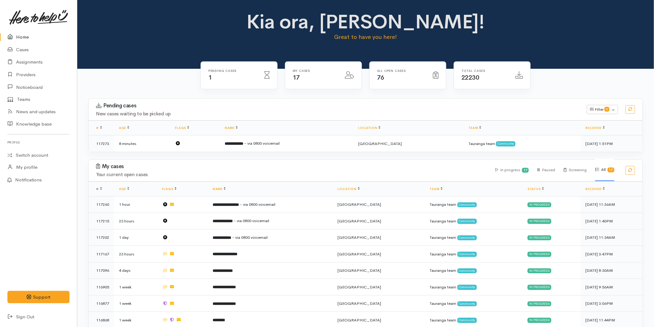
drag, startPoint x: 28, startPoint y: 35, endPoint x: 8, endPoint y: 43, distance: 21.6
click at [28, 35] on link "Home" at bounding box center [38, 37] width 77 height 13
drag, startPoint x: 16, startPoint y: 41, endPoint x: 22, endPoint y: 43, distance: 5.7
click at [16, 41] on link "Home" at bounding box center [38, 37] width 77 height 13
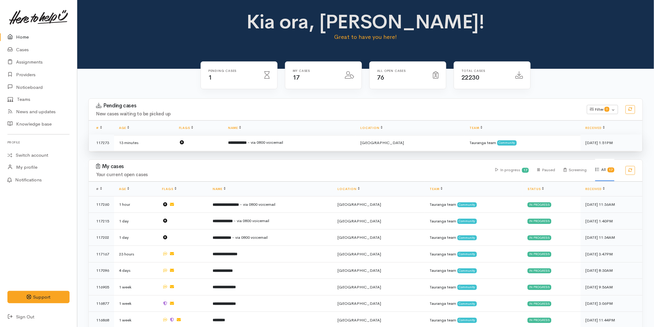
click at [231, 150] on td "**********" at bounding box center [289, 143] width 133 height 16
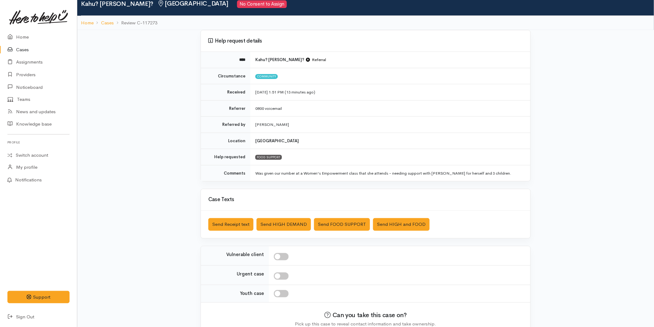
scroll to position [57, 0]
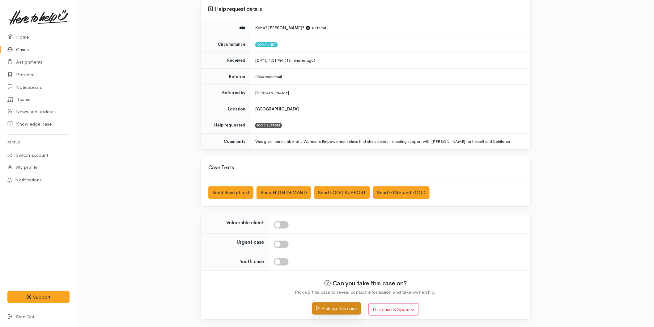
click at [334, 308] on button "Pick up this case" at bounding box center [336, 309] width 48 height 13
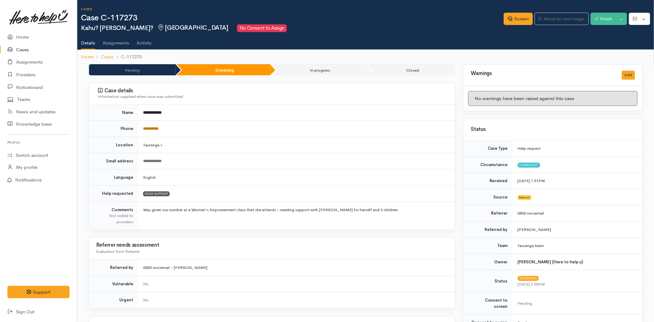
click at [158, 131] on link "**********" at bounding box center [150, 129] width 15 height 4
drag, startPoint x: 519, startPoint y: 20, endPoint x: 247, endPoint y: 150, distance: 301.7
click at [519, 20] on link "Screen" at bounding box center [517, 19] width 29 height 13
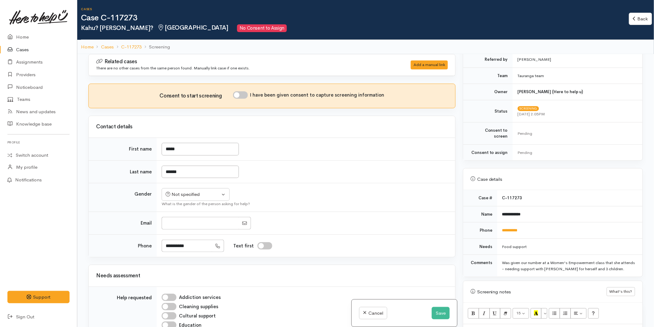
scroll to position [292, 0]
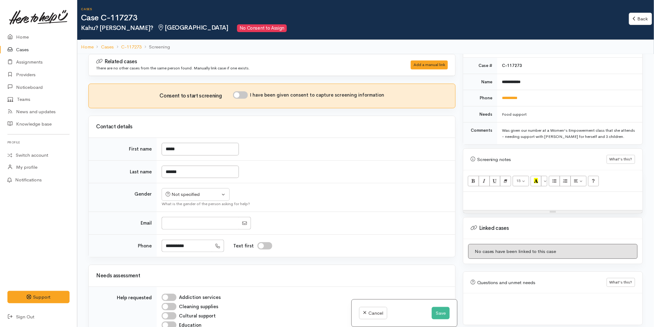
click at [502, 195] on p at bounding box center [552, 198] width 173 height 7
paste div
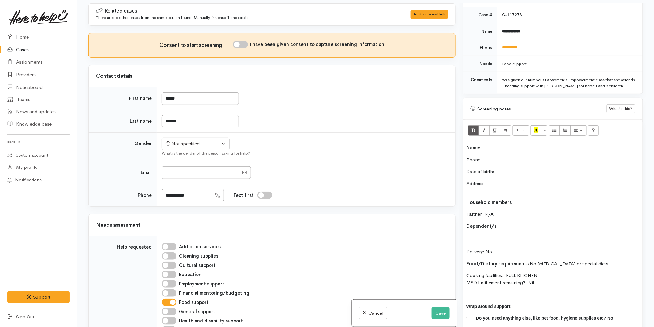
click at [512, 145] on p "Name:" at bounding box center [552, 148] width 173 height 7
click at [245, 47] on input "I have been given consent to capture screening information" at bounding box center [240, 44] width 15 height 7
checkbox input "true"
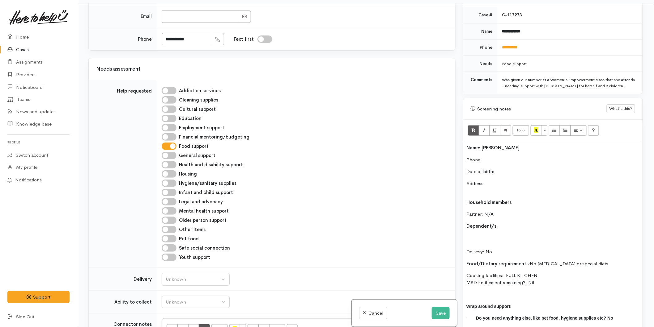
scroll to position [274, 0]
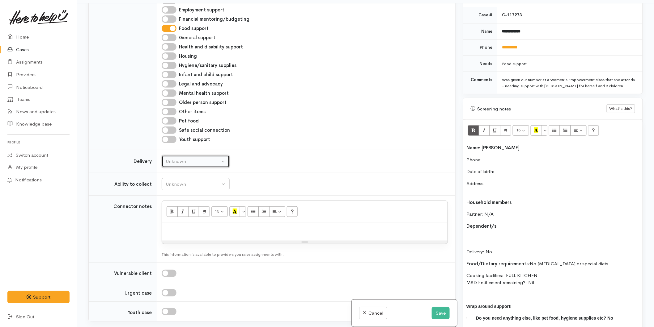
click at [180, 164] on div "Unknown" at bounding box center [193, 161] width 54 height 7
click at [173, 217] on span "No" at bounding box center [172, 219] width 6 height 7
select select "1"
click at [174, 187] on div "Unknown" at bounding box center [193, 184] width 54 height 7
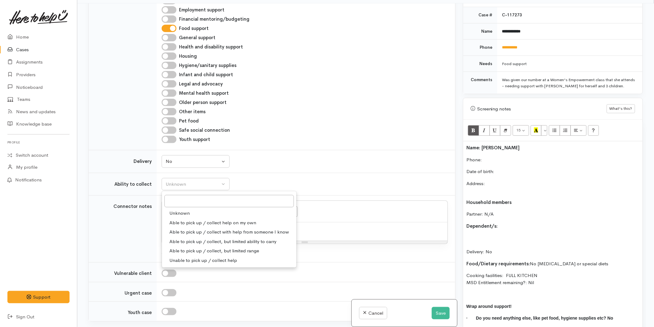
click at [185, 223] on span "Able to pick up / collect help on my own" at bounding box center [212, 223] width 87 height 7
select select "2"
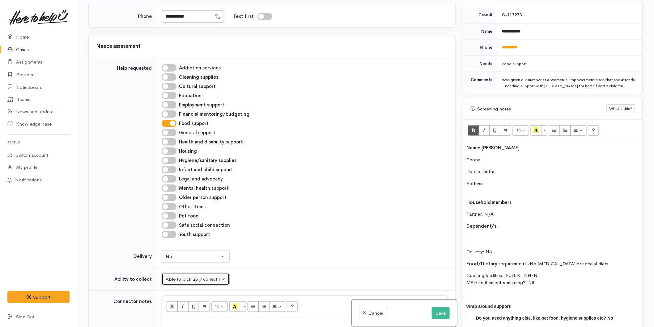
scroll to position [69, 0]
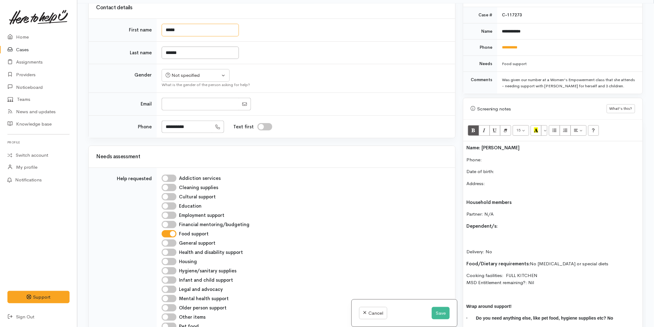
click at [186, 28] on input "*****" at bounding box center [200, 30] width 77 height 13
type input "****"
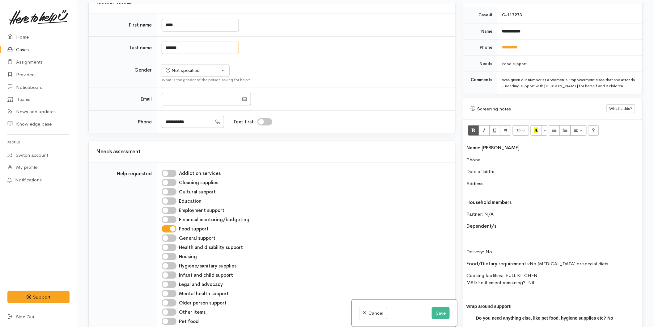
drag, startPoint x: 187, startPoint y: 54, endPoint x: 159, endPoint y: 74, distance: 34.3
click at [187, 54] on input "******" at bounding box center [200, 48] width 77 height 13
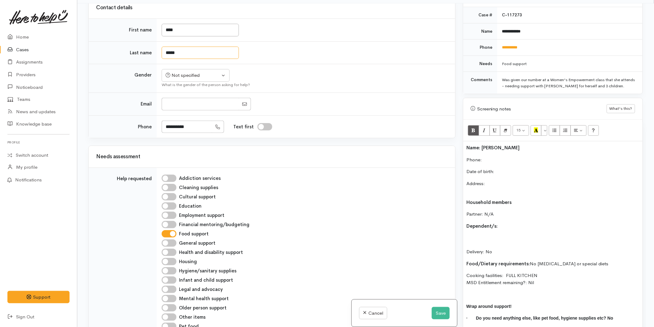
click at [164, 50] on input "*****" at bounding box center [200, 53] width 77 height 13
type input "*********"
click at [481, 145] on b "Name: Kahu Dwyer" at bounding box center [492, 148] width 53 height 6
drag, startPoint x: 486, startPoint y: 141, endPoint x: 482, endPoint y: 141, distance: 3.7
click at [482, 145] on b "Name: Kahu Dwyer" at bounding box center [492, 148] width 53 height 6
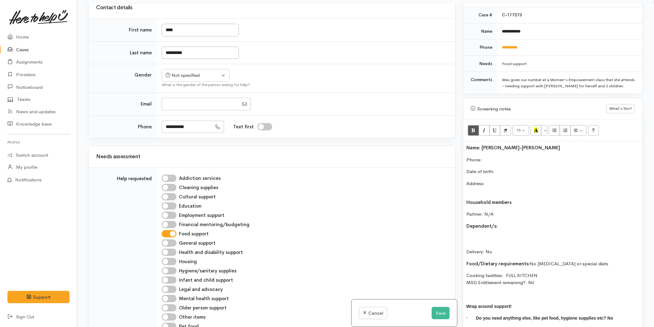
click at [495, 157] on p "Phone:" at bounding box center [552, 160] width 173 height 7
click at [194, 74] on div "Not specified" at bounding box center [193, 75] width 54 height 7
click at [181, 107] on span "[DEMOGRAPHIC_DATA]" at bounding box center [200, 108] width 53 height 7
select select "[DEMOGRAPHIC_DATA]"
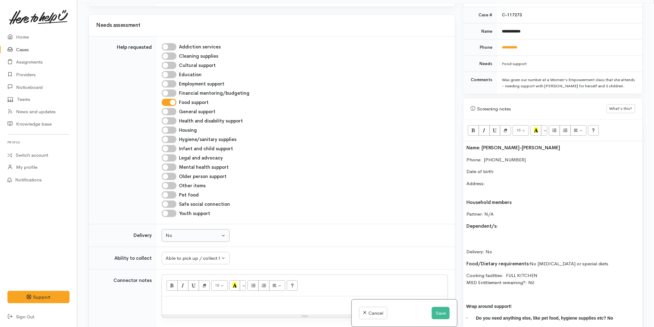
scroll to position [206, 0]
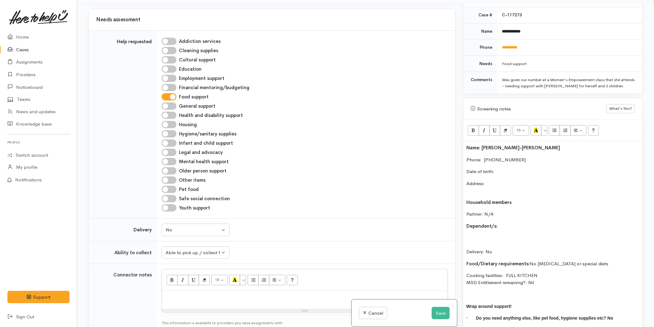
click at [510, 168] on p "Date of birth:" at bounding box center [552, 171] width 173 height 7
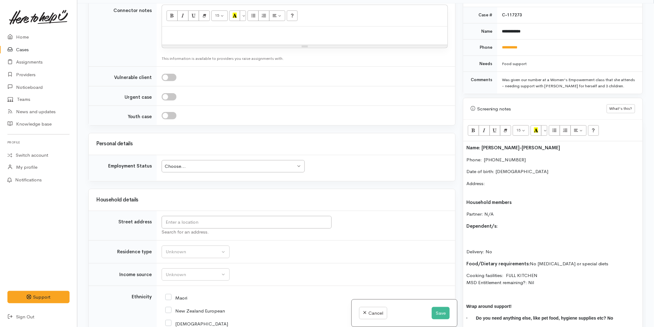
scroll to position [515, 0]
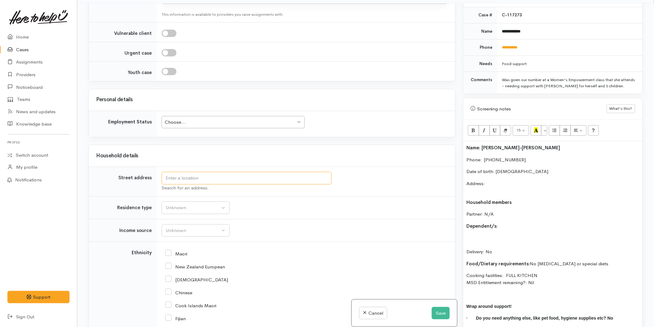
click at [173, 179] on input "text" at bounding box center [247, 178] width 170 height 13
type input "2 Rahipere Ct, Judea, Tauranga, New Zealand"
drag, startPoint x: 54, startPoint y: 179, endPoint x: 18, endPoint y: 180, distance: 35.8
click at [18, 180] on body "Support Feedback I've got something to say Back" at bounding box center [327, 139] width 654 height 381
click at [492, 180] on p "Address:" at bounding box center [552, 187] width 173 height 14
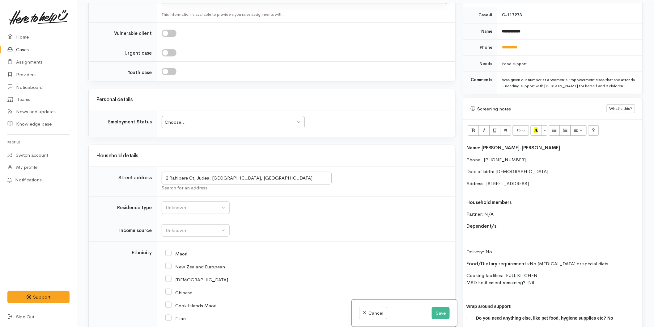
click at [179, 119] on div "Choose..." at bounding box center [230, 122] width 131 height 7
click at [180, 211] on div "Unknown" at bounding box center [193, 207] width 54 height 7
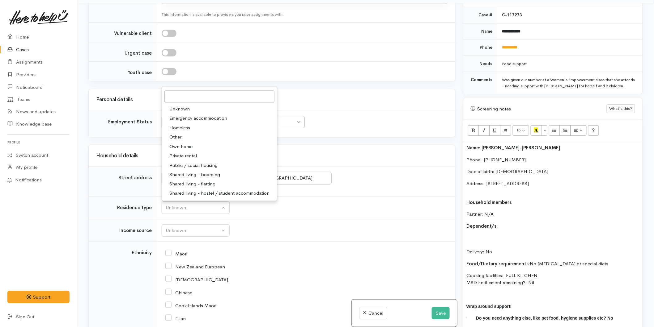
click at [178, 157] on span "Private rental" at bounding box center [182, 156] width 27 height 7
select select "2"
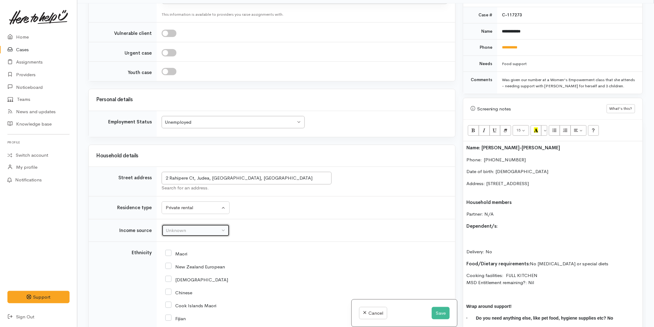
click at [170, 234] on div "Unknown" at bounding box center [193, 230] width 54 height 7
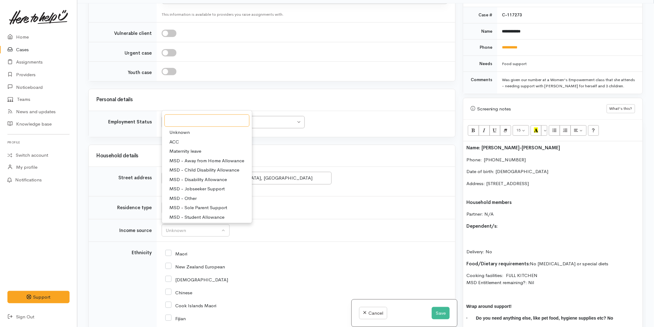
scroll to position [69, 0]
click at [194, 138] on span "MSD - Sole Parent Support" at bounding box center [198, 139] width 58 height 7
select select "7"
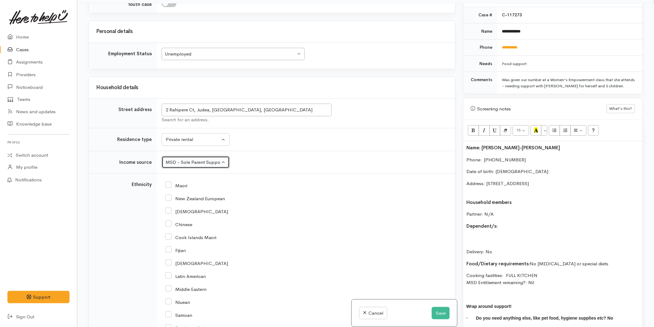
scroll to position [583, 0]
click at [169, 187] on input "Maori" at bounding box center [176, 185] width 22 height 6
checkbox input "true"
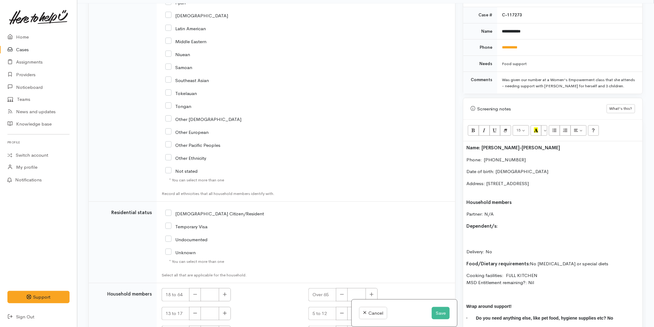
scroll to position [858, 0]
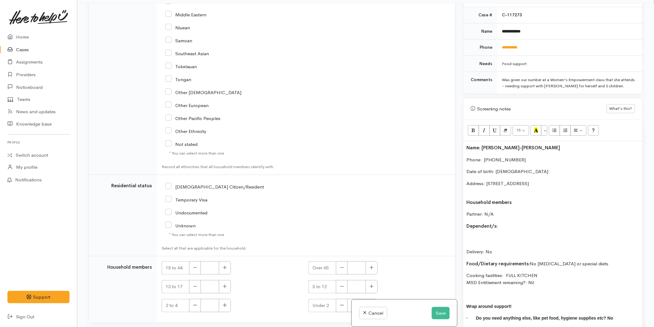
click at [168, 187] on input "NZ Citizen/Resident" at bounding box center [214, 187] width 99 height 6
checkbox input "true"
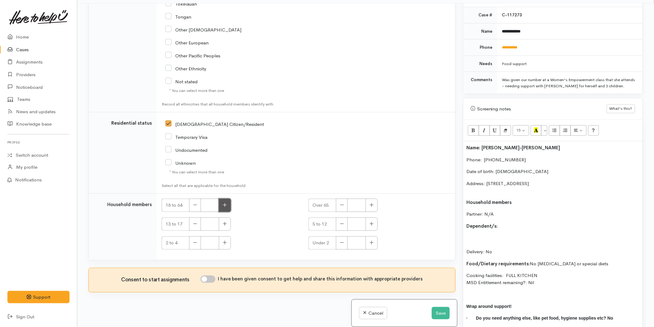
drag, startPoint x: 226, startPoint y: 202, endPoint x: 229, endPoint y: 204, distance: 3.7
click at [229, 204] on button "button" at bounding box center [225, 205] width 12 height 13
type input "1"
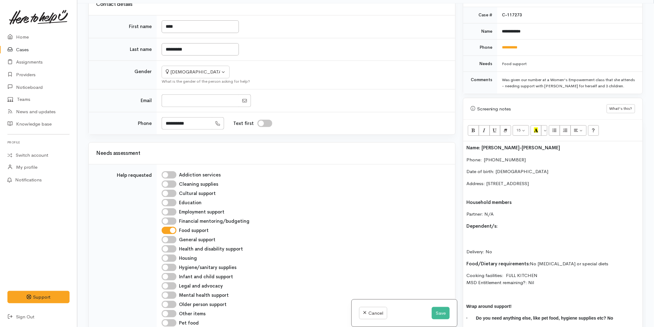
scroll to position [0, 0]
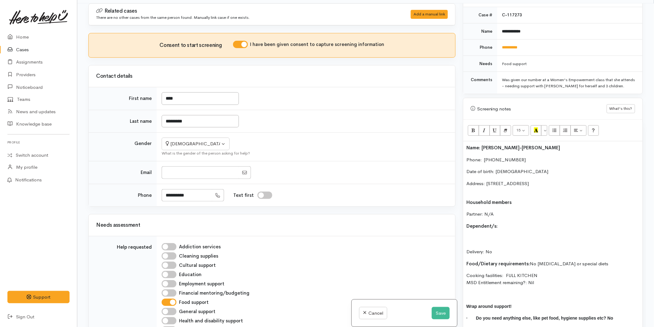
click at [470, 187] on p "Address: 2 Rahipere Ct, Judea, Tauranga, New Zealand" at bounding box center [552, 187] width 173 height 14
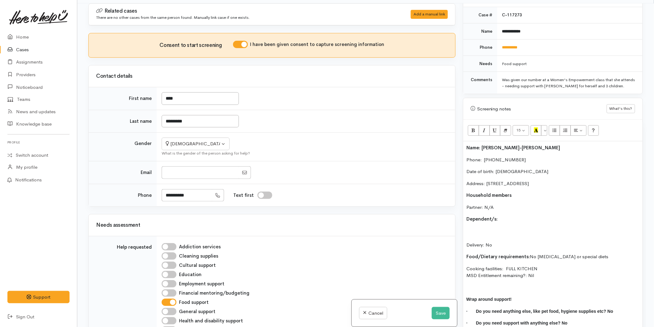
click at [503, 217] on p "Dependent/s:" at bounding box center [552, 219] width 173 height 7
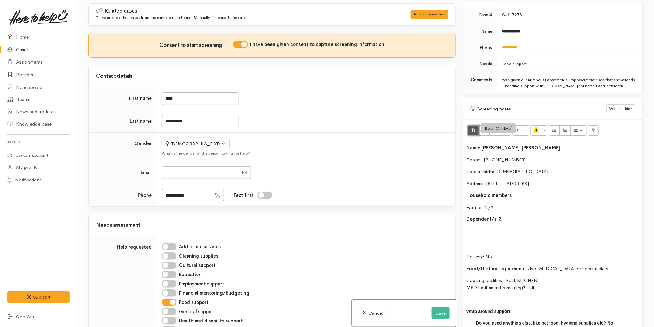
click at [475, 128] on icon "Bold (CTRL+B)" at bounding box center [473, 130] width 4 height 5
click at [477, 228] on p "Kayu Graham" at bounding box center [552, 231] width 173 height 7
click at [500, 228] on p "Kayus Graham" at bounding box center [552, 231] width 173 height 7
click at [529, 228] on p "(M) Kayus Graham -" at bounding box center [552, 231] width 173 height 7
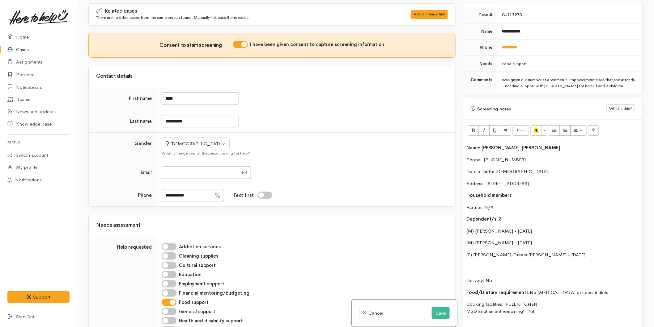
click at [485, 266] on p "Delivery: No" at bounding box center [552, 273] width 173 height 21
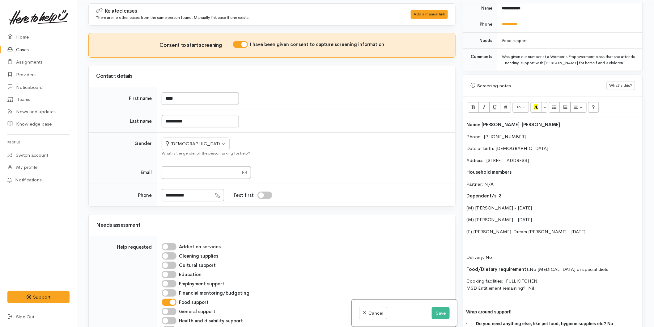
scroll to position [327, 0]
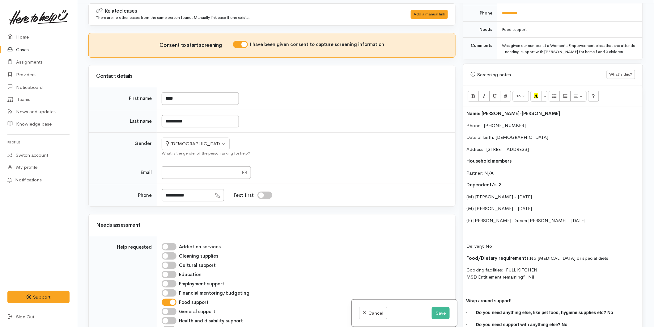
drag, startPoint x: 494, startPoint y: 270, endPoint x: 461, endPoint y: 235, distance: 48.1
click at [461, 235] on div "Warnings Add No warnings have been raised against this case Add Warning Title ●…" at bounding box center [552, 166] width 187 height 327
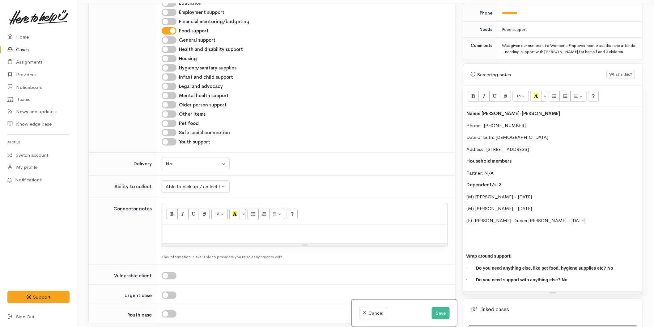
scroll to position [412, 0]
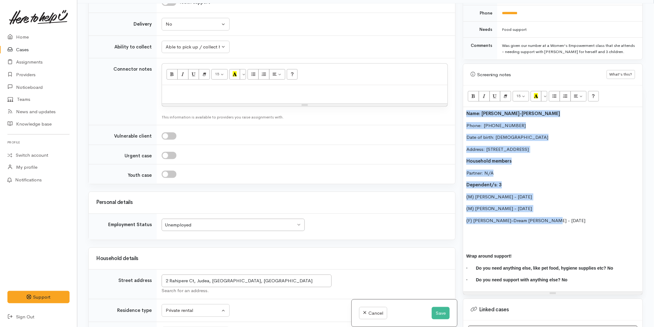
drag, startPoint x: 444, startPoint y: 190, endPoint x: 417, endPoint y: 98, distance: 95.3
click at [417, 98] on div "Related cases There are no other cases from the same person found. Manually lin…" at bounding box center [366, 166] width 562 height 327
copy div "Name: Kaya Ahu-Dwyer Phone:  0212318954 Date of birth: 08/06/1994 Address: 2 Ra…"
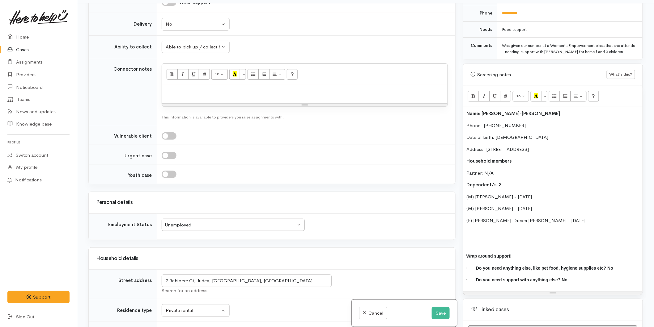
click at [189, 90] on p at bounding box center [304, 91] width 279 height 7
paste div
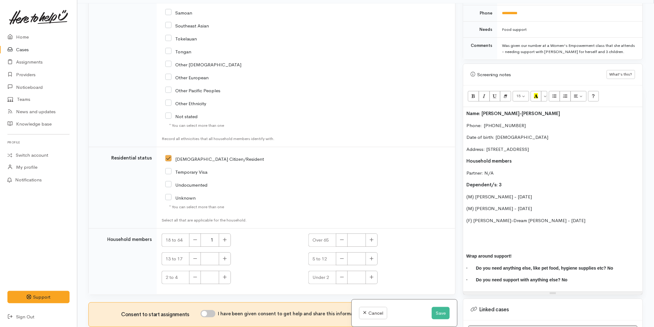
scroll to position [1029, 0]
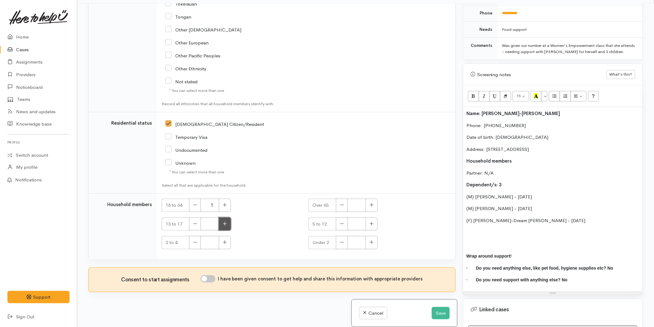
click at [226, 222] on icon "button" at bounding box center [225, 224] width 4 height 5
type input "1"
click at [371, 223] on icon "button" at bounding box center [371, 224] width 4 height 5
type input "1"
click at [225, 245] on button "button" at bounding box center [225, 242] width 12 height 13
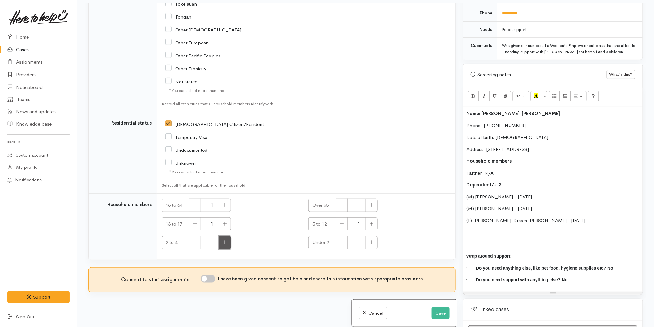
type input "1"
click at [208, 279] on input "I have been given consent to get help and share this information with appropria…" at bounding box center [207, 279] width 15 height 7
checkbox input "true"
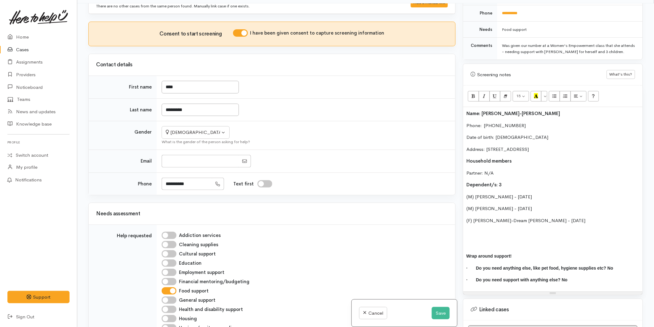
scroll to position [0, 0]
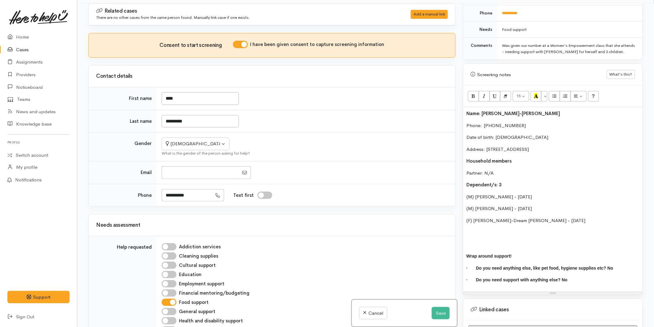
click at [465, 108] on div "Name: Kaya Ahu-Dwyer Phone:  0212318954 Date of birth: 08/06/1994 Address: 2 Ra…" at bounding box center [552, 199] width 179 height 185
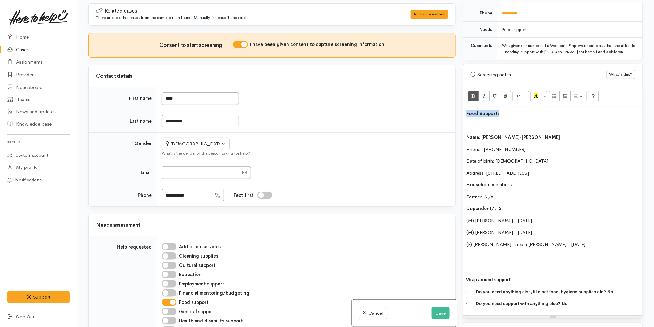
drag, startPoint x: 510, startPoint y: 104, endPoint x: 530, endPoint y: 87, distance: 26.7
click at [449, 101] on div "Related cases There are no other cases from the same person found. Manually lin…" at bounding box center [366, 166] width 562 height 327
click at [537, 93] on icon "Recent Color" at bounding box center [536, 95] width 4 height 5
click at [483, 122] on p at bounding box center [552, 125] width 173 height 7
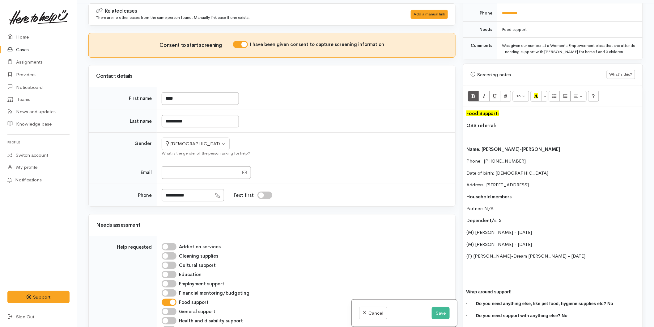
scroll to position [34, 0]
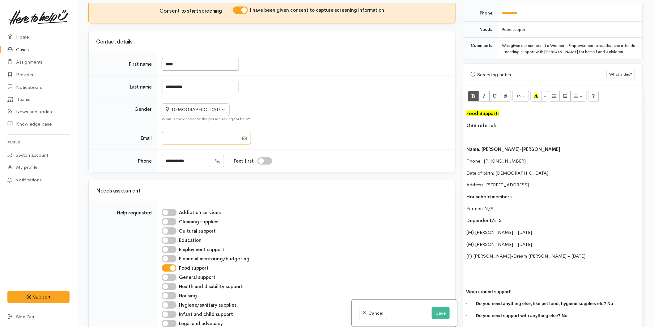
click at [175, 136] on input "Email" at bounding box center [200, 138] width 77 height 13
click at [186, 137] on input "Email" at bounding box center [200, 138] width 77 height 13
drag, startPoint x: 235, startPoint y: 139, endPoint x: 156, endPoint y: 140, distance: 78.8
click at [157, 140] on td at bounding box center [306, 138] width 298 height 23
type input "**********"
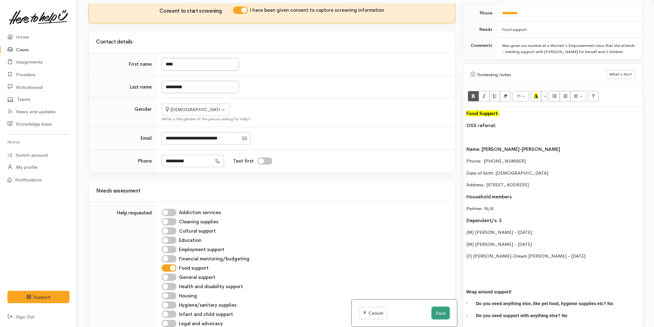
click at [436, 309] on button "Save" at bounding box center [440, 313] width 18 height 13
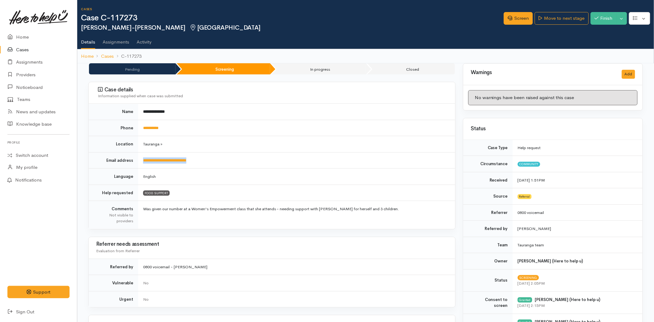
drag, startPoint x: 206, startPoint y: 159, endPoint x: 142, endPoint y: 161, distance: 64.0
click at [142, 161] on td "**********" at bounding box center [296, 160] width 317 height 16
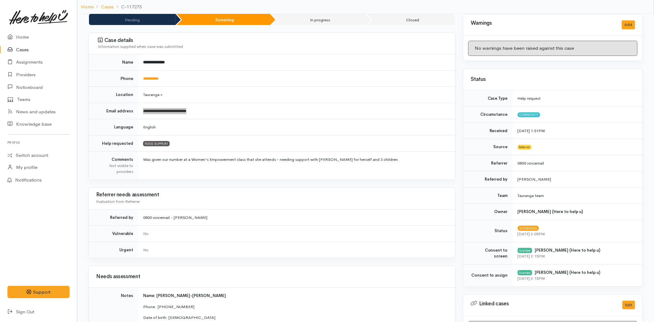
scroll to position [171, 0]
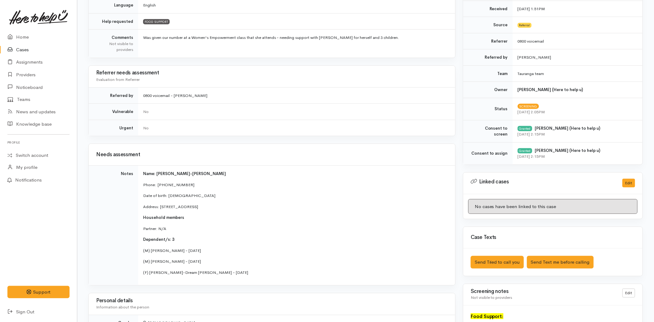
drag, startPoint x: 234, startPoint y: 207, endPoint x: 160, endPoint y: 208, distance: 73.8
click at [160, 208] on p "Address: [STREET_ADDRESS]" at bounding box center [295, 207] width 305 height 6
copy p "2 Rahipere Ct, Judea, [GEOGRAPHIC_DATA], [GEOGRAPHIC_DATA]"
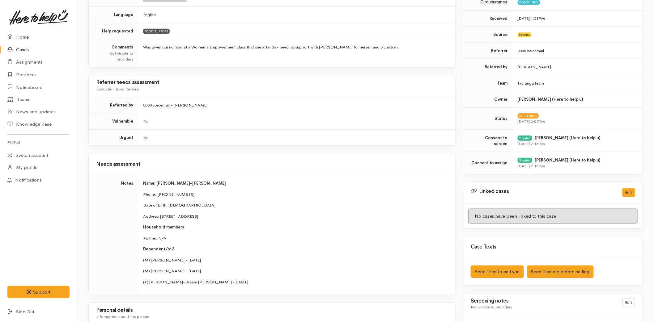
scroll to position [0, 0]
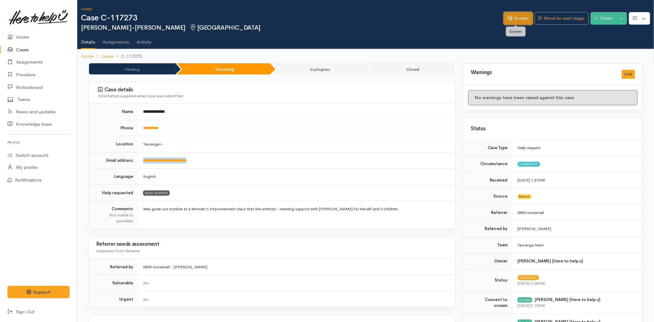
click at [525, 20] on link "Screen" at bounding box center [517, 18] width 29 height 13
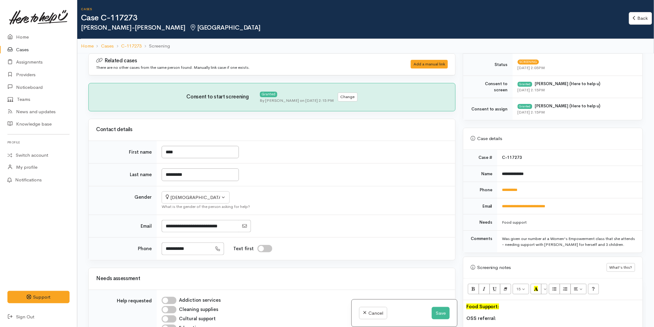
scroll to position [343, 0]
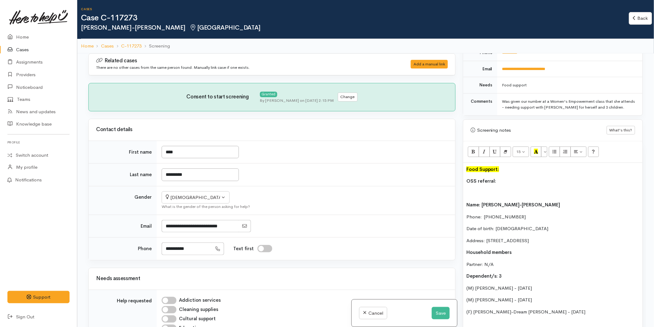
click at [480, 187] on div "Food Support: OSS referral: Name: Kaya Ahu-Dwyer Phone:  0212318954 Date of bir…" at bounding box center [552, 273] width 179 height 220
click at [475, 150] on icon "Bold (CTRL+B)" at bounding box center [473, 151] width 4 height 5
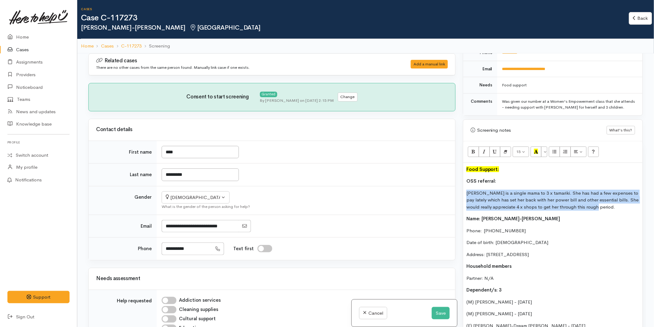
drag, startPoint x: 607, startPoint y: 210, endPoint x: 435, endPoint y: 193, distance: 172.6
click at [435, 193] on div "Related cases There are no other cases from the same person found. Manually lin…" at bounding box center [366, 216] width 562 height 327
copy p "[PERSON_NAME] is a single mama to 3 x tamariki. She has had a few expenses to p…"
click at [437, 313] on button "Save" at bounding box center [440, 313] width 18 height 13
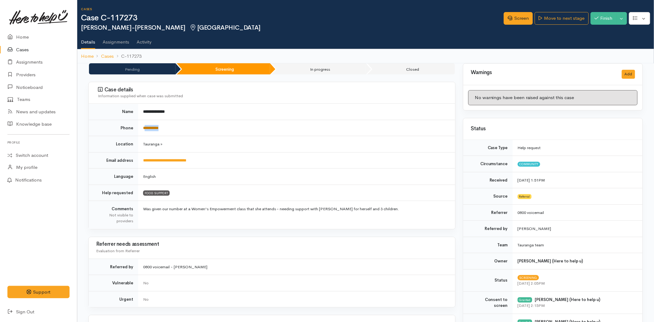
drag, startPoint x: 151, startPoint y: 128, endPoint x: 145, endPoint y: 127, distance: 6.2
click at [145, 127] on td "**********" at bounding box center [296, 128] width 317 height 16
click at [554, 13] on link "Move to next stage" at bounding box center [561, 18] width 54 height 13
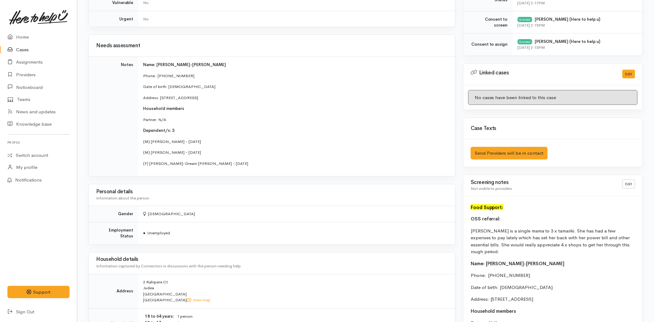
scroll to position [343, 0]
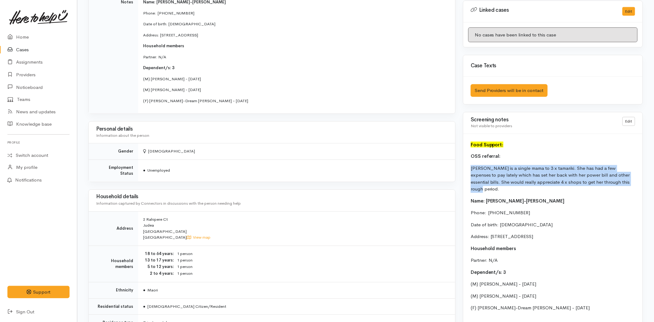
drag, startPoint x: 604, startPoint y: 183, endPoint x: 467, endPoint y: 168, distance: 137.3
click at [467, 168] on div "Food Support: OSS referral: [PERSON_NAME] is a single mama to 3 x tamariki. She…" at bounding box center [552, 259] width 179 height 250
copy p "[PERSON_NAME] is a single mama to 3 x tamariki. She has had a few expenses to p…"
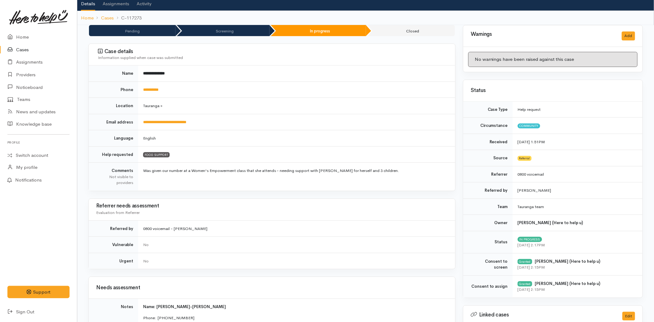
scroll to position [0, 0]
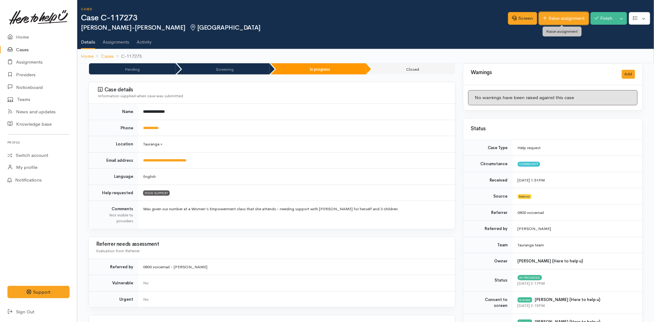
click at [551, 20] on link "Raise assignment" at bounding box center [564, 18] width 50 height 13
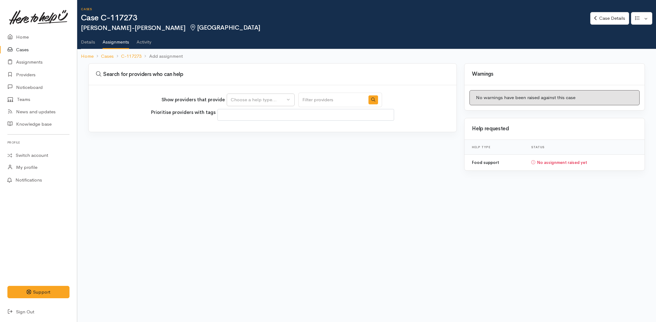
select select
click at [263, 102] on div "Choose a help type..." at bounding box center [258, 99] width 54 height 7
click at [249, 130] on span "Food support" at bounding box center [248, 129] width 29 height 7
select select "3"
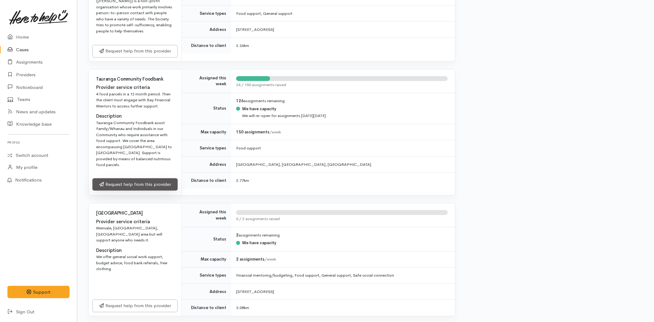
scroll to position [446, 0]
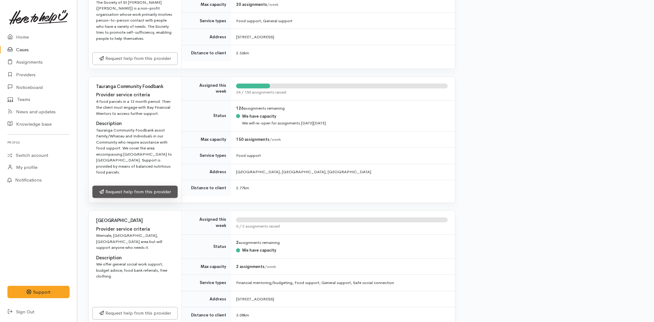
click at [126, 186] on link "Request help from this provider" at bounding box center [134, 192] width 85 height 13
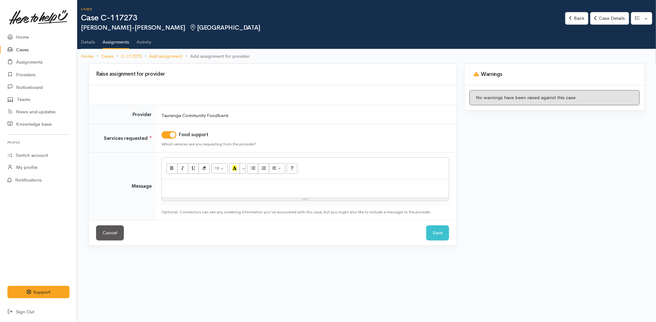
click at [191, 184] on p at bounding box center [305, 186] width 281 height 7
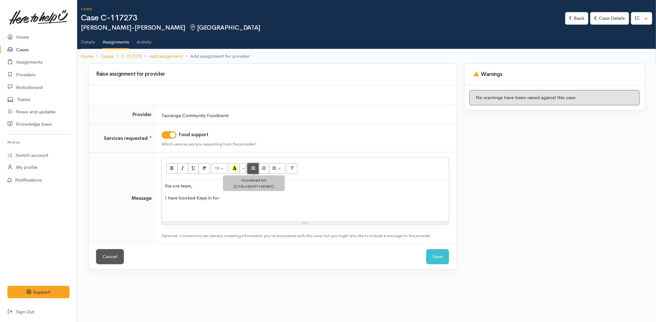
click at [255, 165] on button "Unordered list (CTRL+SHIFT+NUM7)" at bounding box center [252, 168] width 11 height 11
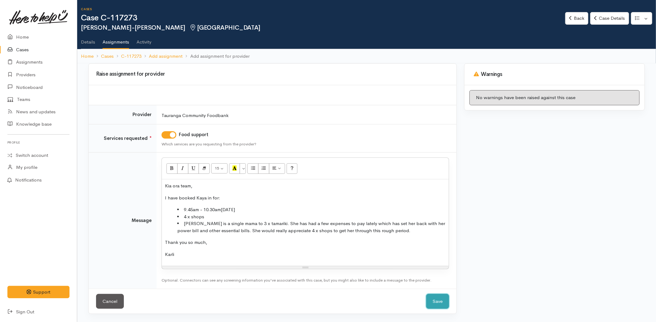
click at [437, 298] on button "Save" at bounding box center [437, 301] width 23 height 15
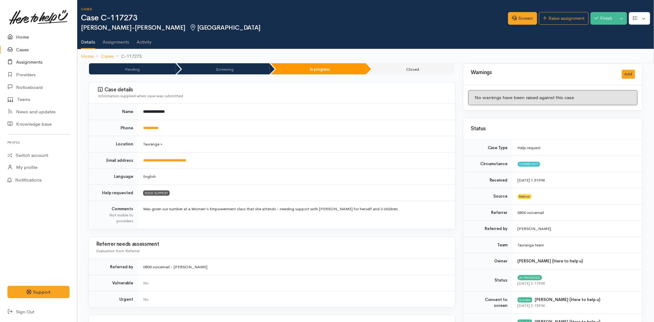
drag, startPoint x: 28, startPoint y: 35, endPoint x: 3, endPoint y: 58, distance: 34.3
click at [28, 35] on link "Home" at bounding box center [38, 37] width 77 height 13
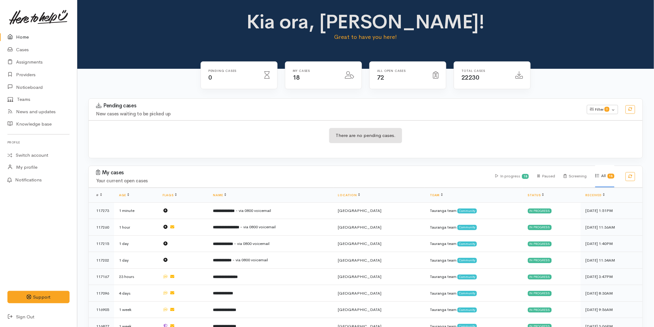
scroll to position [191, 0]
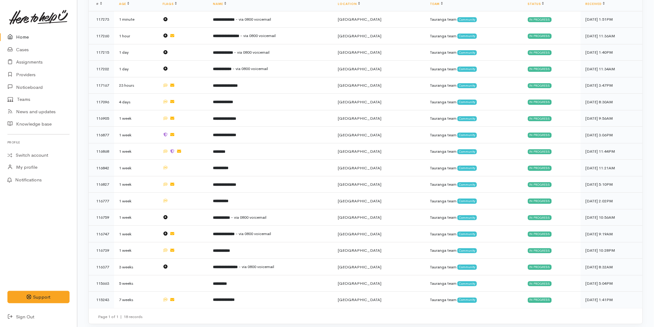
click at [19, 34] on link "Home" at bounding box center [38, 37] width 77 height 13
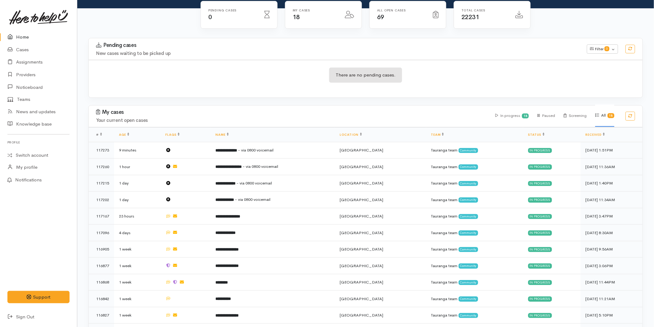
scroll to position [69, 0]
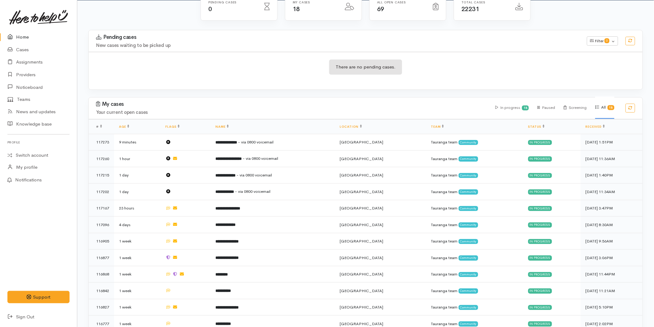
click at [31, 38] on link "Home" at bounding box center [38, 37] width 77 height 13
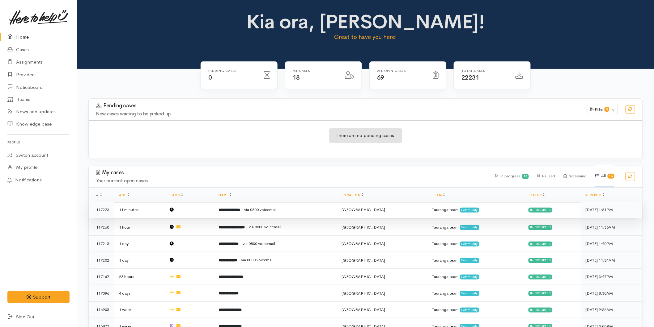
click at [240, 211] on b "**********" at bounding box center [229, 210] width 22 height 4
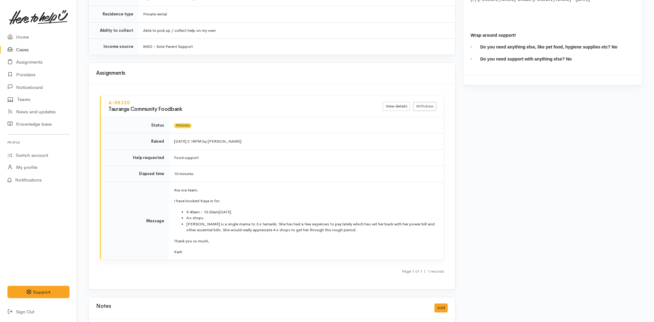
scroll to position [677, 0]
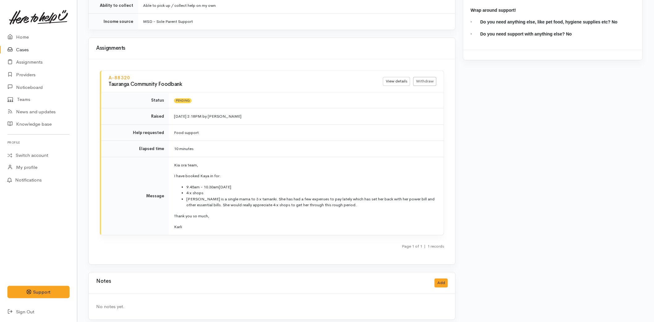
drag, startPoint x: 196, startPoint y: 220, endPoint x: 173, endPoint y: 160, distance: 64.0
click at [173, 160] on td "Kia ora team, I have booked Kaya in for: 9.45am - 10.30am, Friday, September 5,…" at bounding box center [306, 196] width 275 height 78
copy td "Kia ora team, I have booked Kaya in for: 9.45am - 10.30am, Friday, September 5,…"
click at [427, 79] on link "Withdraw" at bounding box center [424, 81] width 23 height 9
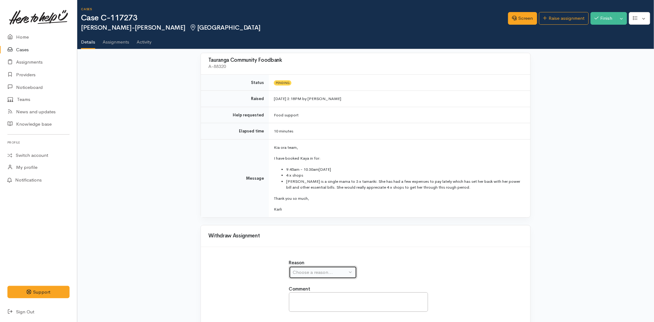
click at [309, 276] on button "Choose a reason..." at bounding box center [323, 272] width 68 height 13
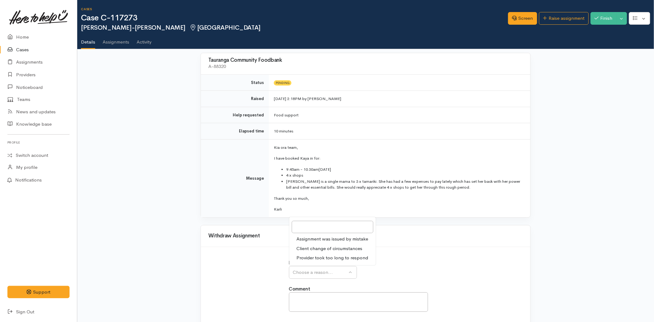
click at [320, 239] on span "Assignment was issued by mistake" at bounding box center [333, 239] width 72 height 7
select select "1"
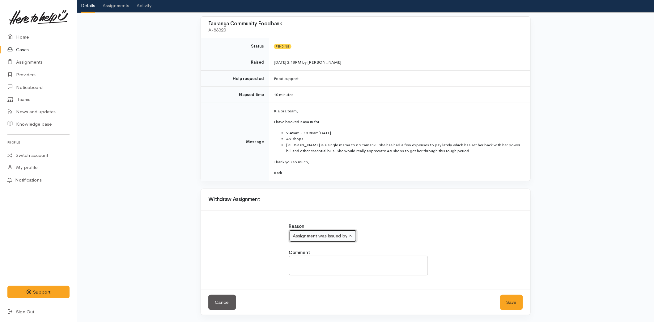
scroll to position [37, 0]
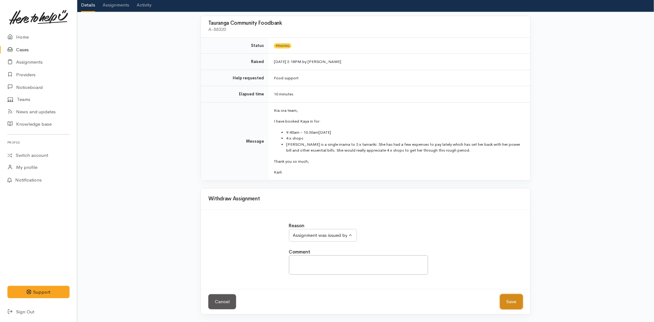
click at [508, 300] on button "Save" at bounding box center [511, 301] width 23 height 15
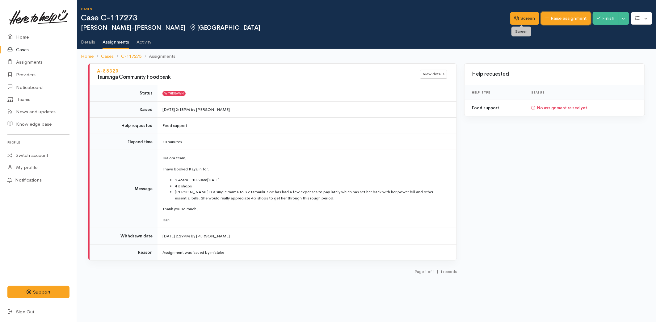
click at [545, 17] on icon at bounding box center [547, 18] width 4 height 4
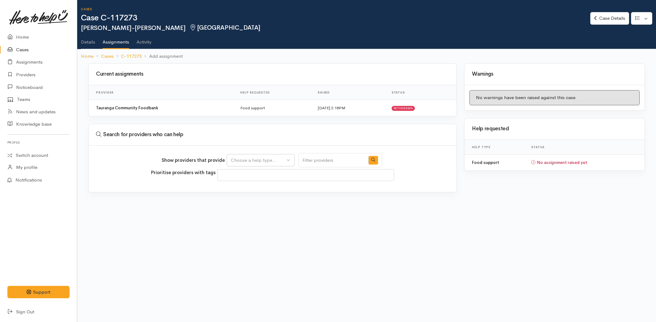
select select
click at [234, 160] on div "Choose a help type..." at bounding box center [258, 160] width 54 height 7
click at [242, 191] on span "Food support" at bounding box center [248, 189] width 29 height 7
select select "3"
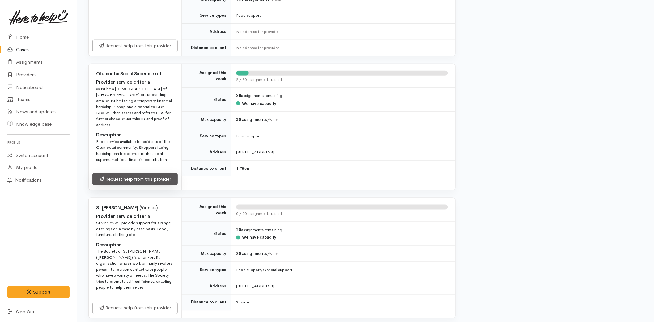
scroll to position [206, 0]
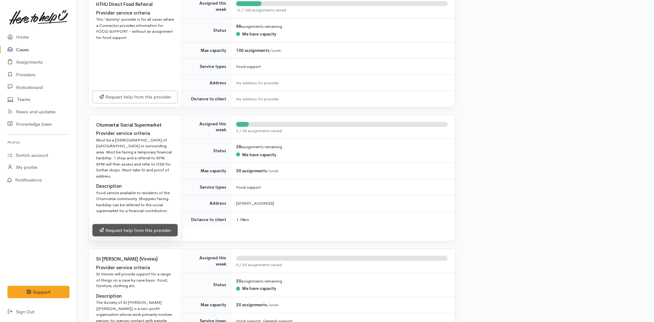
click at [145, 226] on link "Request help from this provider" at bounding box center [134, 230] width 85 height 13
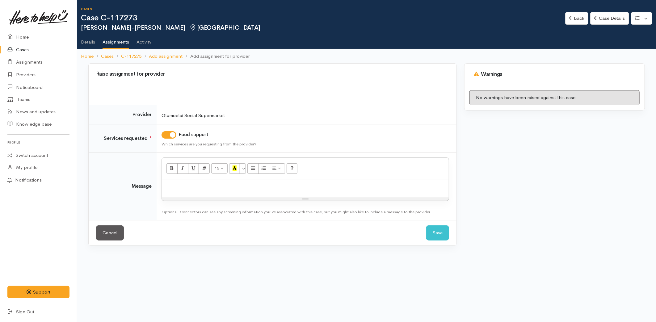
click at [221, 183] on p at bounding box center [305, 186] width 281 height 7
paste div
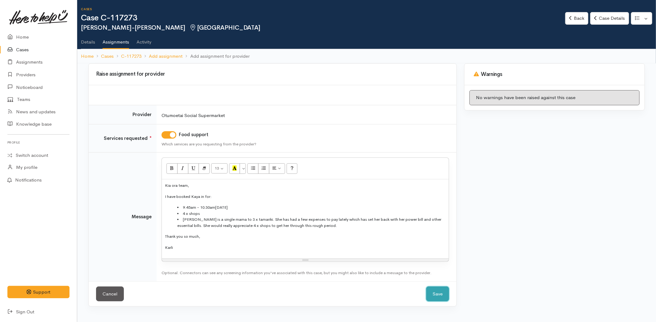
click at [437, 292] on button "Save" at bounding box center [437, 294] width 23 height 15
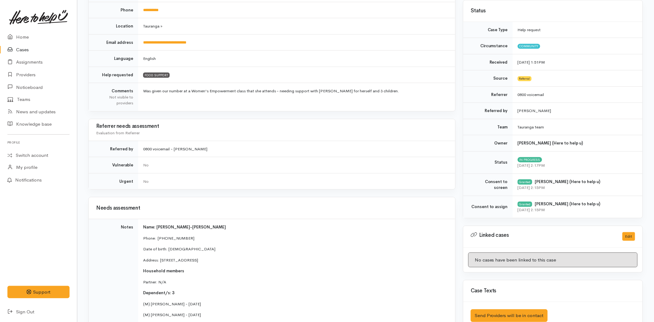
scroll to position [24, 0]
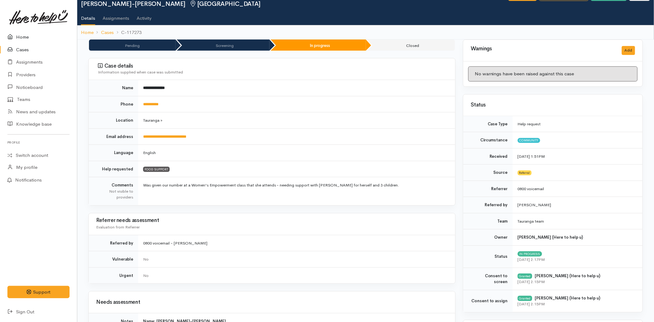
click at [18, 37] on link "Home" at bounding box center [38, 37] width 77 height 13
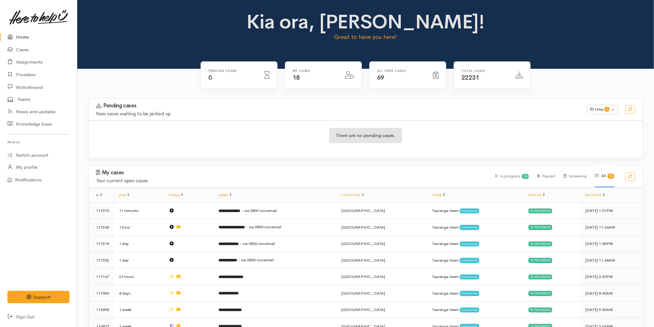
click at [28, 36] on link "Home" at bounding box center [38, 37] width 77 height 13
click at [27, 37] on link "Home" at bounding box center [38, 37] width 77 height 13
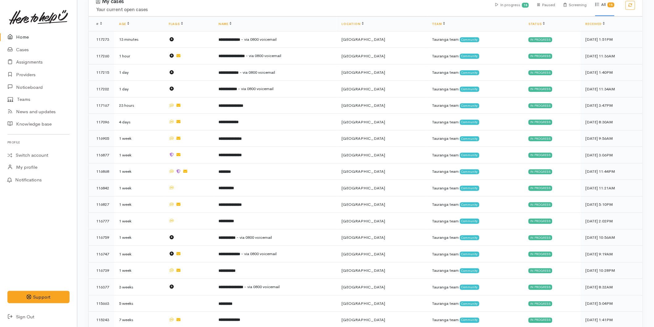
scroll to position [191, 0]
